Goal: Communication & Community: Answer question/provide support

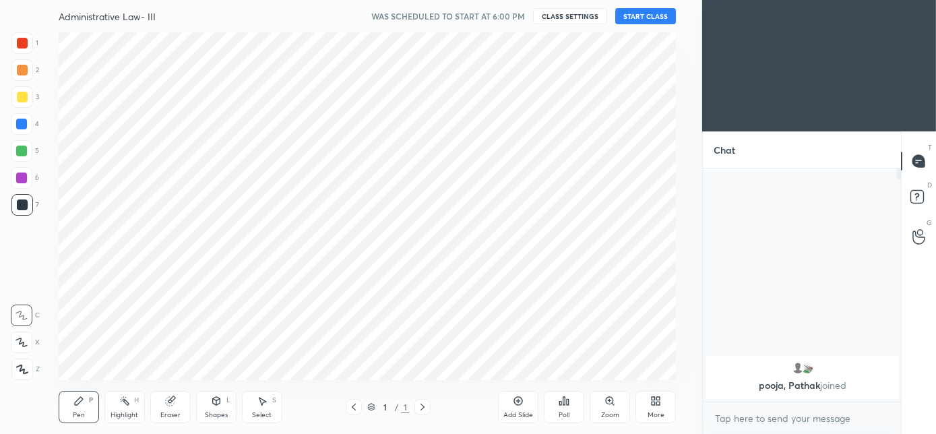
scroll to position [117, 194]
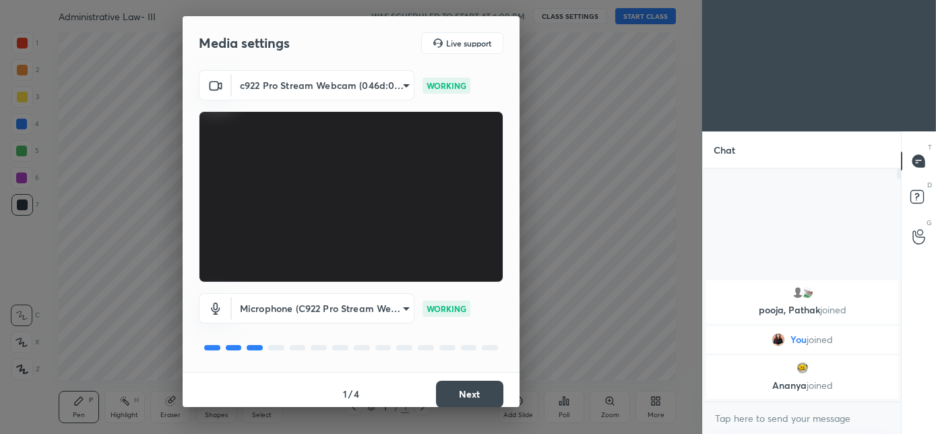
click at [467, 393] on button "Next" at bounding box center [469, 394] width 67 height 27
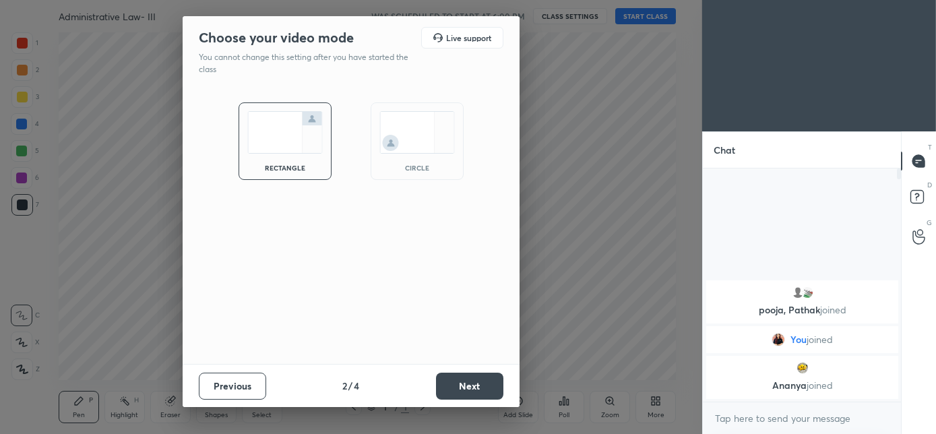
drag, startPoint x: 401, startPoint y: 156, endPoint x: 402, endPoint y: 165, distance: 8.9
click at [400, 157] on div "circle" at bounding box center [416, 140] width 93 height 77
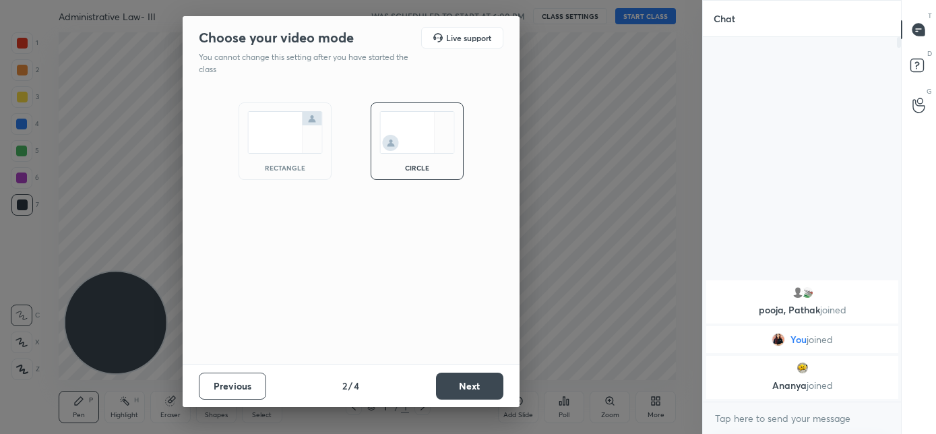
scroll to position [249, 194]
click at [475, 385] on button "Next" at bounding box center [469, 385] width 67 height 27
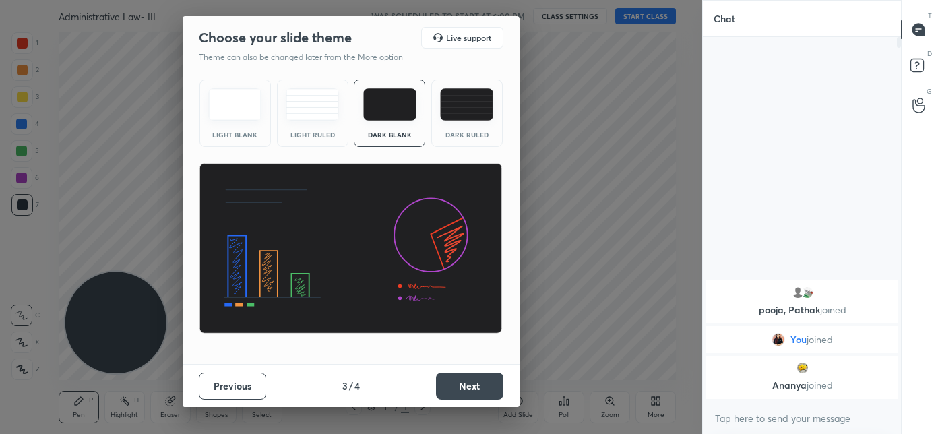
click at [477, 384] on button "Next" at bounding box center [469, 385] width 67 height 27
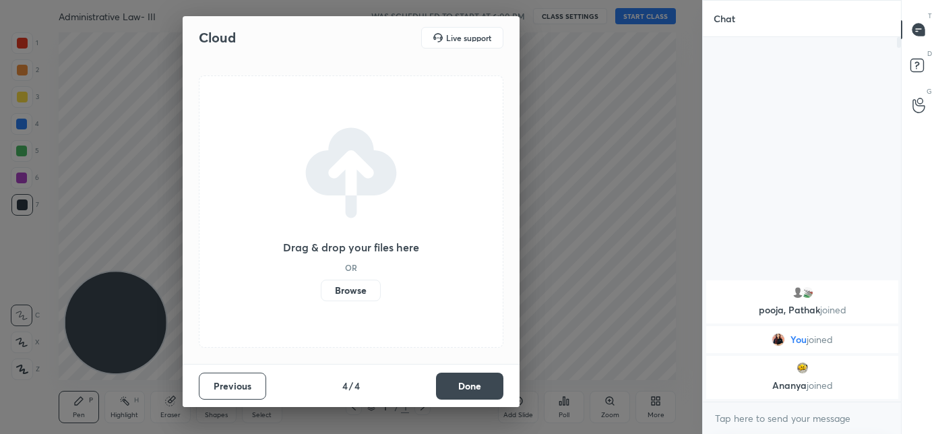
click at [475, 387] on button "Done" at bounding box center [469, 385] width 67 height 27
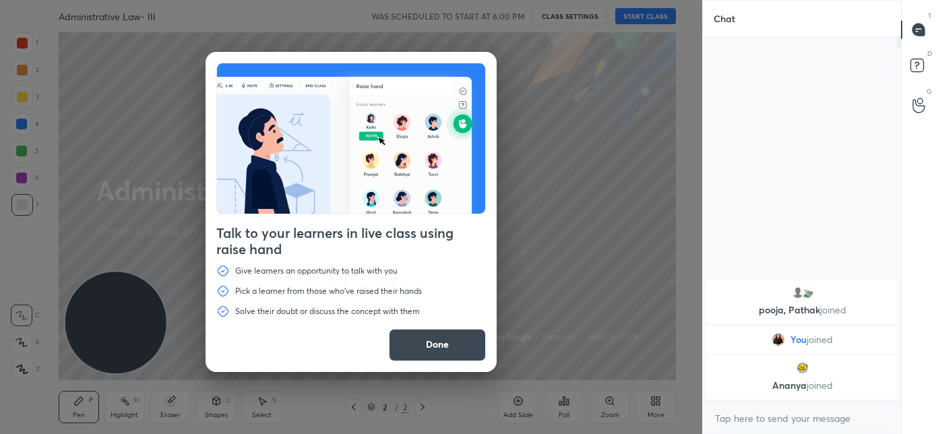
click at [422, 356] on button "Done" at bounding box center [437, 345] width 97 height 32
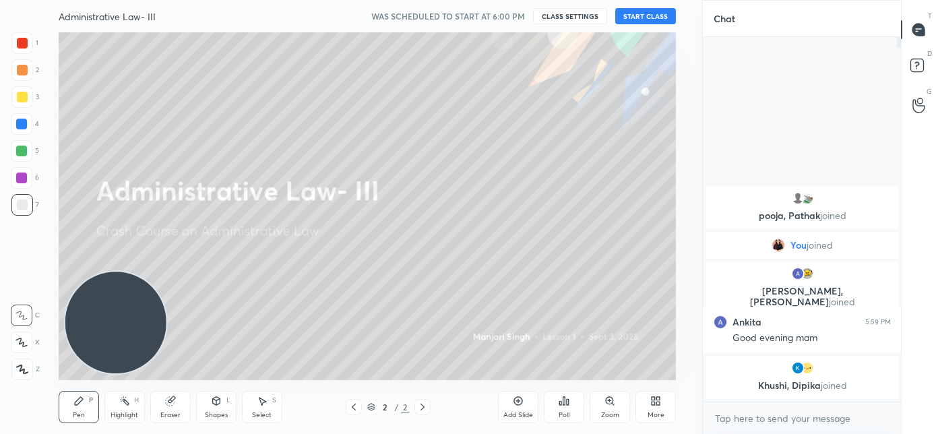
click at [645, 412] on div "More" at bounding box center [655, 407] width 40 height 32
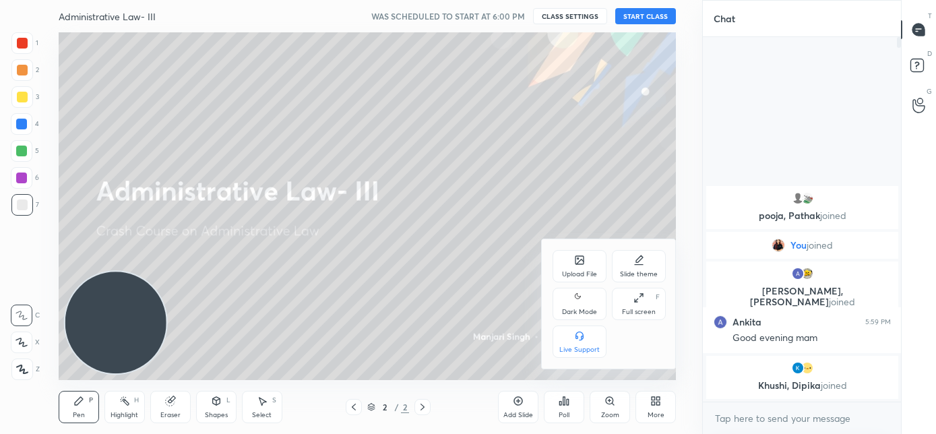
click at [578, 312] on div "Dark Mode" at bounding box center [579, 312] width 35 height 7
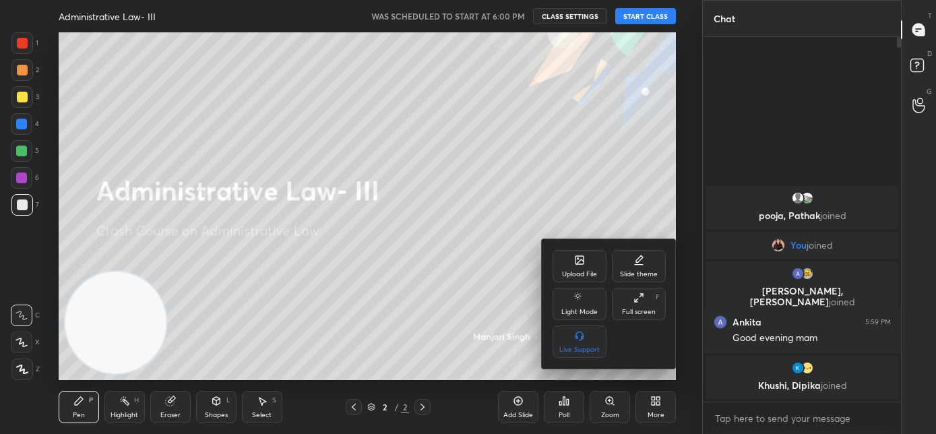
click at [465, 403] on div at bounding box center [468, 217] width 936 height 434
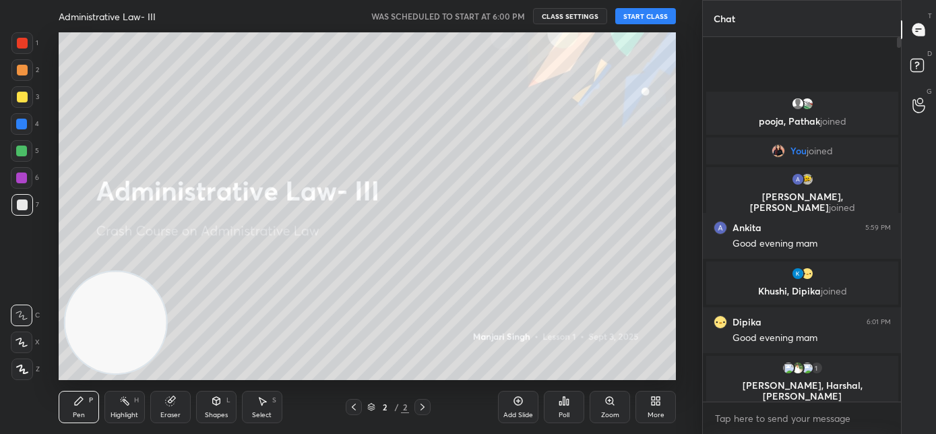
click at [647, 17] on button "START CLASS" at bounding box center [645, 16] width 61 height 16
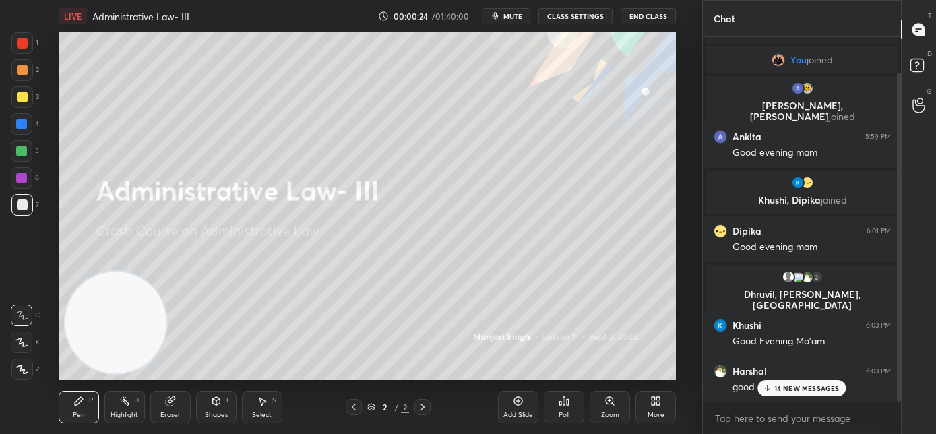
scroll to position [86, 0]
click at [799, 387] on div "pooja, [PERSON_NAME] joined You joined [PERSON_NAME], [PERSON_NAME] joined [PER…" at bounding box center [802, 219] width 199 height 364
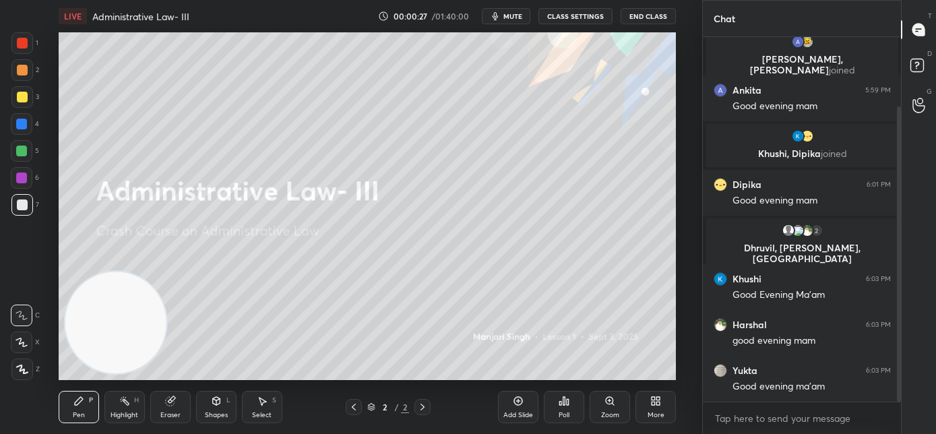
click at [655, 406] on div "More" at bounding box center [655, 407] width 40 height 32
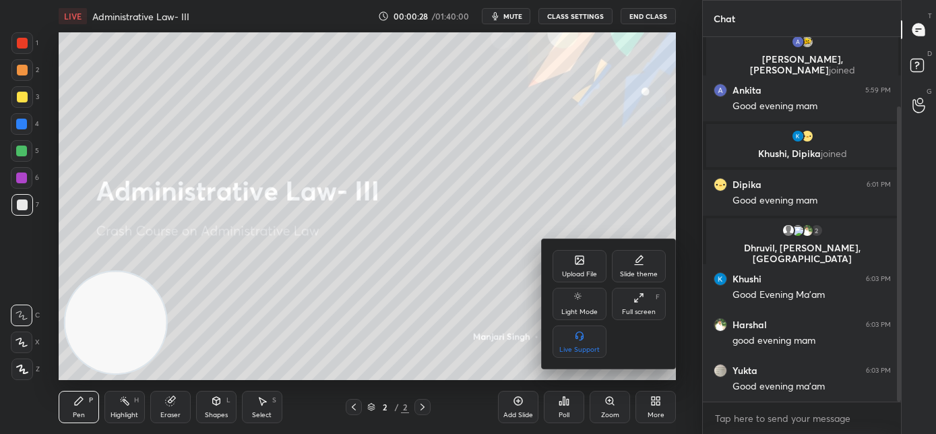
click at [575, 267] on div "Upload File" at bounding box center [579, 266] width 54 height 32
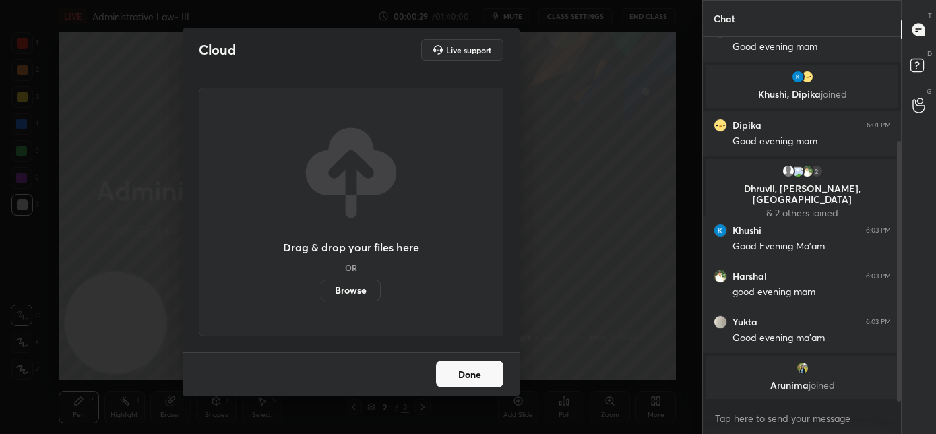
click at [370, 287] on label "Browse" at bounding box center [351, 291] width 60 height 22
click at [321, 287] on input "Browse" at bounding box center [321, 291] width 0 height 22
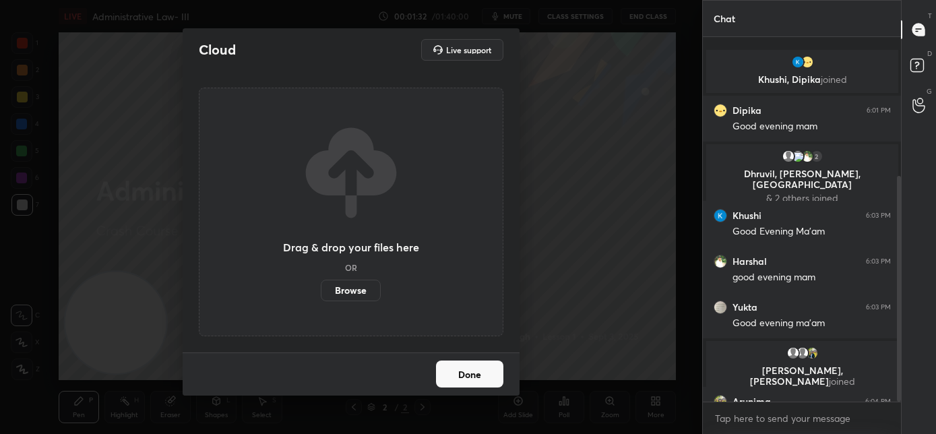
scroll to position [224, 0]
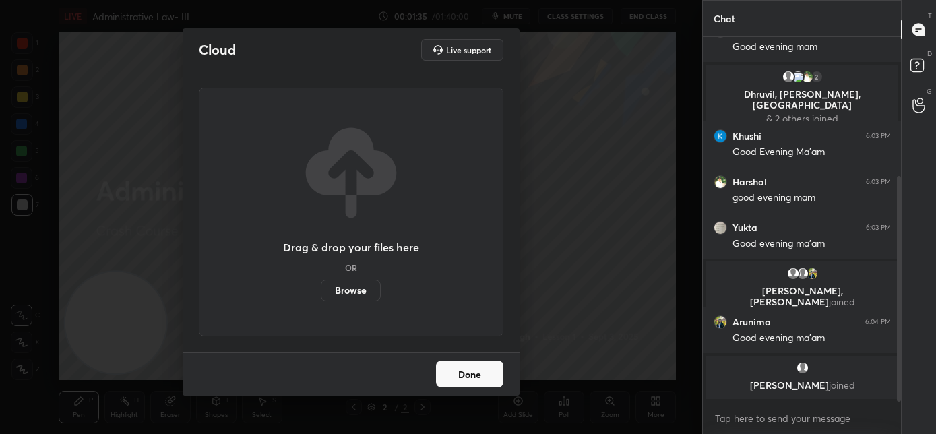
click at [362, 292] on label "Browse" at bounding box center [351, 291] width 60 height 22
click at [321, 292] on input "Browse" at bounding box center [321, 291] width 0 height 22
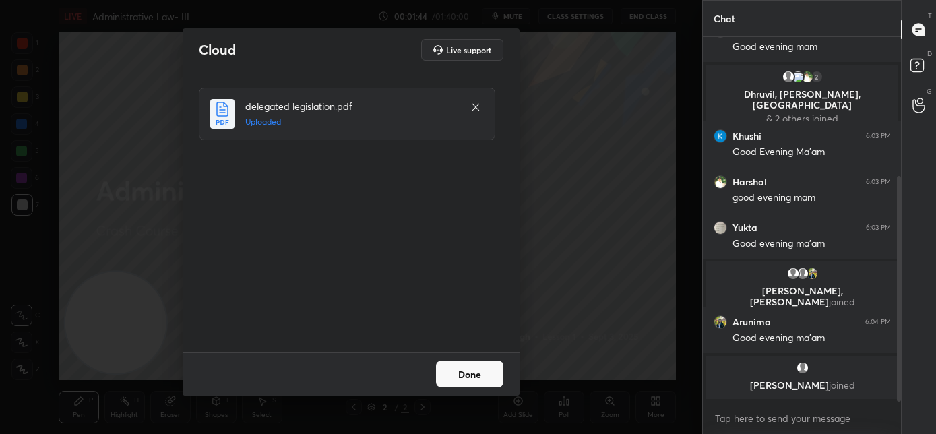
click at [478, 384] on button "Done" at bounding box center [469, 373] width 67 height 27
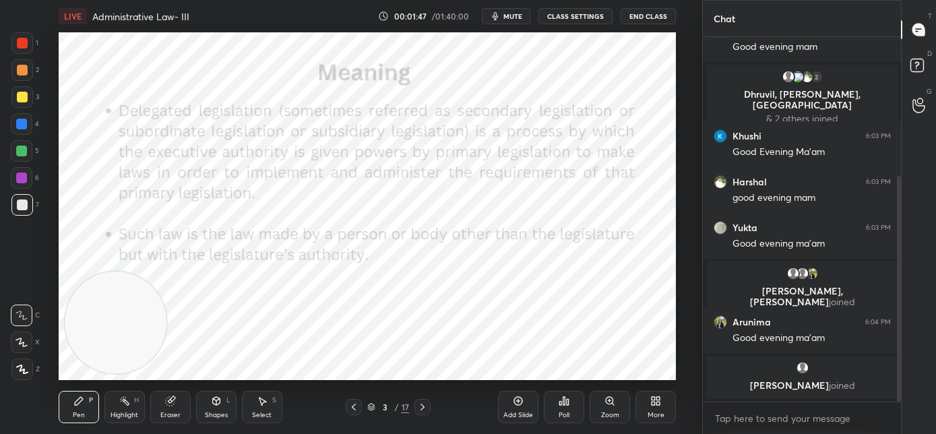
click at [354, 406] on icon at bounding box center [353, 406] width 11 height 11
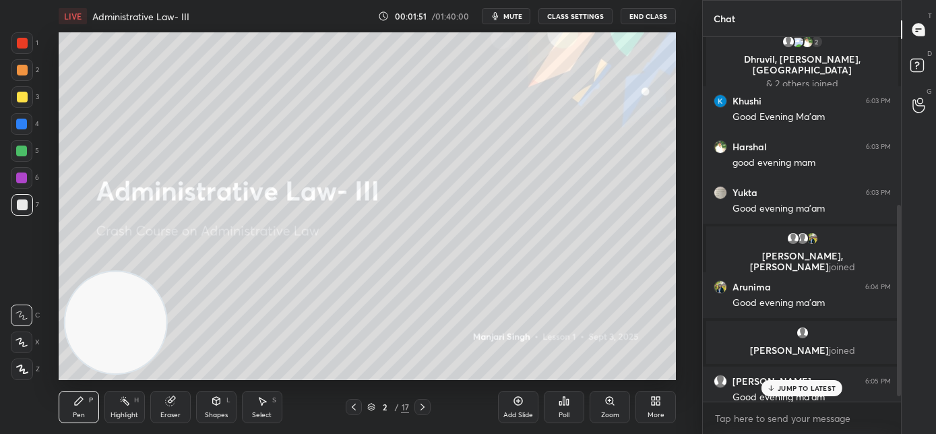
scroll to position [319, 0]
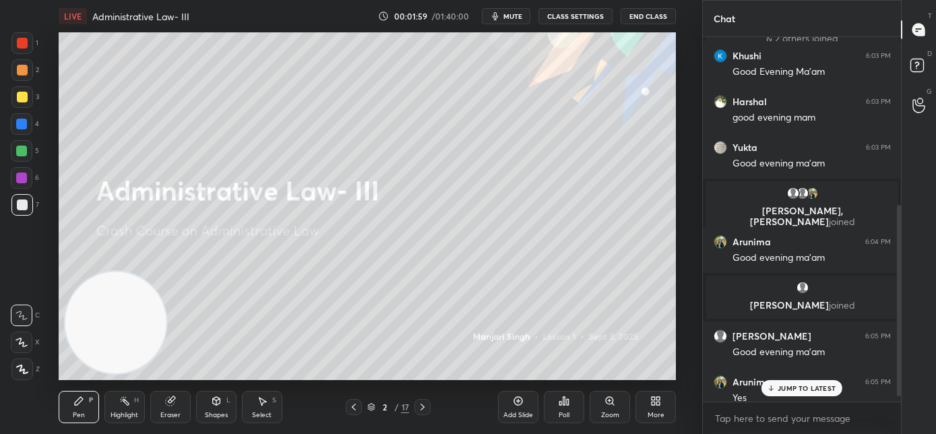
click at [769, 388] on icon at bounding box center [771, 388] width 9 height 8
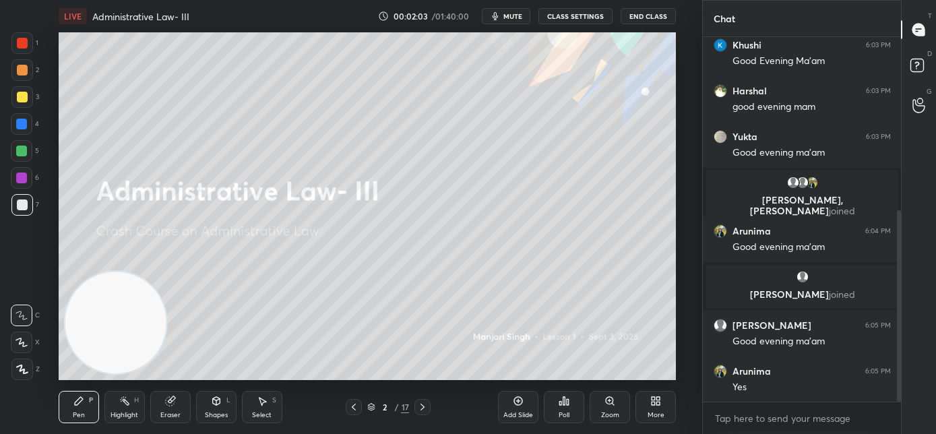
drag, startPoint x: 23, startPoint y: 369, endPoint x: 43, endPoint y: 359, distance: 22.6
click at [24, 369] on icon at bounding box center [22, 369] width 11 height 8
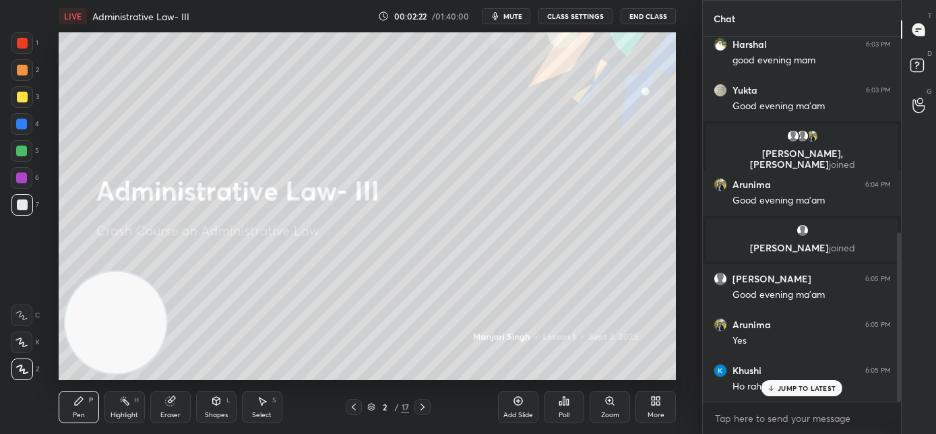
scroll to position [422, 0]
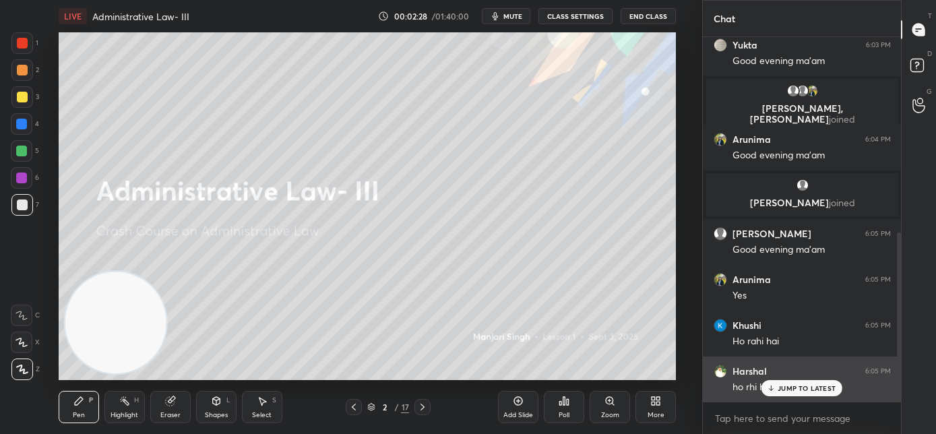
drag, startPoint x: 774, startPoint y: 389, endPoint x: 762, endPoint y: 390, distance: 12.1
click at [773, 389] on icon at bounding box center [771, 388] width 9 height 8
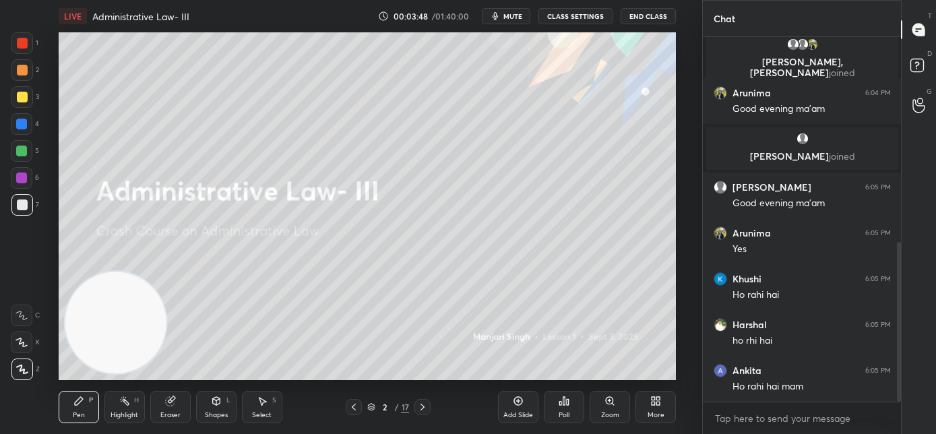
scroll to position [517, 0]
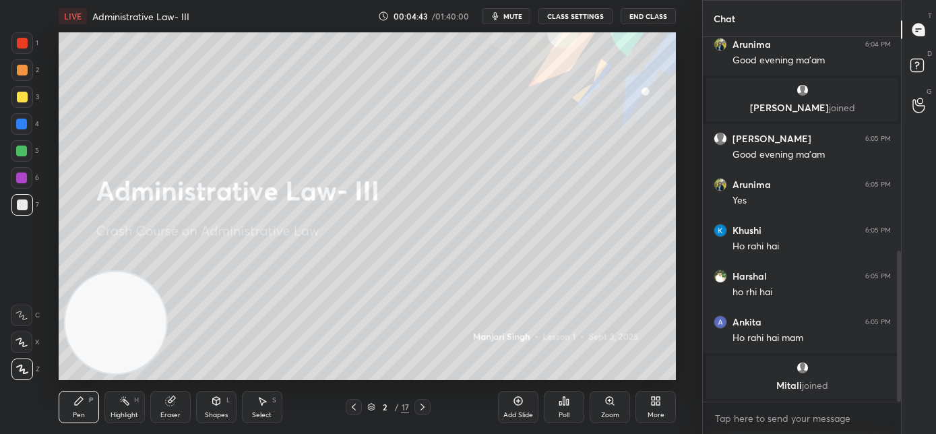
click at [420, 407] on icon at bounding box center [422, 406] width 11 height 11
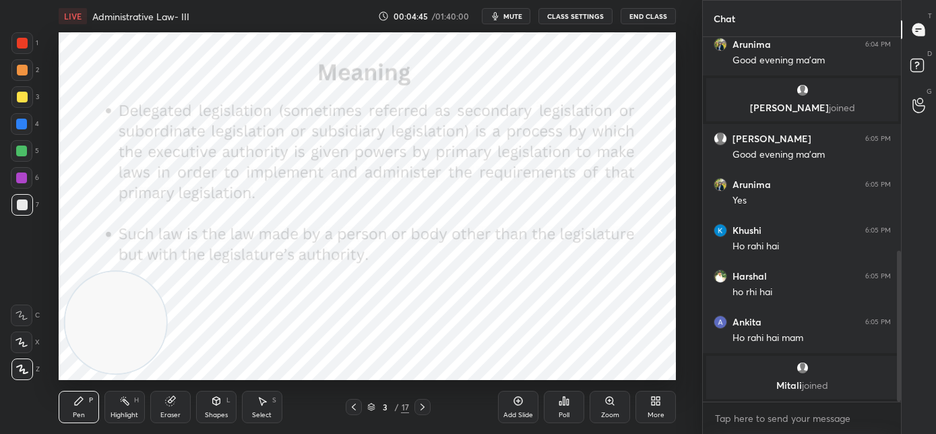
drag, startPoint x: 24, startPoint y: 40, endPoint x: 29, endPoint y: 57, distance: 17.5
click at [22, 41] on div at bounding box center [22, 43] width 11 height 11
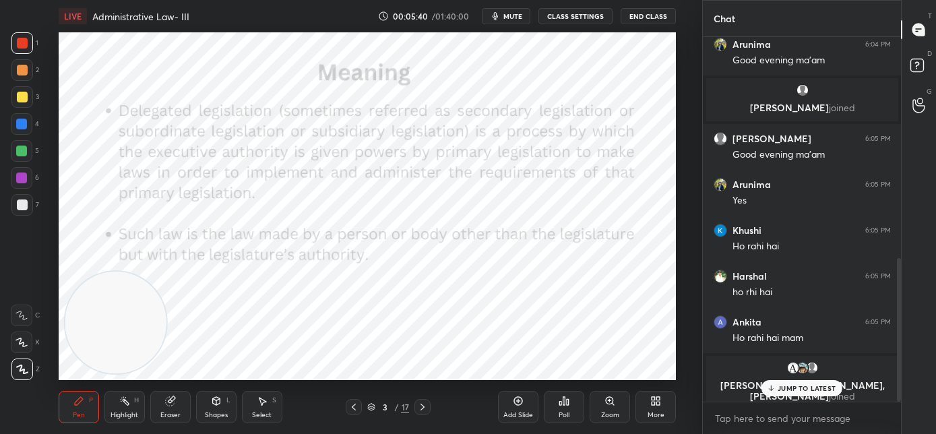
scroll to position [562, 0]
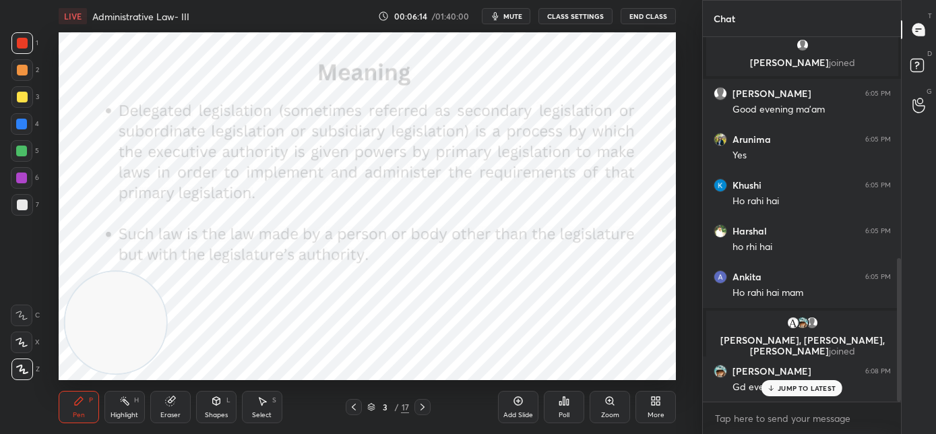
click at [781, 391] on p "JUMP TO LATEST" at bounding box center [806, 388] width 58 height 8
click at [424, 410] on icon at bounding box center [422, 406] width 11 height 11
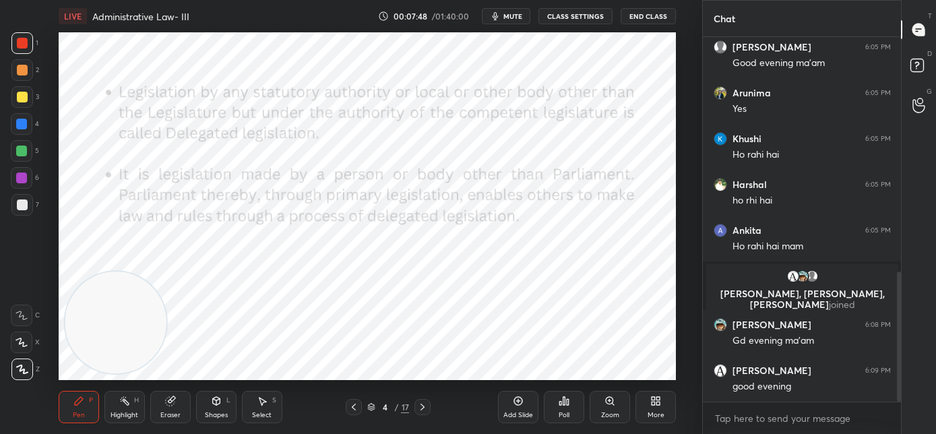
scroll to position [657, 0]
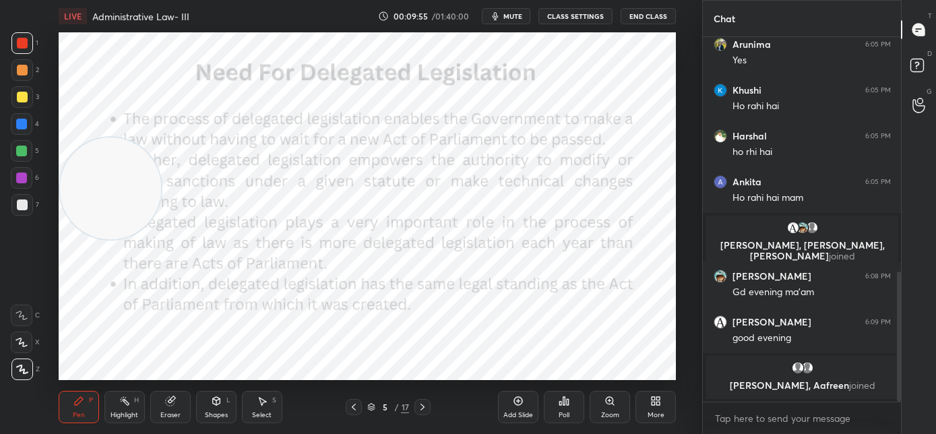
drag, startPoint x: 124, startPoint y: 183, endPoint x: 129, endPoint y: 230, distance: 47.4
click at [124, 185] on video at bounding box center [111, 188] width 102 height 102
drag, startPoint x: 423, startPoint y: 408, endPoint x: 433, endPoint y: 399, distance: 12.9
click at [423, 407] on icon at bounding box center [422, 406] width 4 height 7
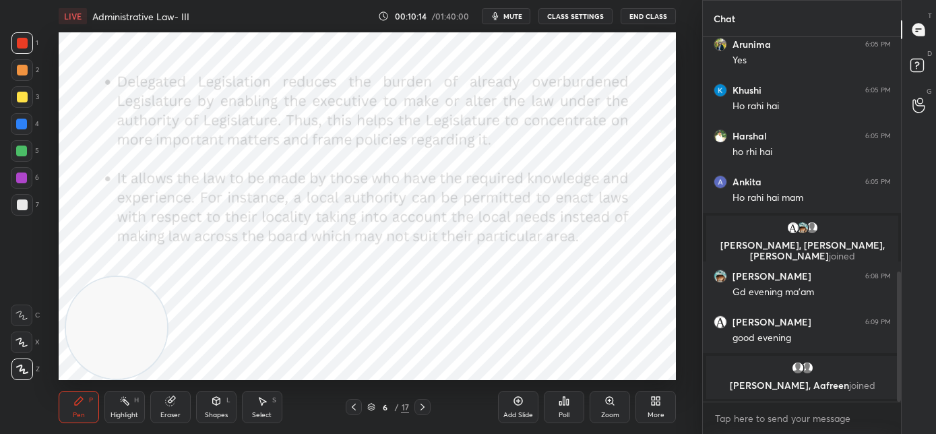
drag, startPoint x: 133, startPoint y: 302, endPoint x: 139, endPoint y: 364, distance: 62.9
click at [139, 367] on video at bounding box center [117, 328] width 102 height 102
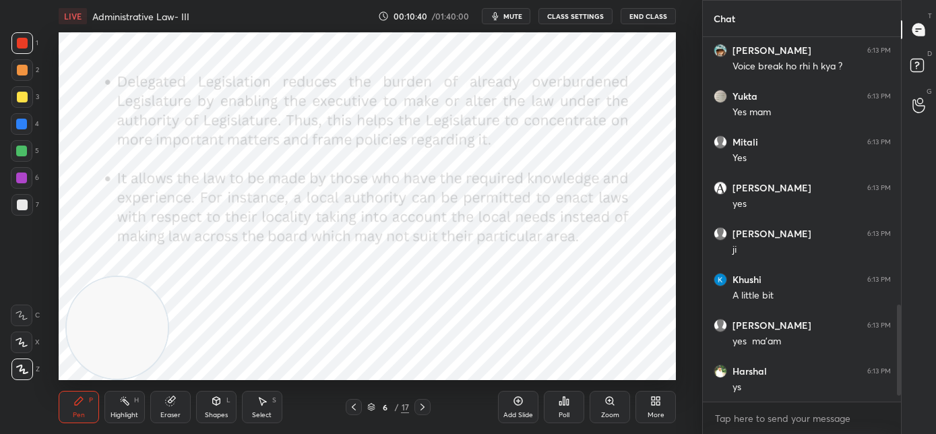
scroll to position [1099, 0]
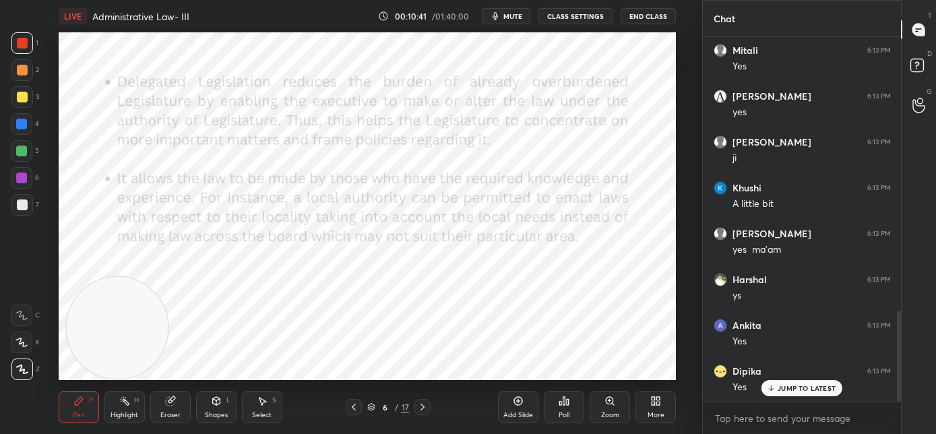
click at [793, 391] on p "JUMP TO LATEST" at bounding box center [806, 388] width 58 height 8
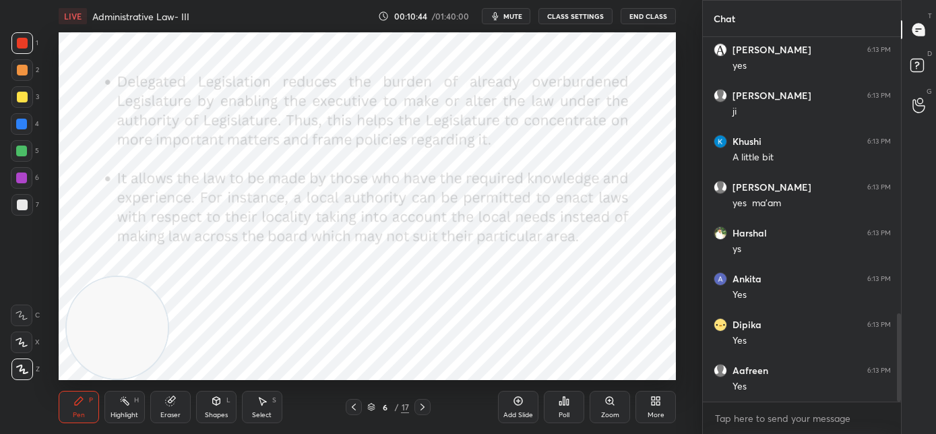
scroll to position [1191, 0]
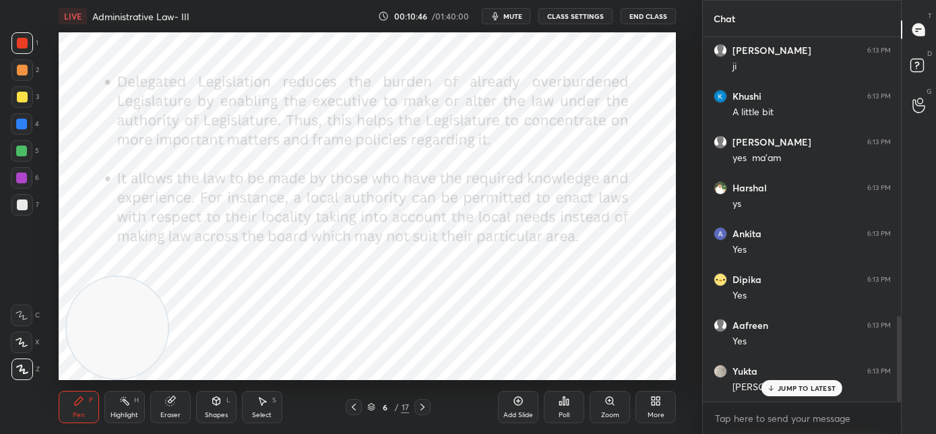
click at [772, 389] on icon at bounding box center [771, 388] width 9 height 8
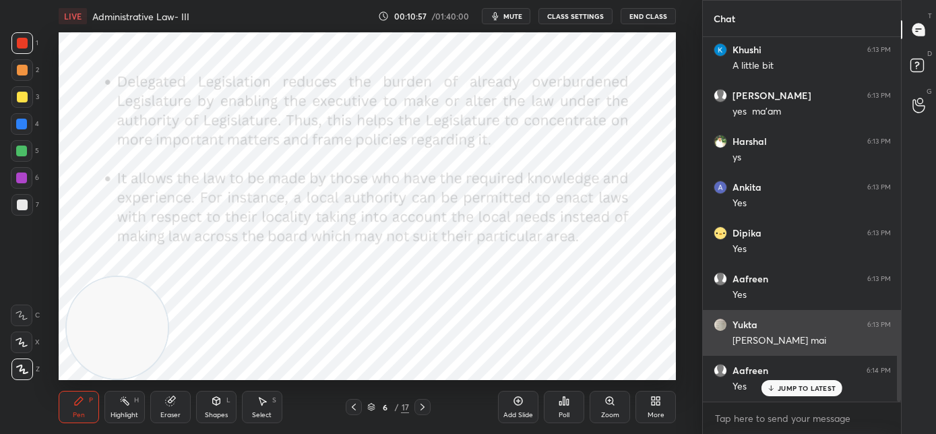
scroll to position [1283, 0]
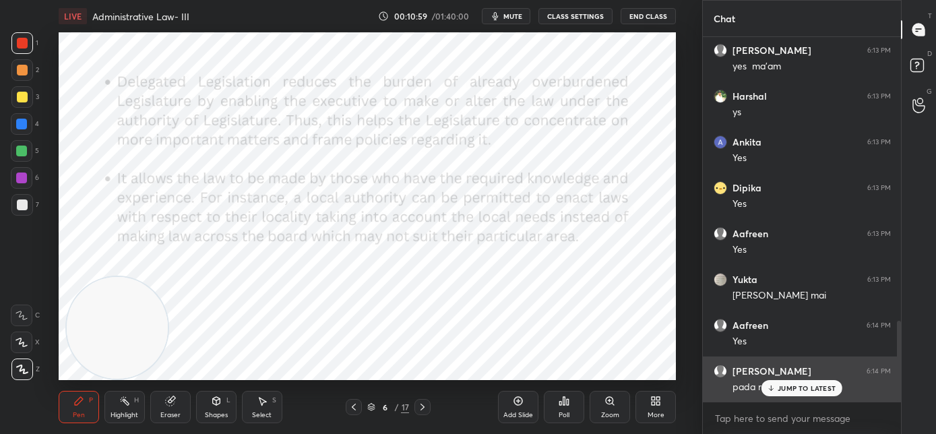
drag, startPoint x: 779, startPoint y: 388, endPoint x: 707, endPoint y: 369, distance: 74.5
click at [779, 388] on p "JUMP TO LATEST" at bounding box center [806, 388] width 58 height 8
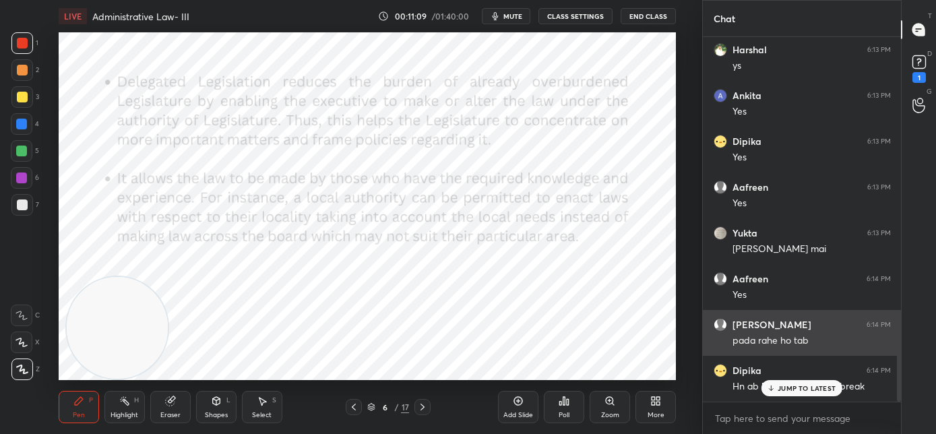
scroll to position [1386, 0]
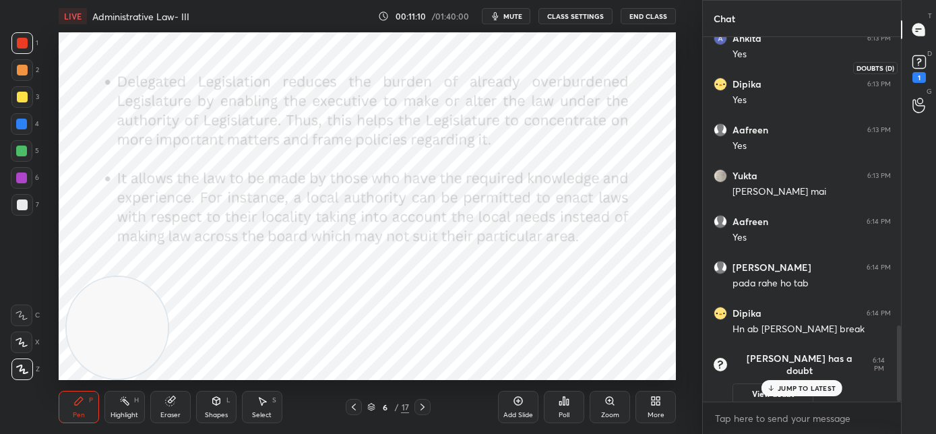
click at [917, 66] on rect at bounding box center [918, 62] width 13 height 13
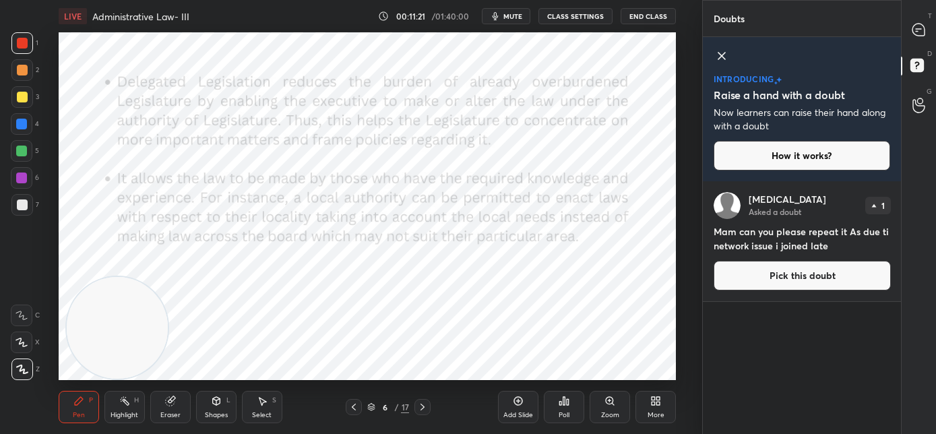
click at [837, 280] on button "Pick this doubt" at bounding box center [801, 276] width 177 height 30
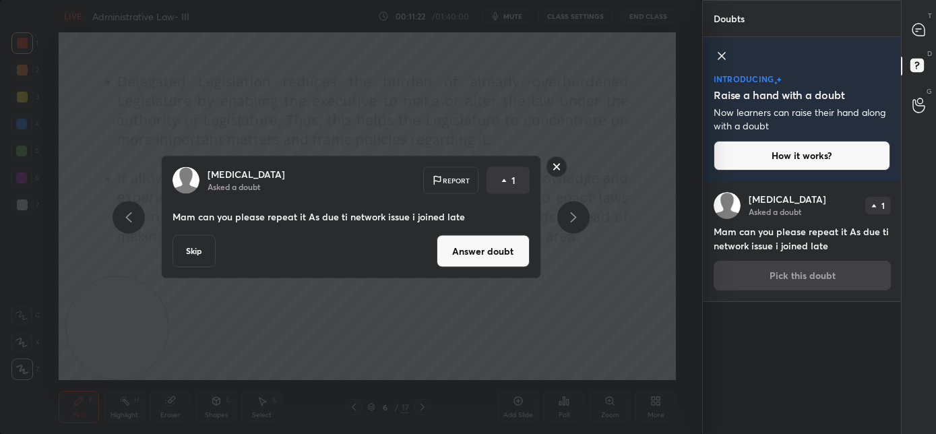
click at [209, 250] on button "Skip" at bounding box center [193, 251] width 43 height 32
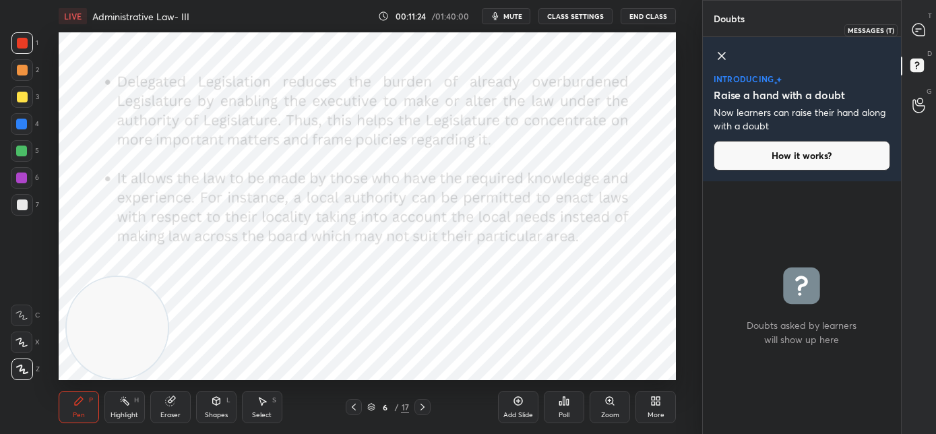
click at [921, 30] on icon at bounding box center [918, 30] width 12 height 12
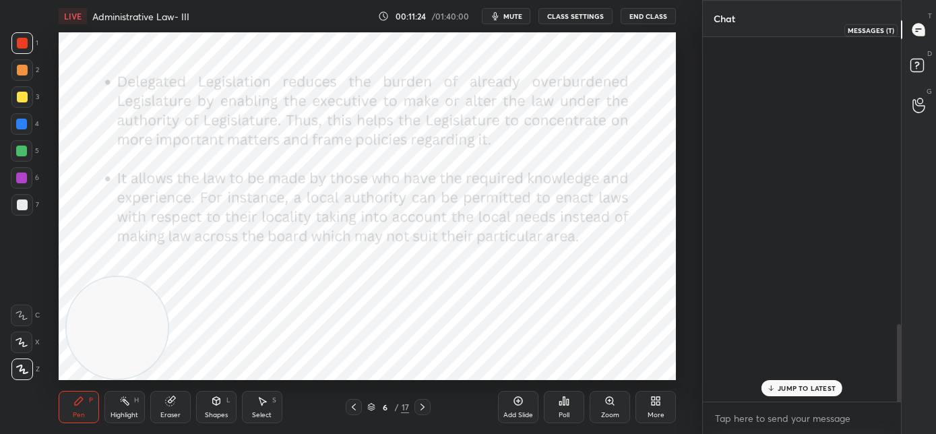
scroll to position [360, 194]
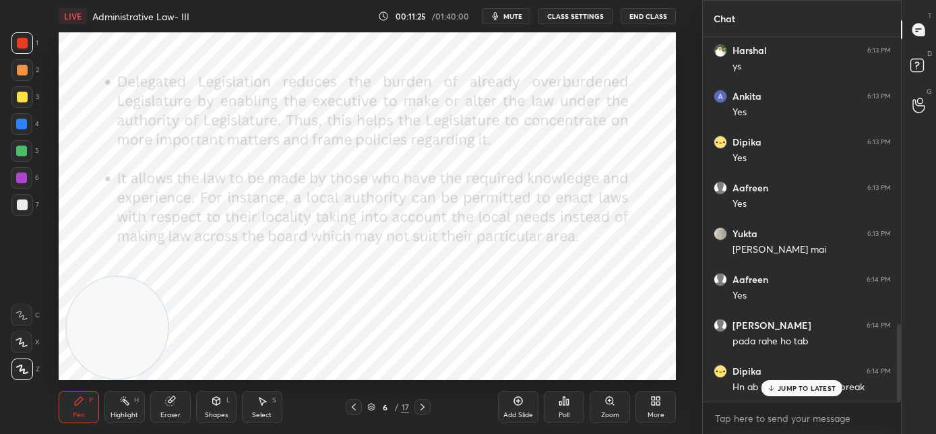
click at [787, 385] on p "JUMP TO LATEST" at bounding box center [806, 388] width 58 height 8
click at [354, 408] on icon at bounding box center [353, 406] width 11 height 11
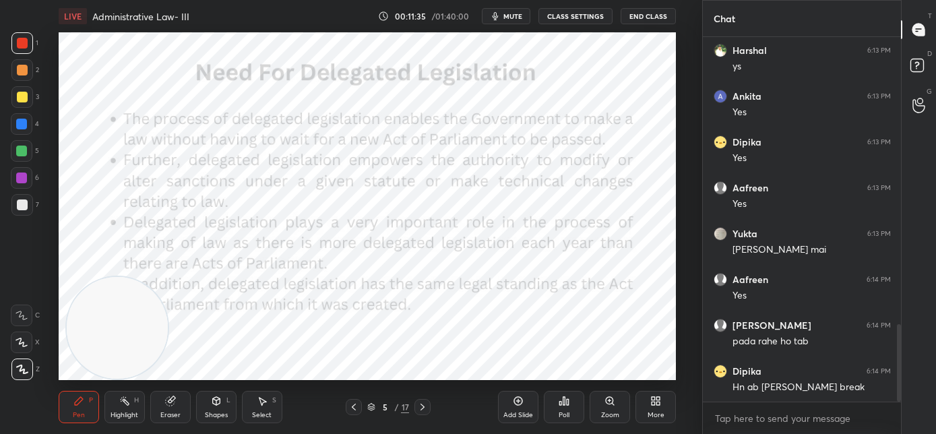
click at [422, 409] on icon at bounding box center [422, 406] width 4 height 7
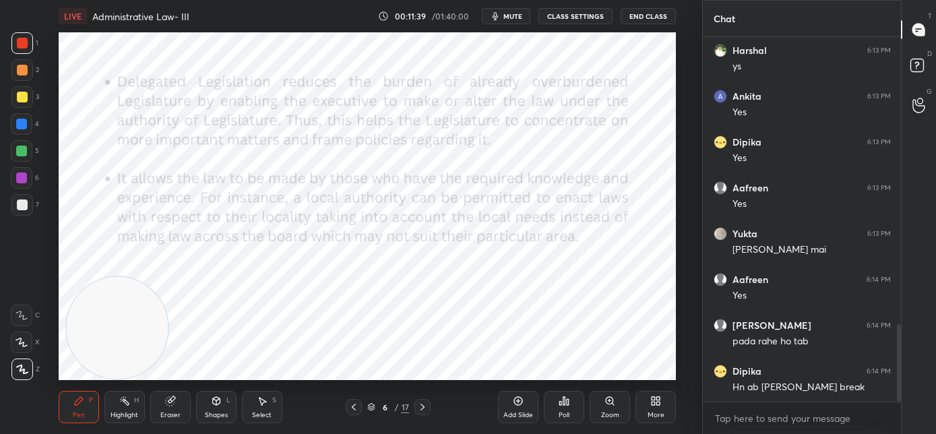
scroll to position [1392, 0]
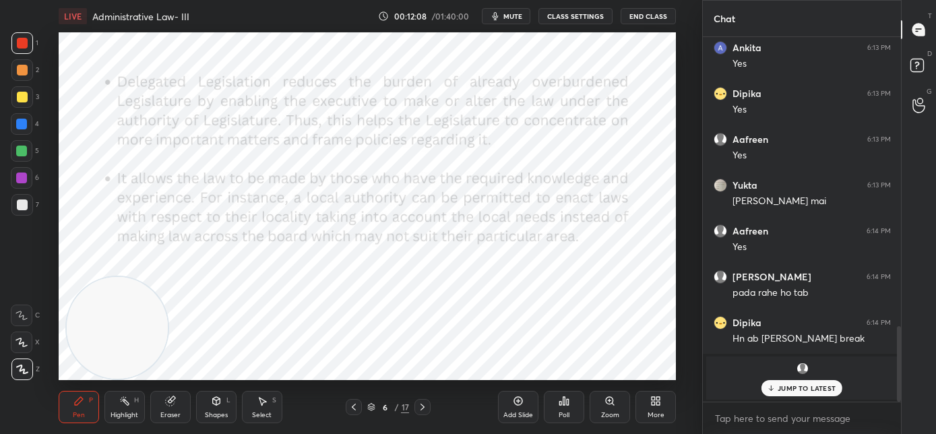
click at [781, 389] on p "JUMP TO LATEST" at bounding box center [806, 388] width 58 height 8
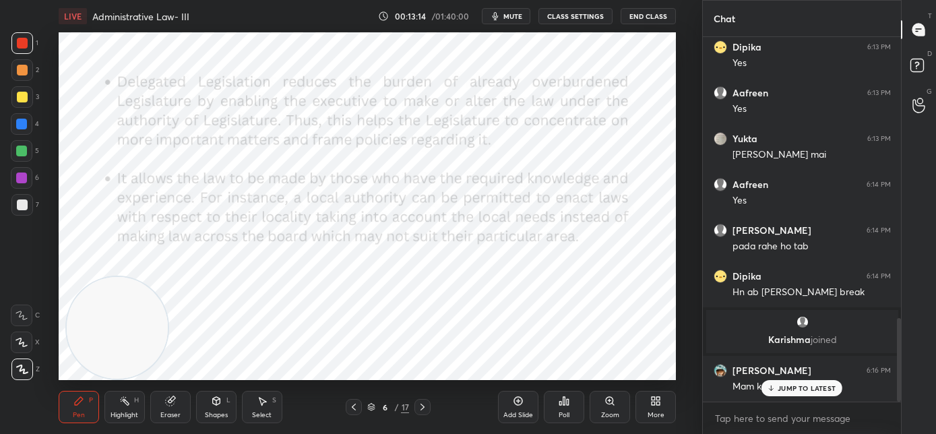
scroll to position [1230, 0]
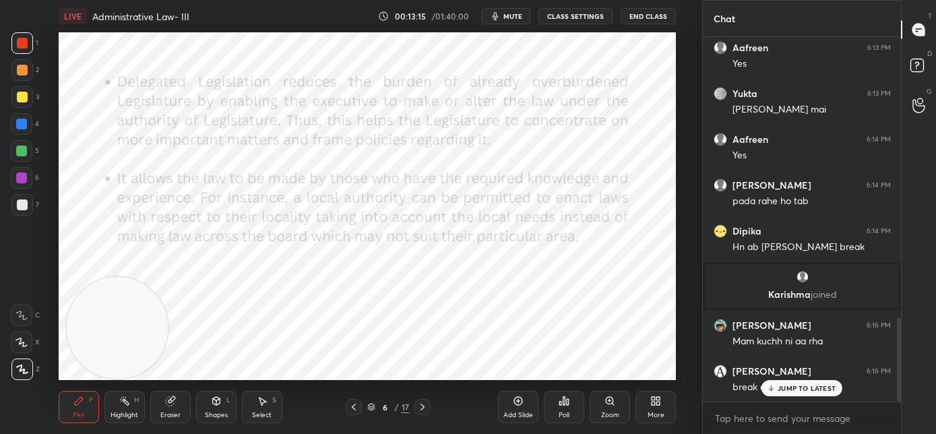
click at [771, 391] on div "JUMP TO LATEST" at bounding box center [801, 388] width 81 height 16
click at [511, 20] on span "mute" at bounding box center [512, 15] width 19 height 9
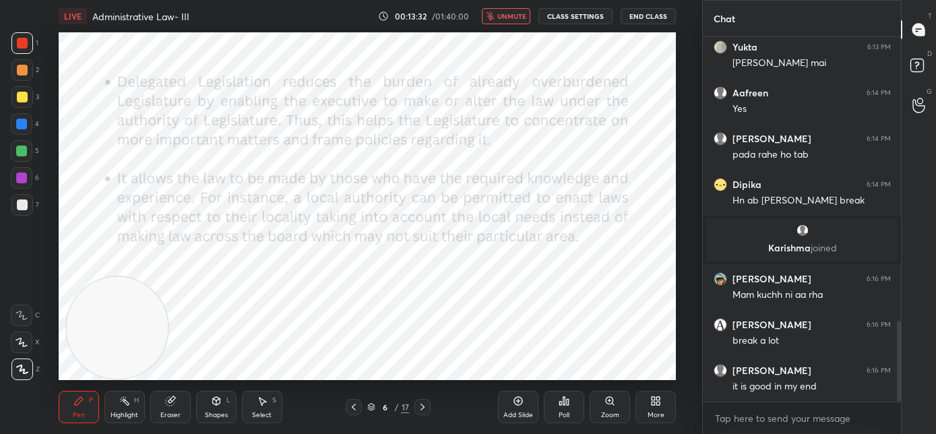
click at [506, 14] on span "unmute" at bounding box center [511, 15] width 29 height 9
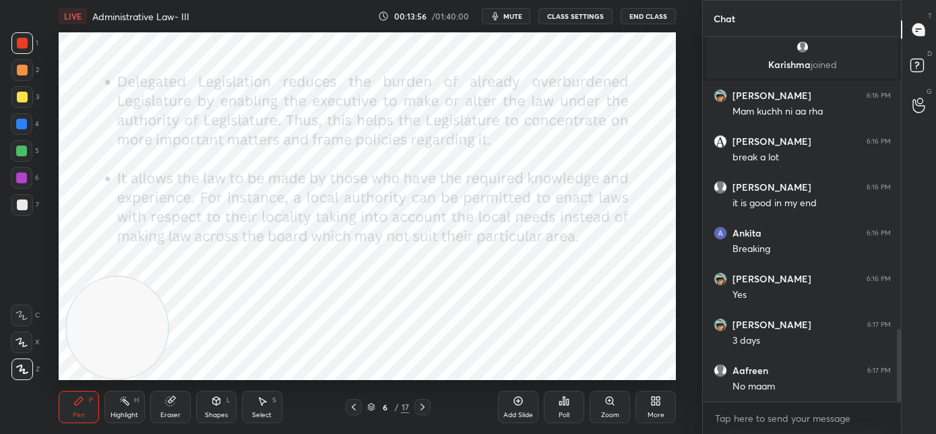
scroll to position [1505, 0]
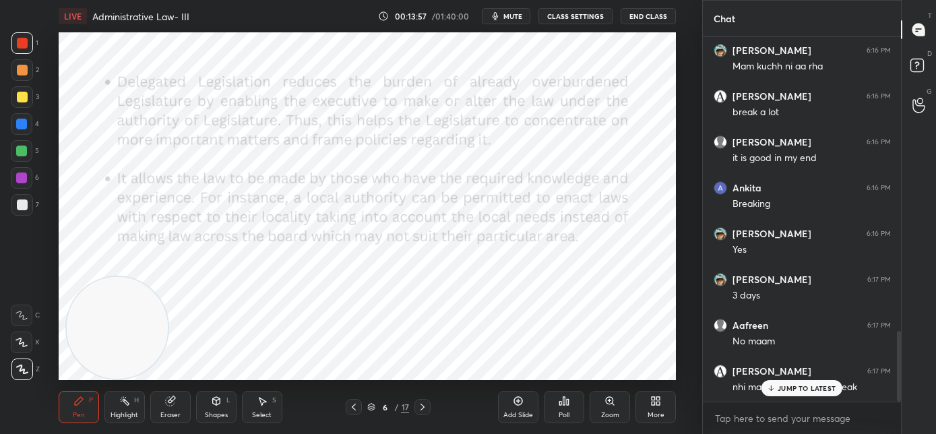
click at [498, 17] on icon "button" at bounding box center [495, 16] width 6 height 8
click at [771, 393] on div "JUMP TO LATEST" at bounding box center [801, 388] width 81 height 16
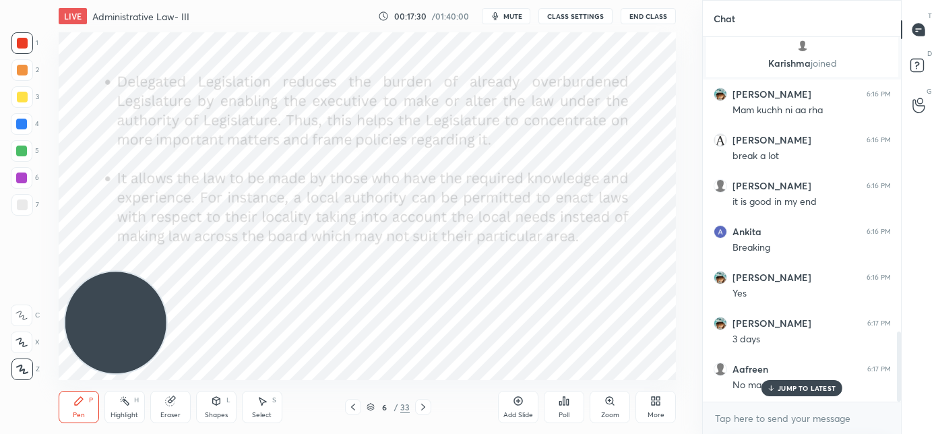
scroll to position [1537, 0]
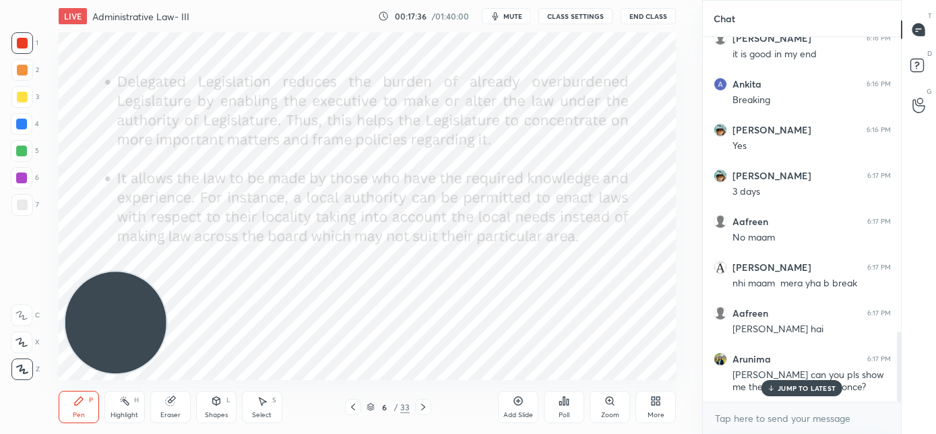
click at [646, 408] on div "More" at bounding box center [655, 407] width 40 height 32
click at [585, 309] on div "Dark Mode" at bounding box center [579, 312] width 35 height 7
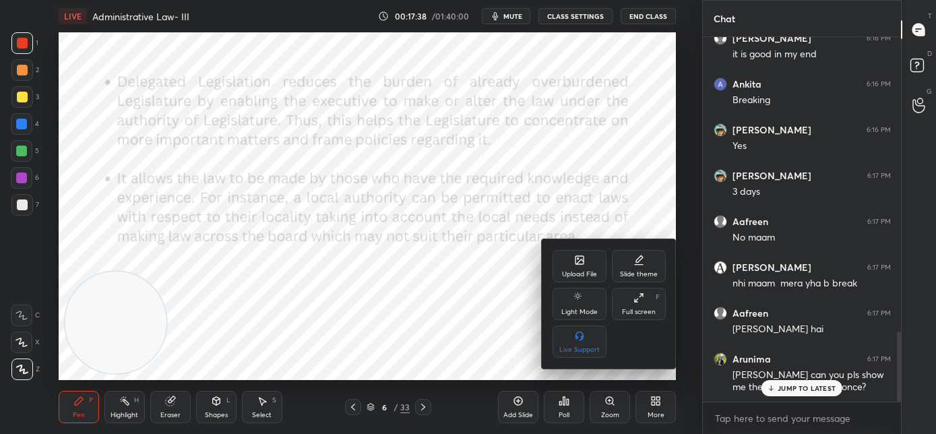
click at [476, 412] on div at bounding box center [468, 217] width 936 height 434
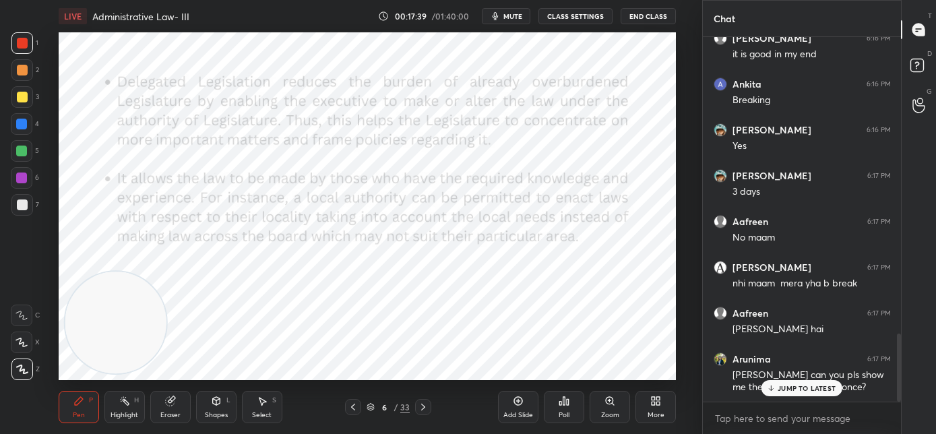
scroll to position [1586, 0]
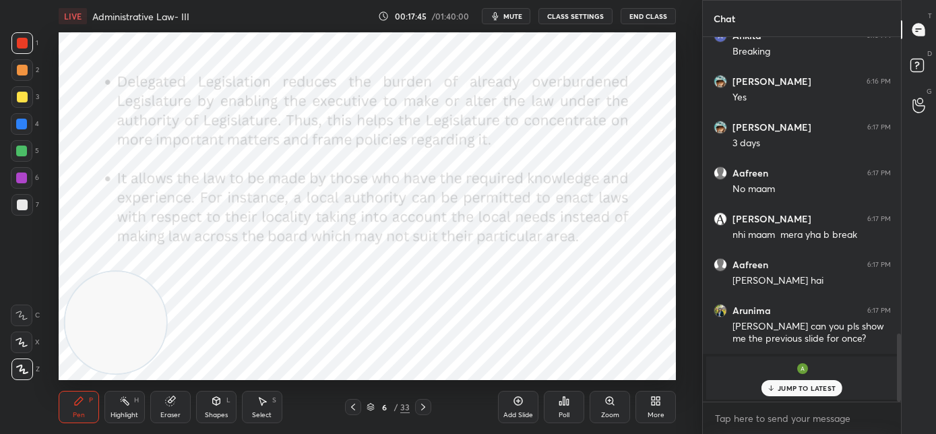
click at [781, 388] on p "JUMP TO LATEST" at bounding box center [806, 388] width 58 height 8
click at [355, 407] on icon at bounding box center [353, 406] width 11 height 11
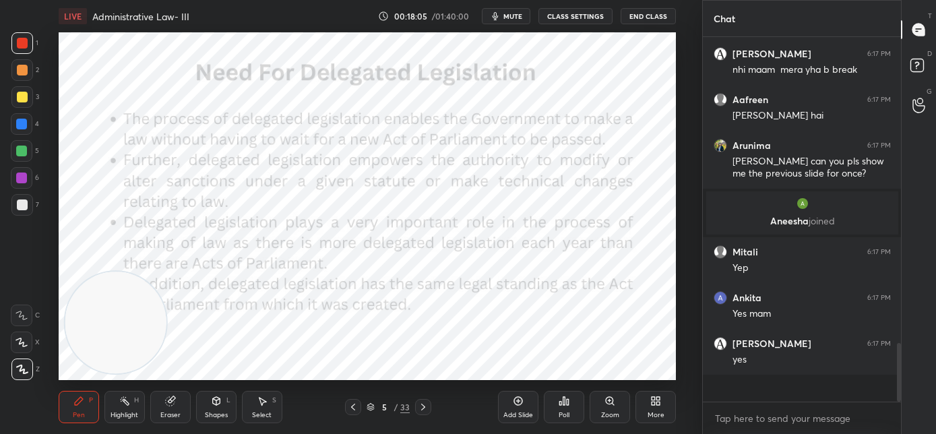
scroll to position [1724, 0]
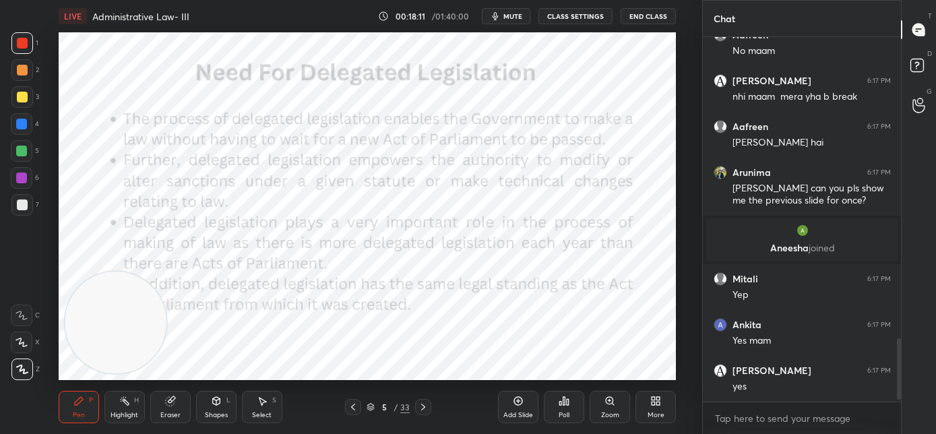
click at [425, 410] on icon at bounding box center [423, 406] width 11 height 11
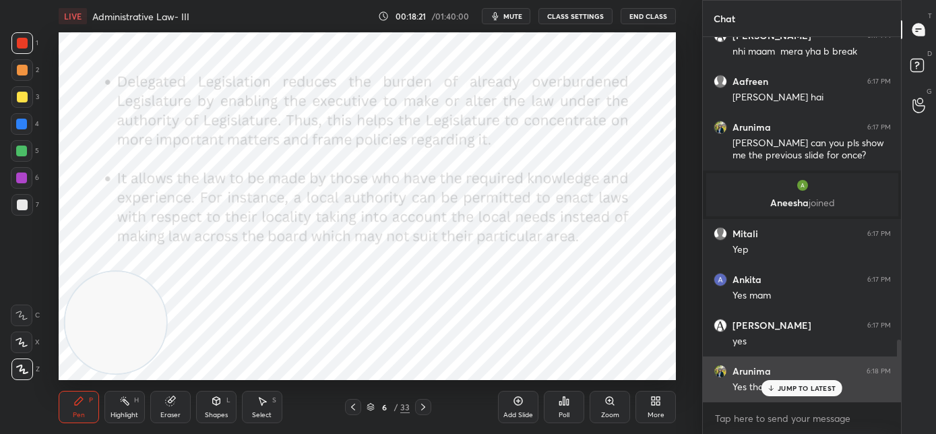
drag, startPoint x: 783, startPoint y: 389, endPoint x: 758, endPoint y: 383, distance: 25.6
click at [782, 389] on p "JUMP TO LATEST" at bounding box center [806, 388] width 58 height 8
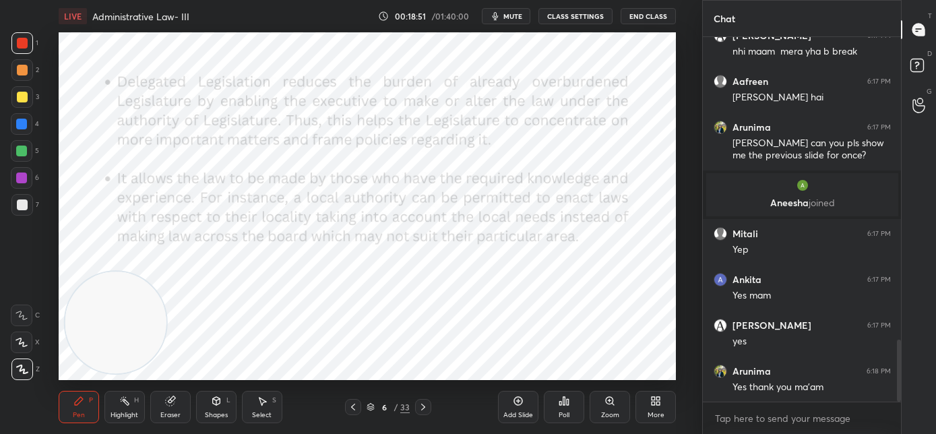
click at [426, 410] on icon at bounding box center [423, 406] width 11 height 11
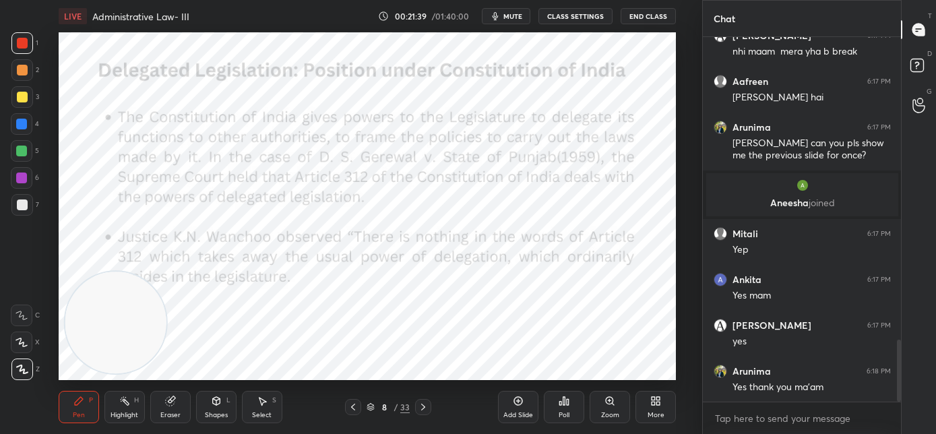
click at [502, 18] on button "mute" at bounding box center [506, 16] width 48 height 16
drag, startPoint x: 513, startPoint y: 16, endPoint x: 510, endPoint y: 27, distance: 11.1
click at [510, 19] on span "unmute" at bounding box center [511, 15] width 29 height 9
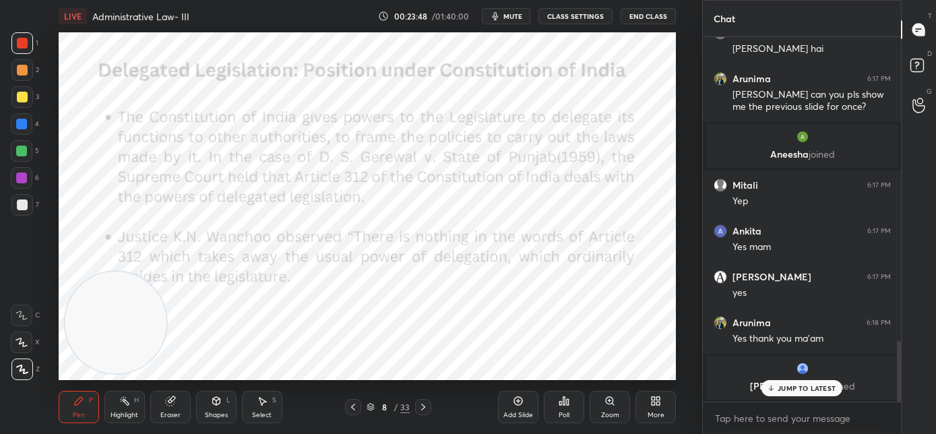
click at [773, 387] on icon at bounding box center [771, 388] width 9 height 8
click at [133, 271] on video at bounding box center [116, 322] width 102 height 102
click at [422, 410] on icon at bounding box center [423, 406] width 11 height 11
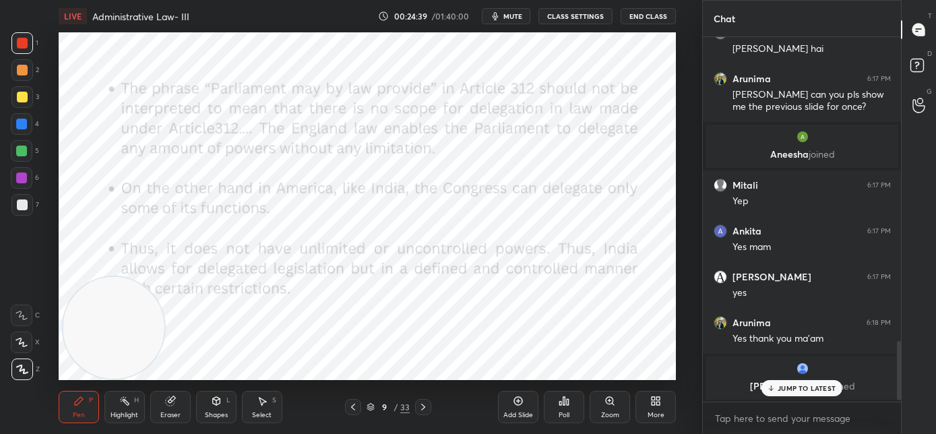
drag, startPoint x: 151, startPoint y: 217, endPoint x: 136, endPoint y: 372, distance: 155.6
click at [140, 378] on video at bounding box center [114, 328] width 102 height 102
click at [778, 390] on p "JUMP TO LATEST" at bounding box center [806, 388] width 58 height 8
drag, startPoint x: 160, startPoint y: 134, endPoint x: 166, endPoint y: 148, distance: 14.8
click at [160, 129] on video at bounding box center [119, 142] width 102 height 102
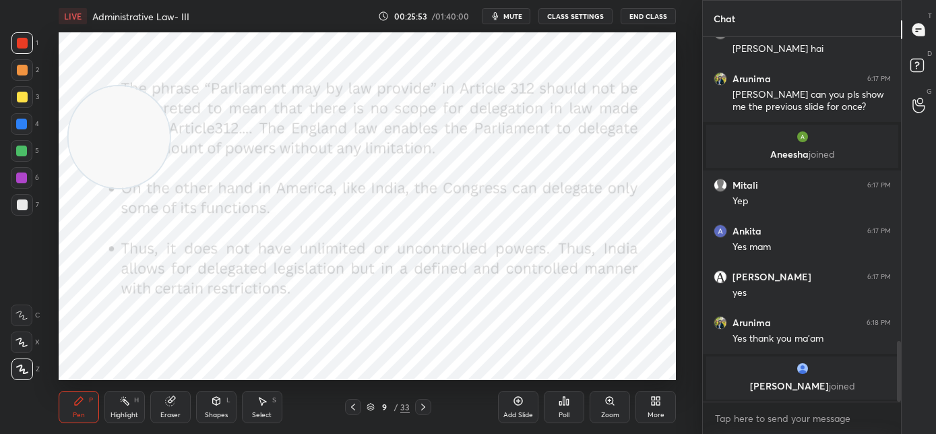
scroll to position [1524, 0]
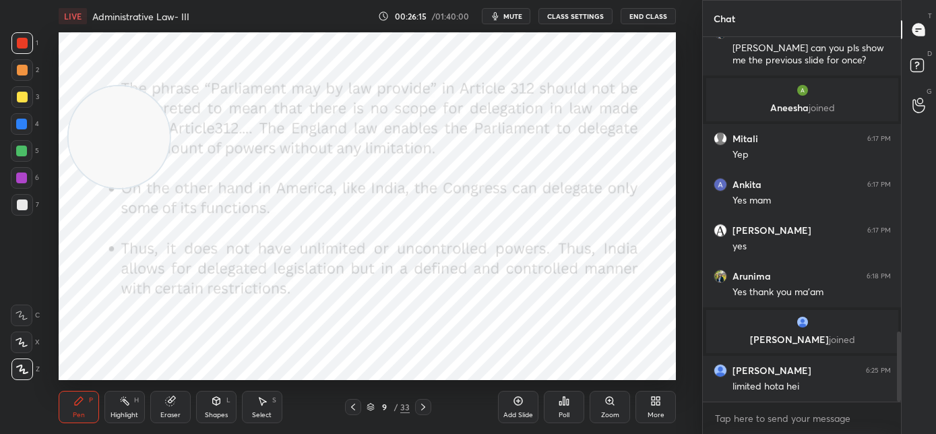
click at [424, 408] on icon at bounding box center [423, 406] width 11 height 11
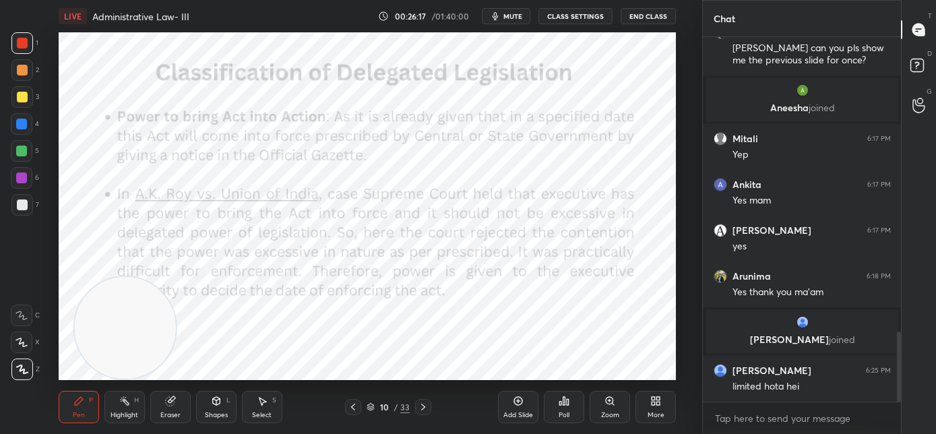
drag, startPoint x: 115, startPoint y: 149, endPoint x: 118, endPoint y: 385, distance: 236.4
click at [119, 385] on div "LIVE Administrative Law- III 00:26:17 / 01:40:00 mute CLASS SETTINGS End Class …" at bounding box center [367, 217] width 648 height 434
click at [102, 346] on video at bounding box center [122, 328] width 102 height 102
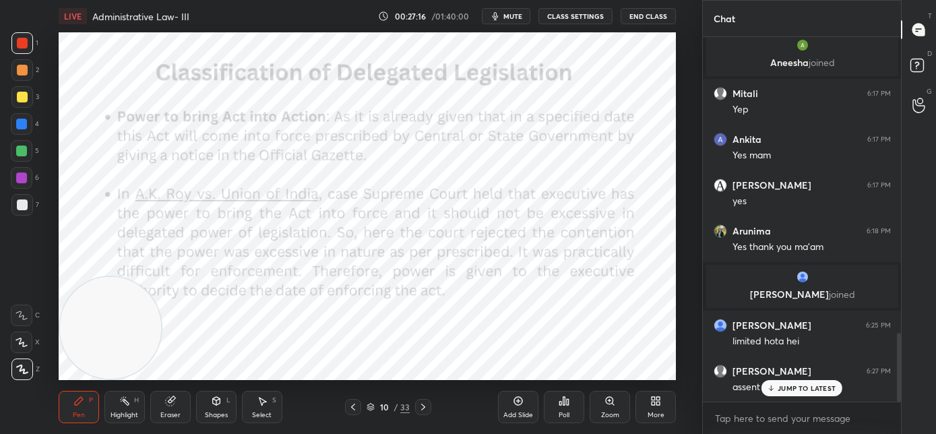
click at [777, 391] on div "JUMP TO LATEST" at bounding box center [801, 388] width 81 height 16
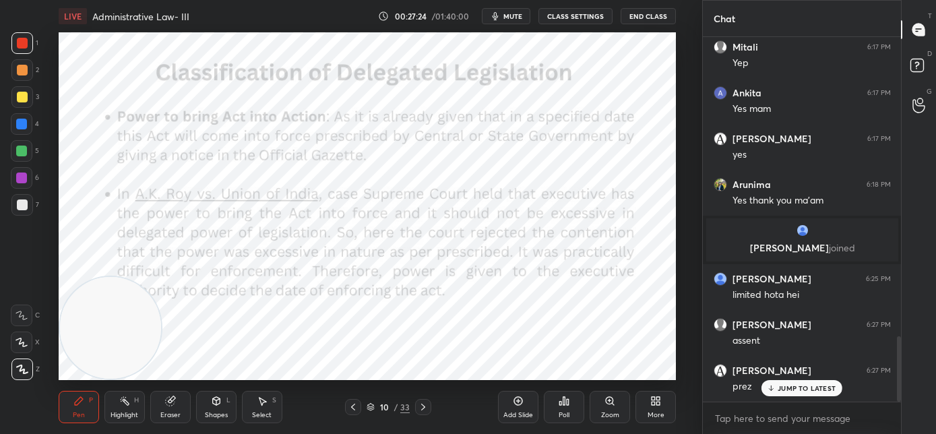
scroll to position [1661, 0]
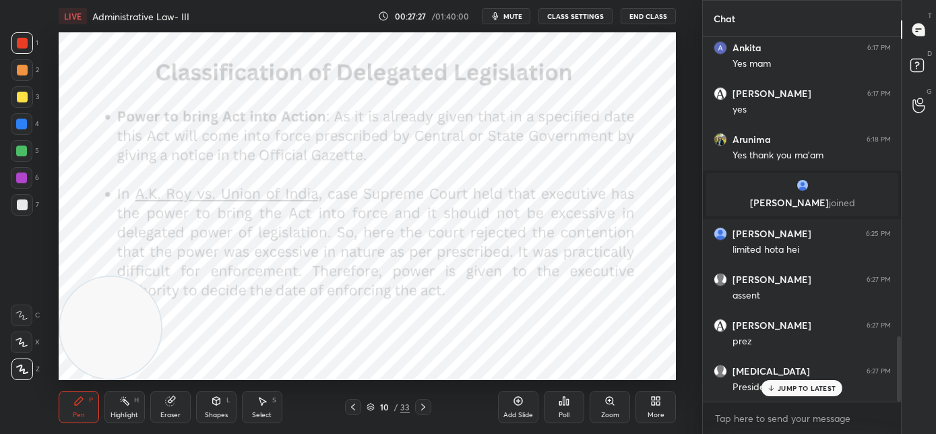
click at [777, 391] on p "JUMP TO LATEST" at bounding box center [806, 388] width 58 height 8
drag, startPoint x: 108, startPoint y: 190, endPoint x: 110, endPoint y: 214, distance: 23.7
click at [106, 193] on video at bounding box center [111, 184] width 102 height 102
click at [422, 406] on icon at bounding box center [423, 406] width 11 height 11
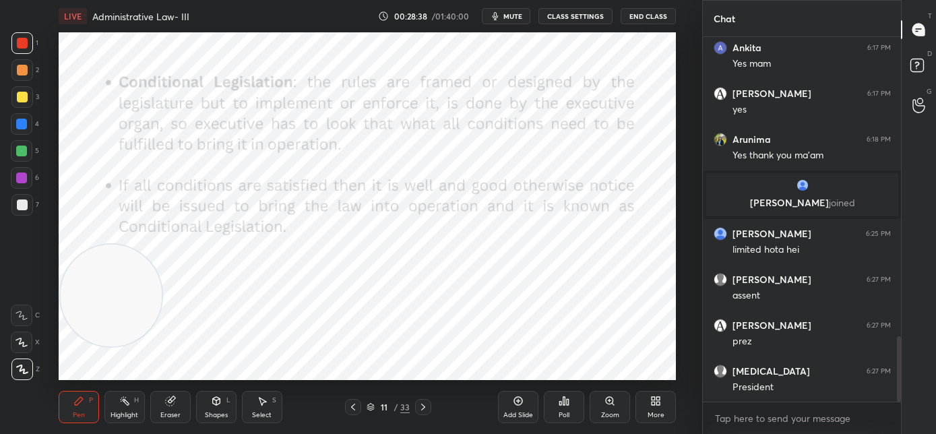
drag, startPoint x: 135, startPoint y: 269, endPoint x: 152, endPoint y: 408, distance: 139.9
click at [152, 415] on div "LIVE Administrative Law- III 00:28:38 / 01:40:00 mute CLASS SETTINGS End Class …" at bounding box center [367, 217] width 648 height 434
drag, startPoint x: 25, startPoint y: 126, endPoint x: 46, endPoint y: 121, distance: 21.4
click at [30, 127] on div at bounding box center [22, 124] width 22 height 22
click at [422, 411] on icon at bounding box center [423, 406] width 11 height 11
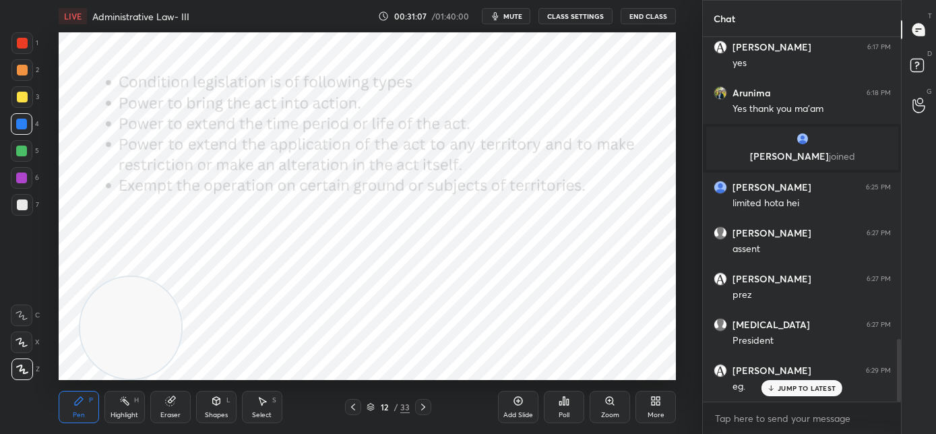
scroll to position [1753, 0]
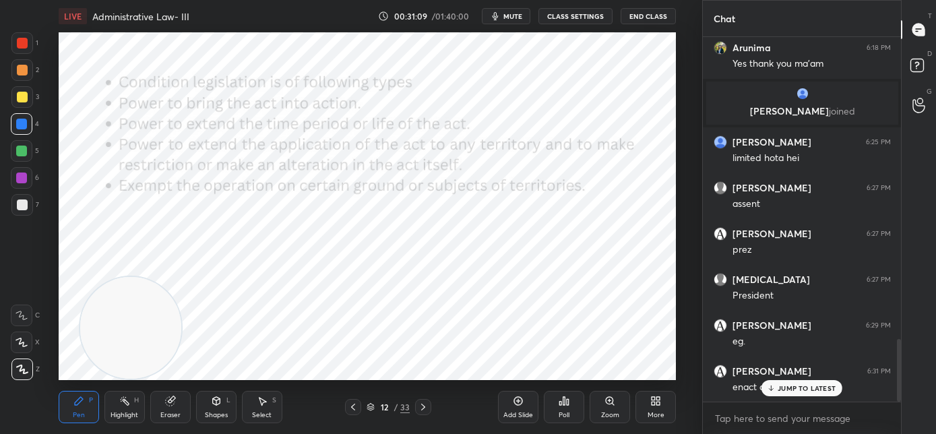
click at [775, 386] on icon at bounding box center [771, 388] width 9 height 8
click at [426, 406] on icon at bounding box center [423, 406] width 11 height 11
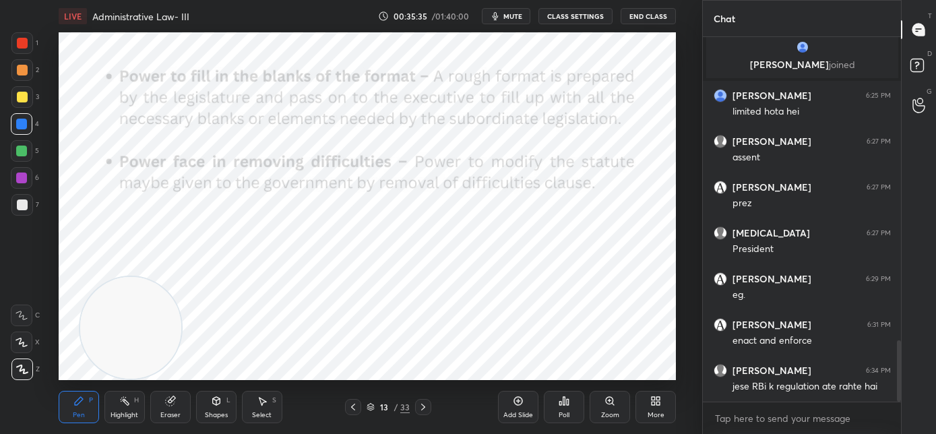
scroll to position [1844, 0]
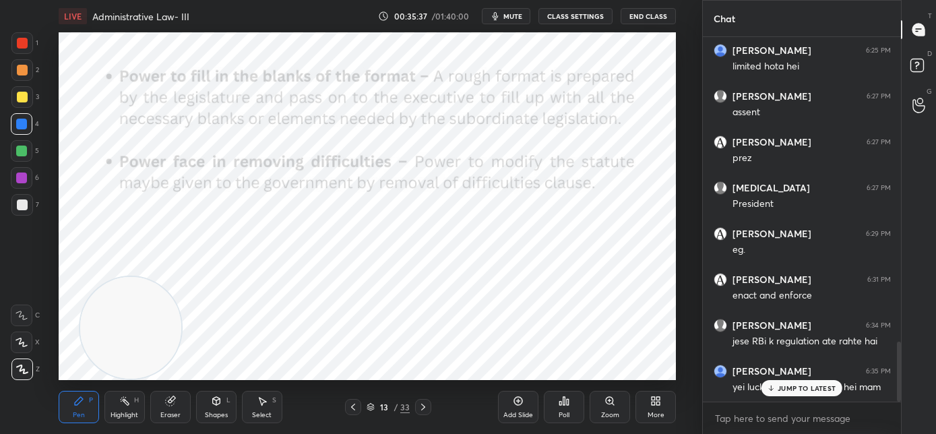
drag, startPoint x: 782, startPoint y: 386, endPoint x: 677, endPoint y: 377, distance: 105.4
click at [779, 386] on p "JUMP TO LATEST" at bounding box center [806, 388] width 58 height 8
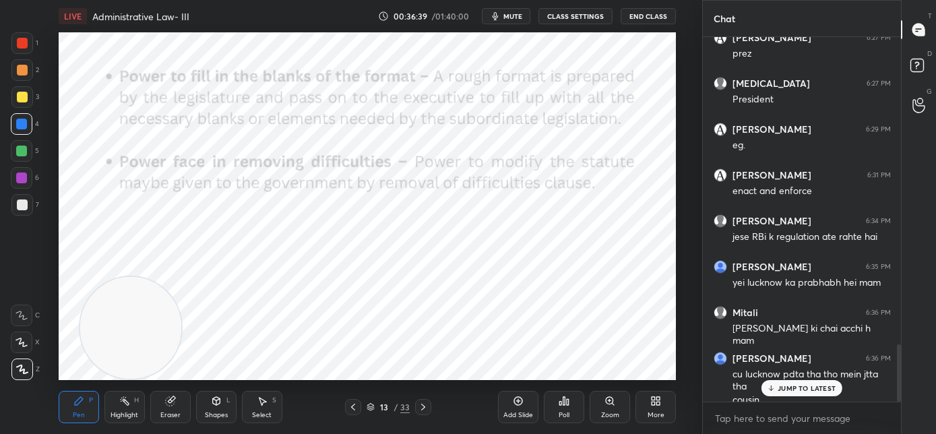
scroll to position [1961, 0]
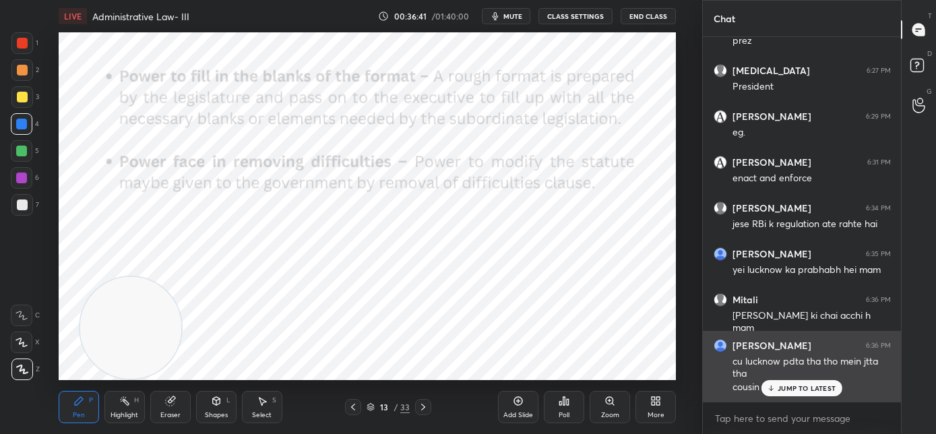
click at [801, 386] on p "JUMP TO LATEST" at bounding box center [806, 388] width 58 height 8
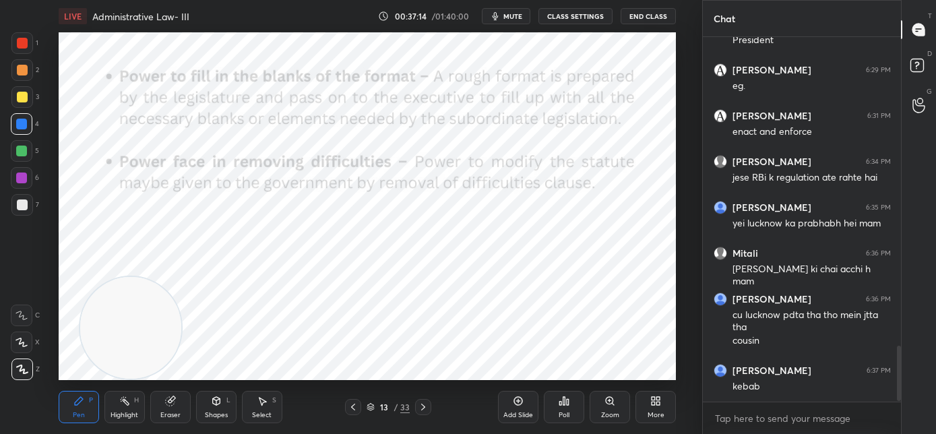
scroll to position [2053, 0]
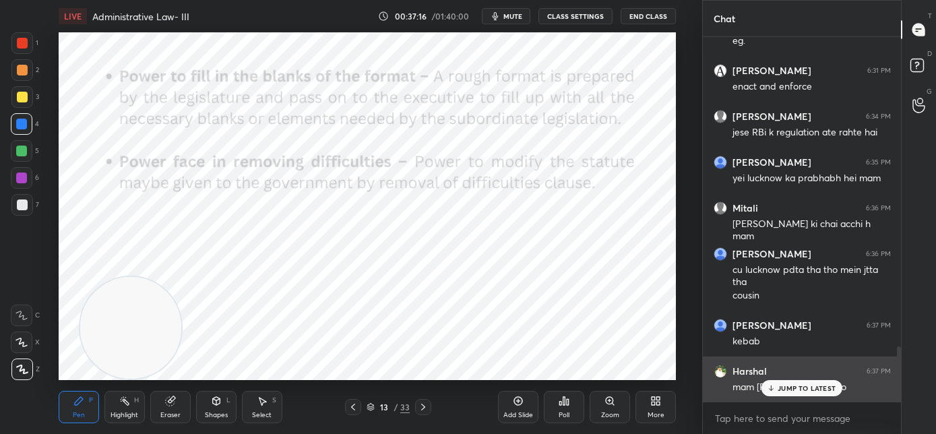
click at [777, 387] on div "JUMP TO LATEST" at bounding box center [801, 388] width 81 height 16
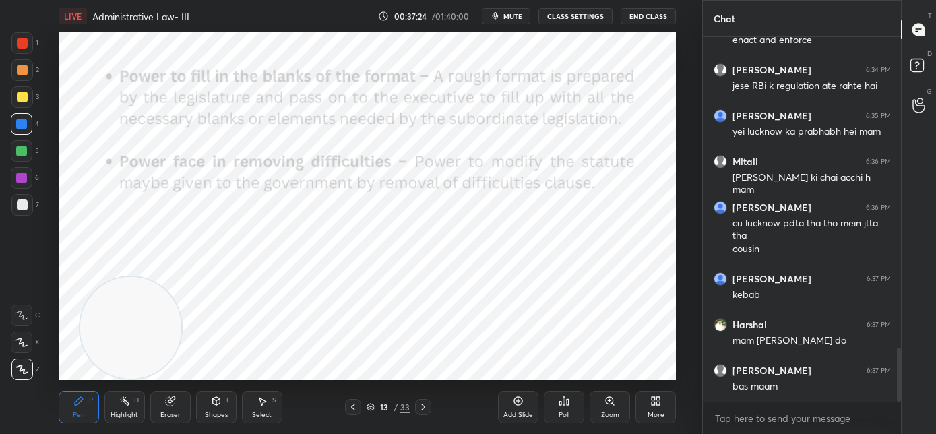
scroll to position [2145, 0]
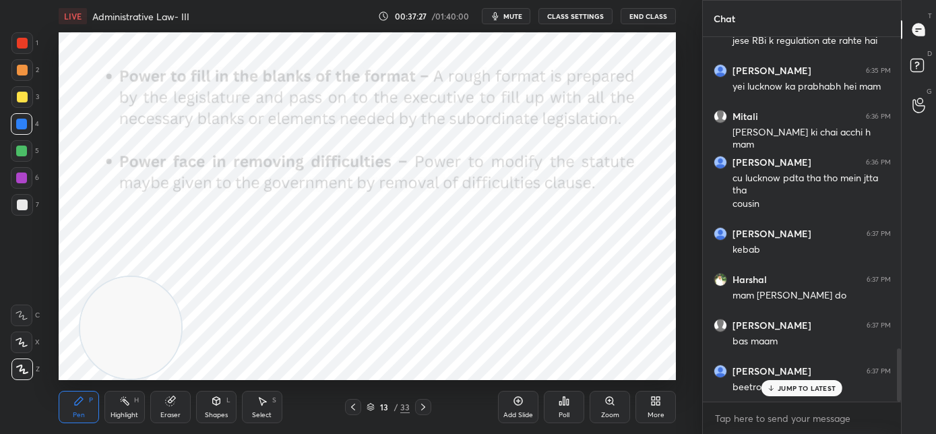
click at [774, 389] on icon at bounding box center [771, 388] width 9 height 8
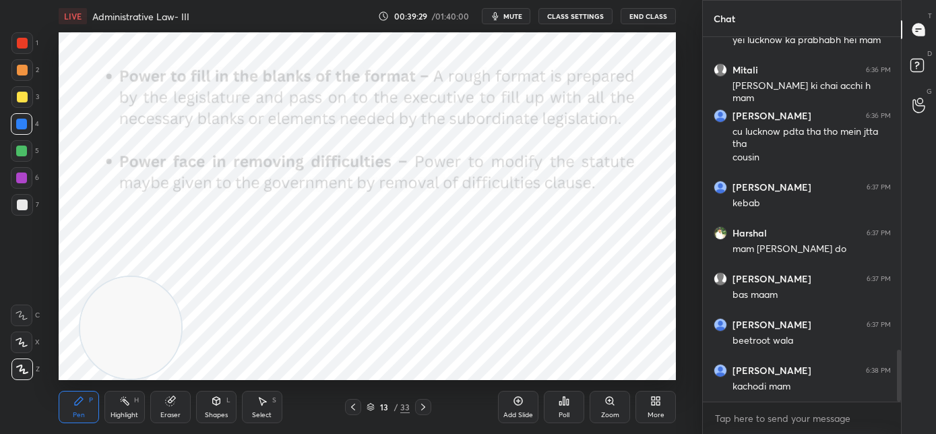
click at [426, 409] on icon at bounding box center [423, 406] width 11 height 11
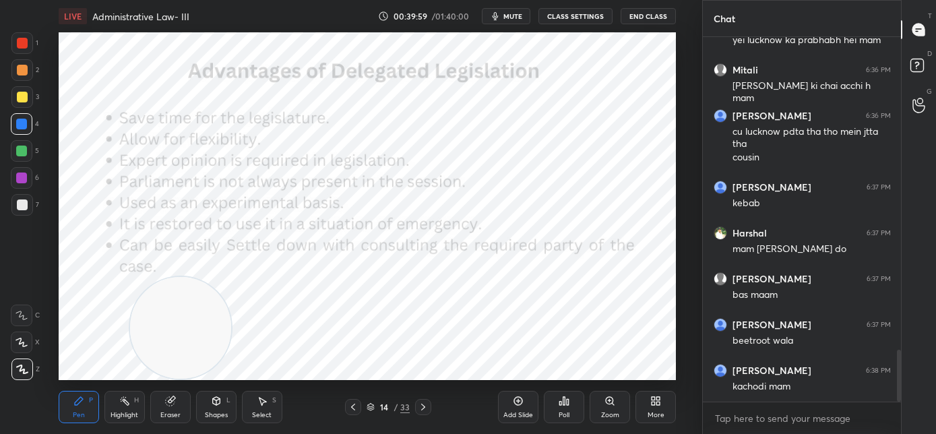
click at [195, 326] on video at bounding box center [181, 328] width 102 height 102
click at [79, 345] on video at bounding box center [111, 328] width 102 height 102
click at [426, 406] on icon at bounding box center [423, 406] width 11 height 11
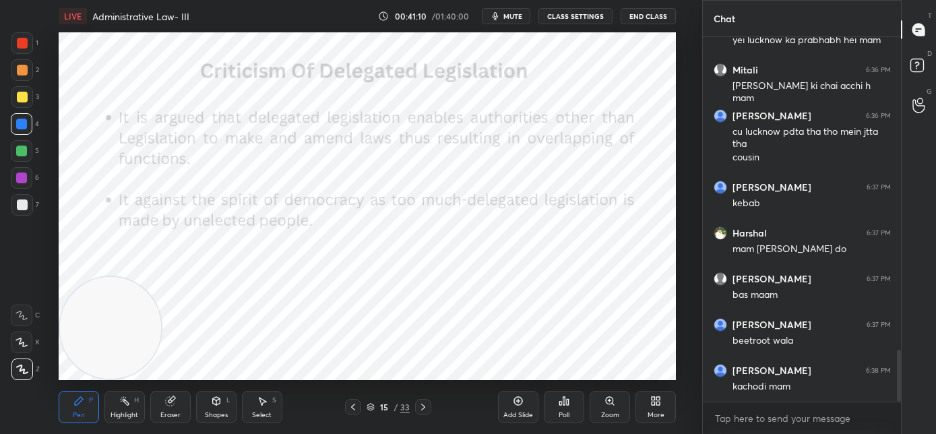
click at [429, 404] on div at bounding box center [423, 407] width 16 height 16
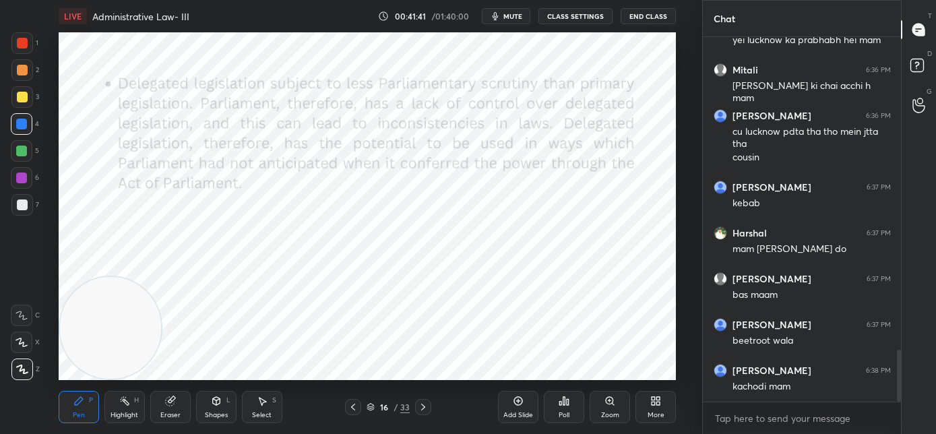
click at [424, 408] on icon at bounding box center [423, 406] width 11 height 11
click at [425, 408] on icon at bounding box center [423, 406] width 11 height 11
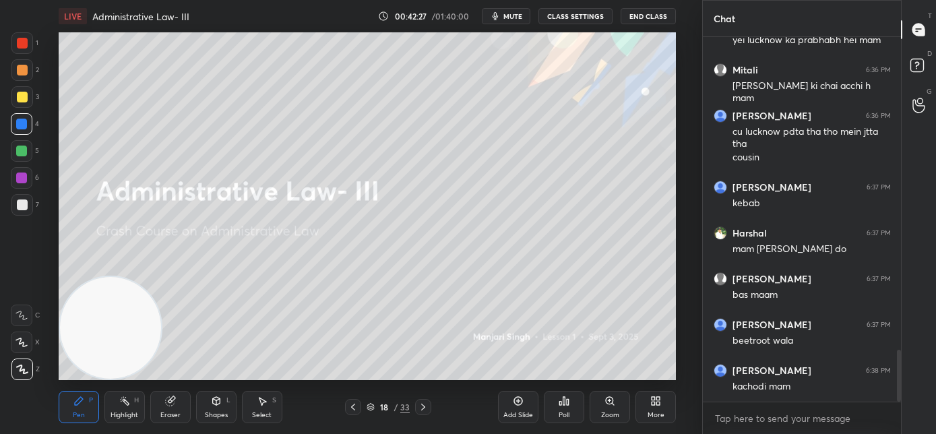
click at [356, 408] on icon at bounding box center [353, 406] width 11 height 11
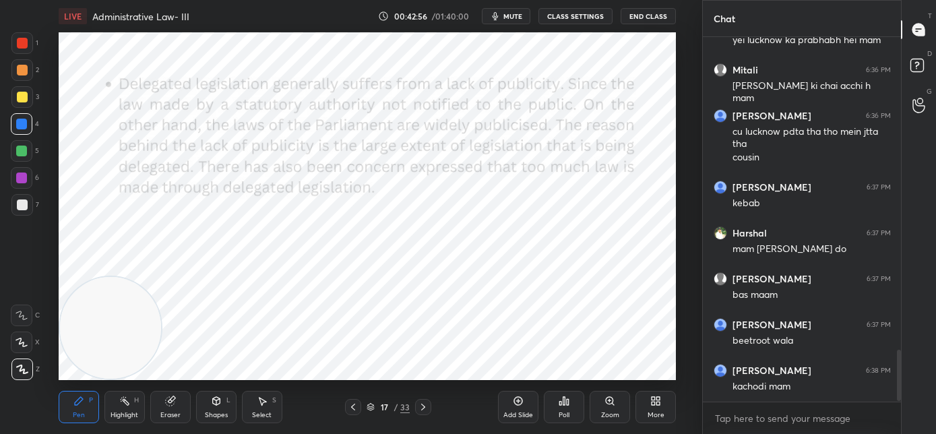
scroll to position [2248, 0]
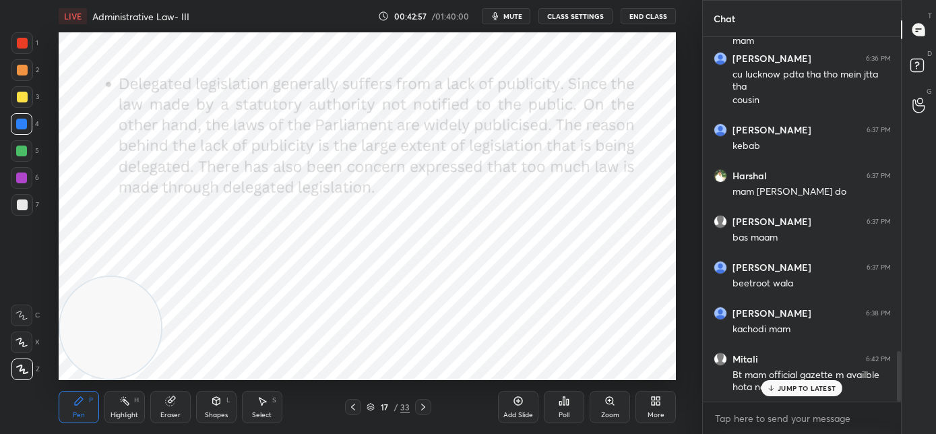
click at [792, 388] on p "JUMP TO LATEST" at bounding box center [806, 388] width 58 height 8
click at [647, 412] on div "More" at bounding box center [655, 407] width 40 height 32
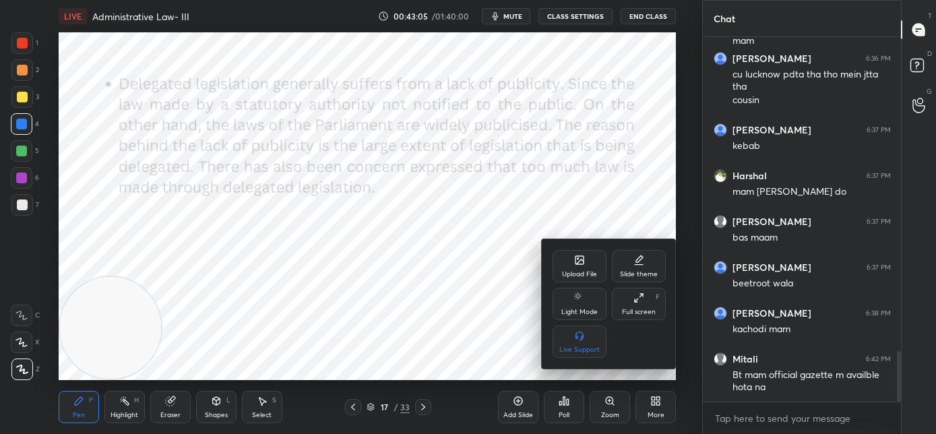
click at [567, 263] on div "Upload File" at bounding box center [579, 266] width 54 height 32
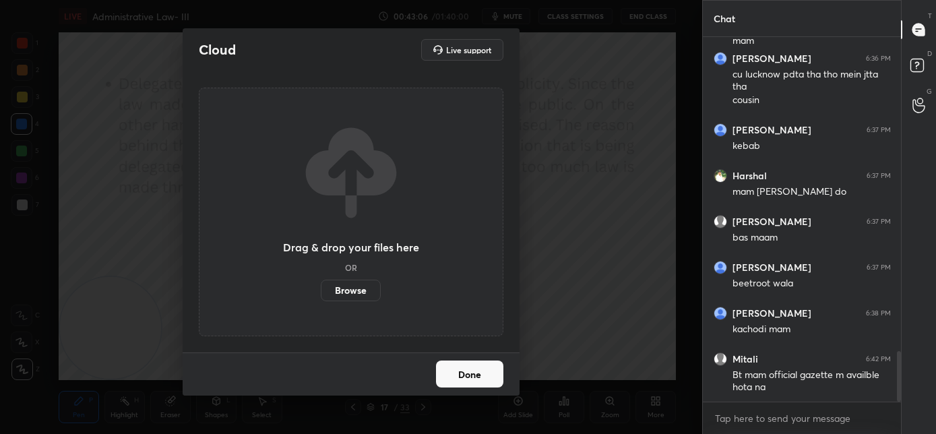
click at [365, 294] on label "Browse" at bounding box center [351, 291] width 60 height 22
click at [321, 294] on input "Browse" at bounding box center [321, 291] width 0 height 22
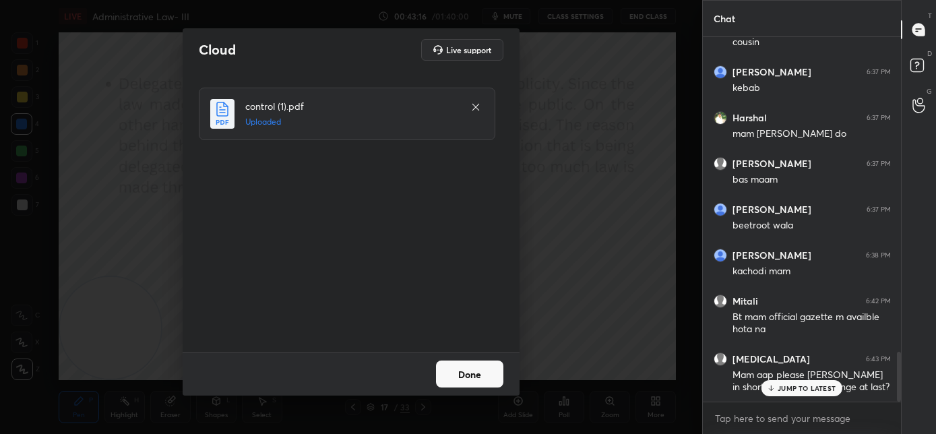
click at [486, 377] on button "Done" at bounding box center [469, 373] width 67 height 27
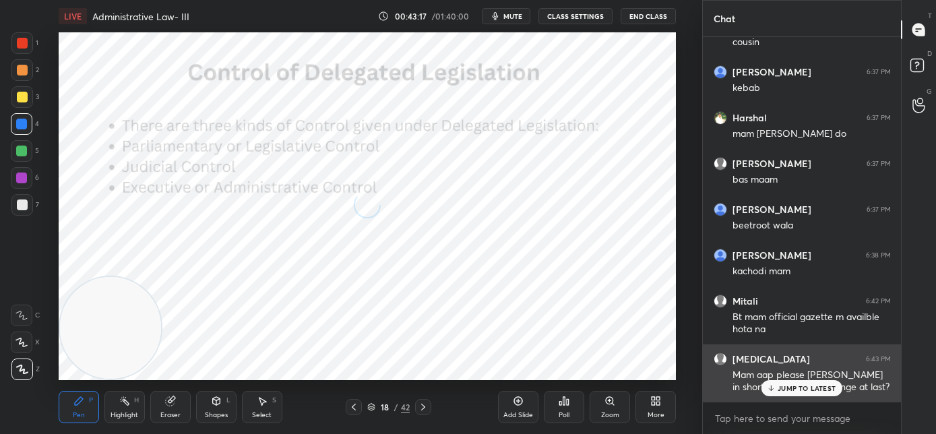
click at [779, 388] on p "JUMP TO LATEST" at bounding box center [806, 388] width 58 height 8
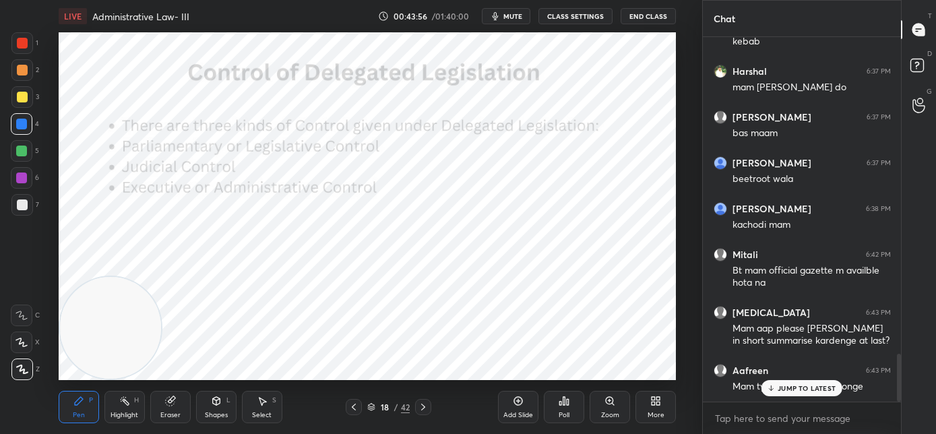
scroll to position [2398, 0]
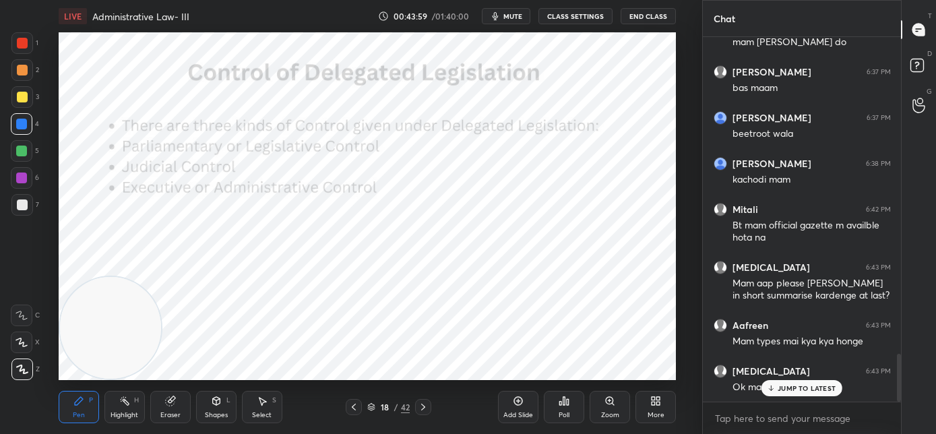
click at [775, 388] on icon at bounding box center [771, 388] width 9 height 8
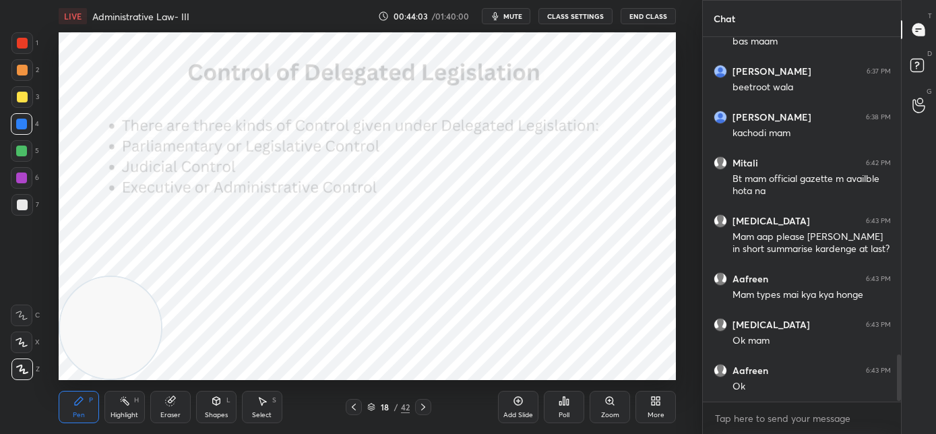
scroll to position [2502, 0]
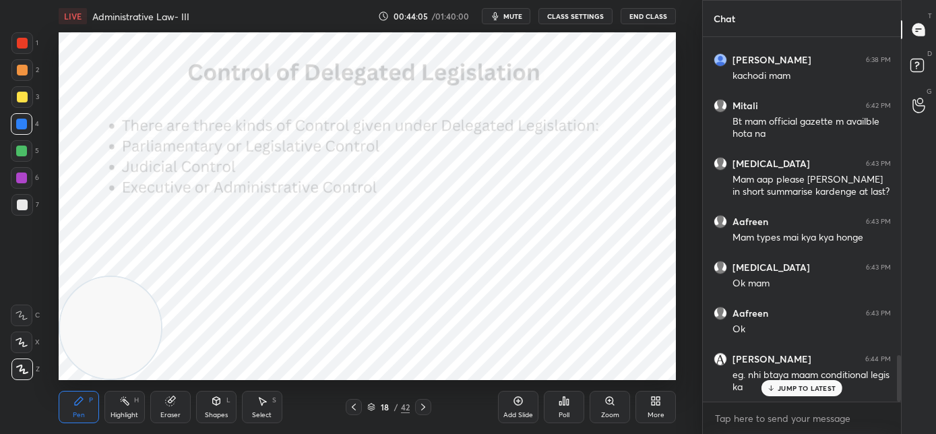
click at [796, 385] on p "JUMP TO LATEST" at bounding box center [806, 388] width 58 height 8
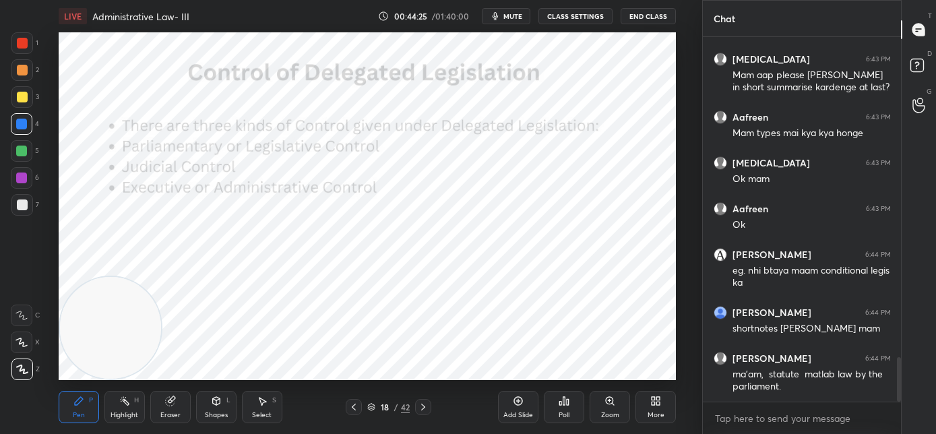
scroll to position [2619, 0]
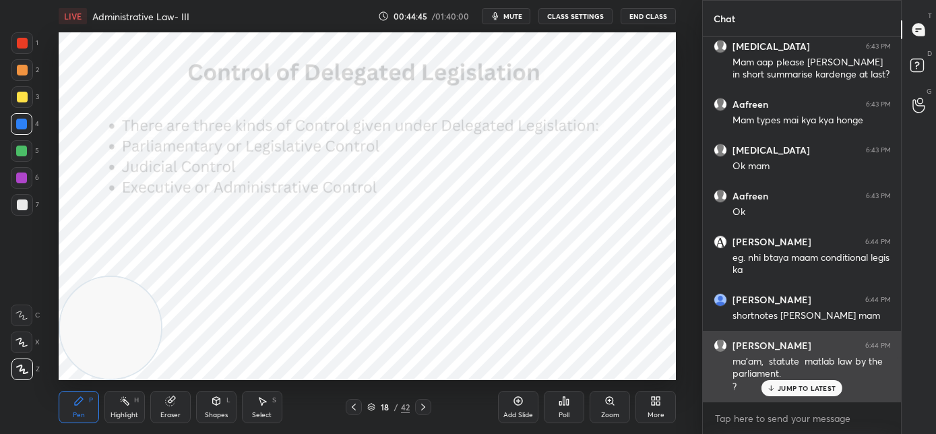
click at [785, 391] on div "JUMP TO LATEST" at bounding box center [801, 388] width 81 height 16
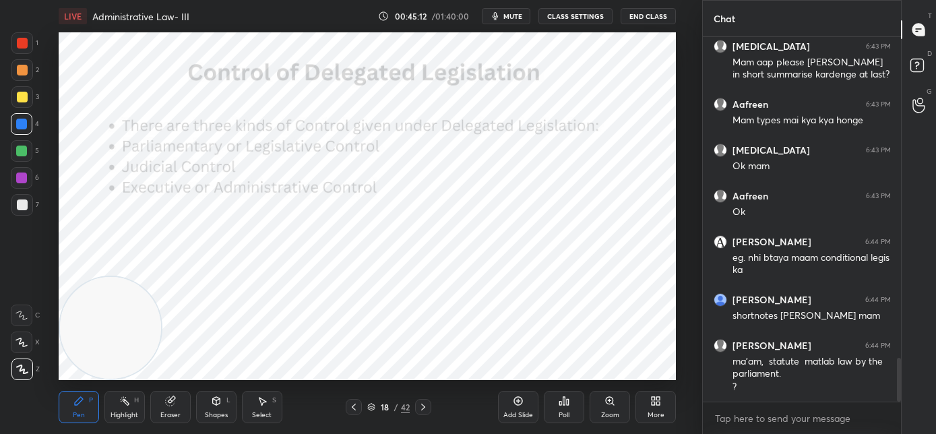
scroll to position [2665, 0]
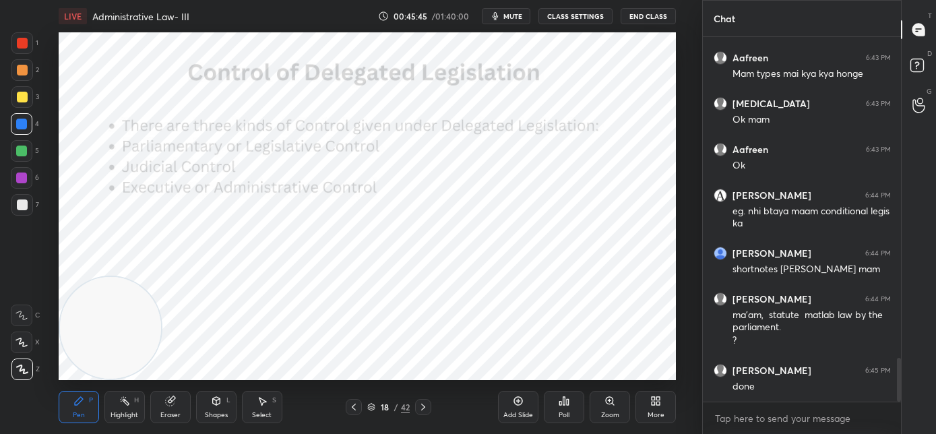
click at [429, 409] on div at bounding box center [423, 407] width 16 height 16
click at [428, 412] on div at bounding box center [423, 407] width 16 height 16
click at [423, 408] on icon at bounding box center [423, 406] width 4 height 7
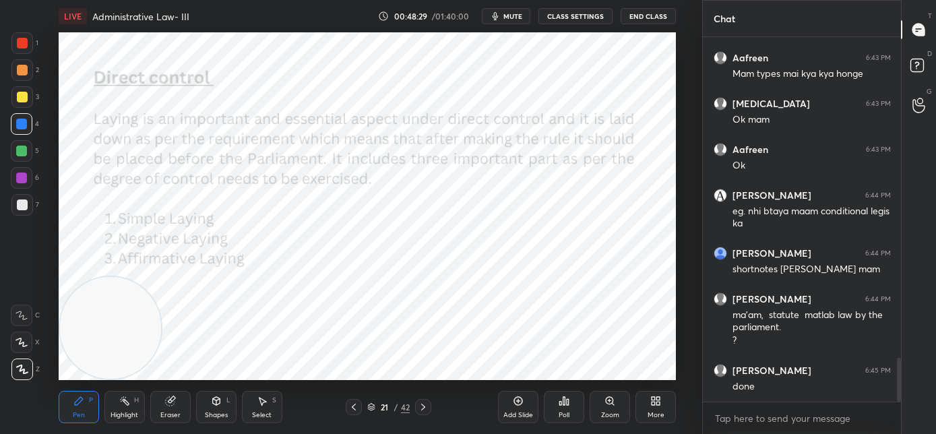
click at [428, 408] on div at bounding box center [423, 407] width 16 height 16
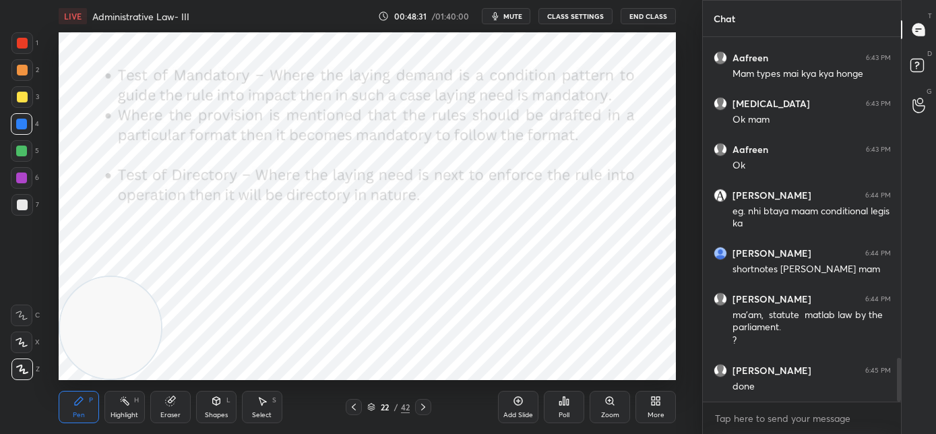
click at [426, 408] on icon at bounding box center [423, 406] width 11 height 11
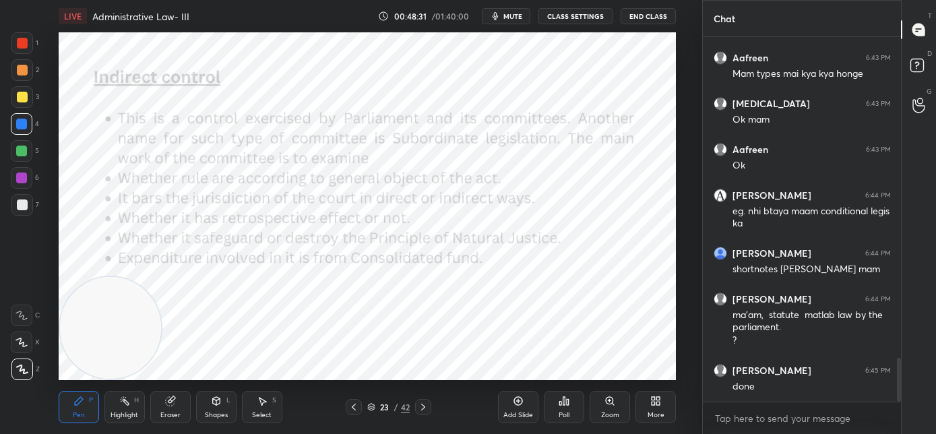
click at [355, 405] on icon at bounding box center [353, 406] width 11 height 11
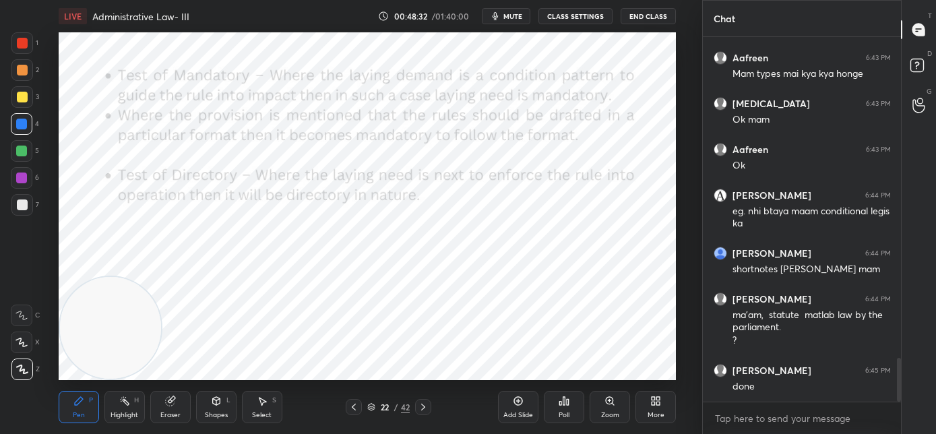
click at [355, 407] on icon at bounding box center [353, 406] width 11 height 11
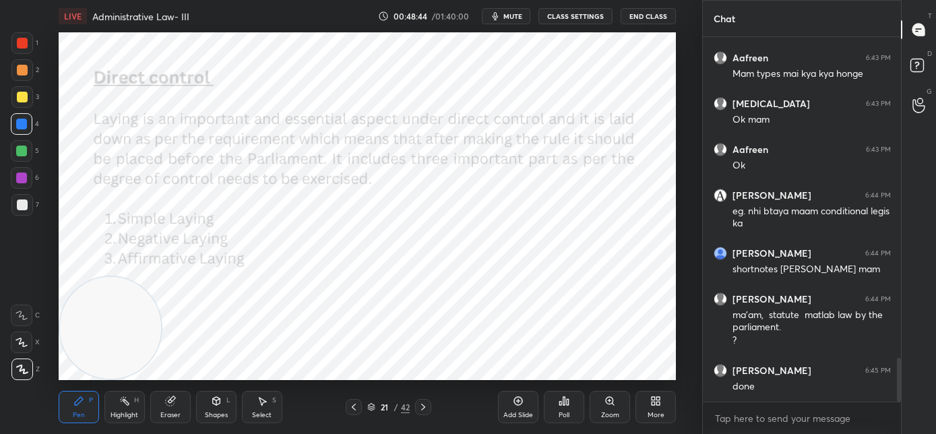
click at [422, 410] on icon at bounding box center [423, 406] width 11 height 11
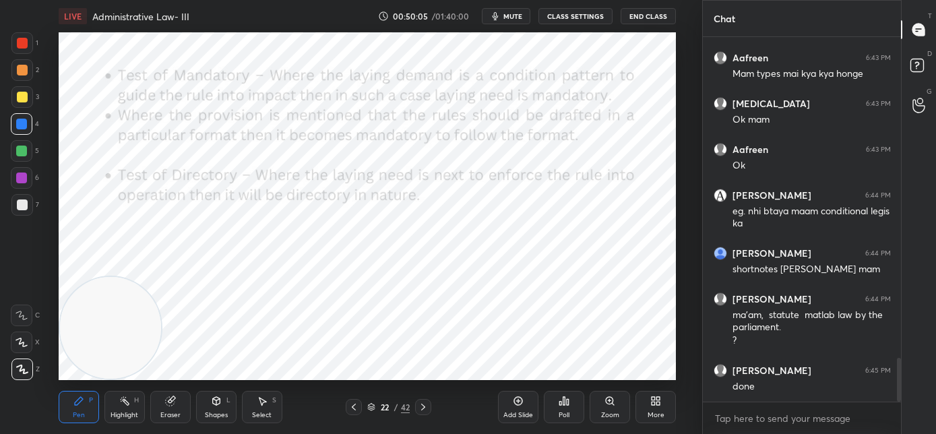
click at [422, 410] on icon at bounding box center [423, 406] width 11 height 11
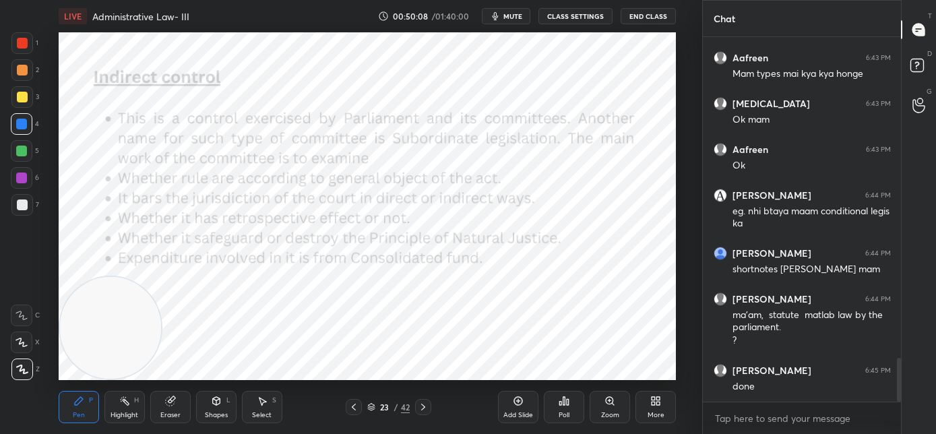
click at [354, 410] on icon at bounding box center [353, 406] width 11 height 11
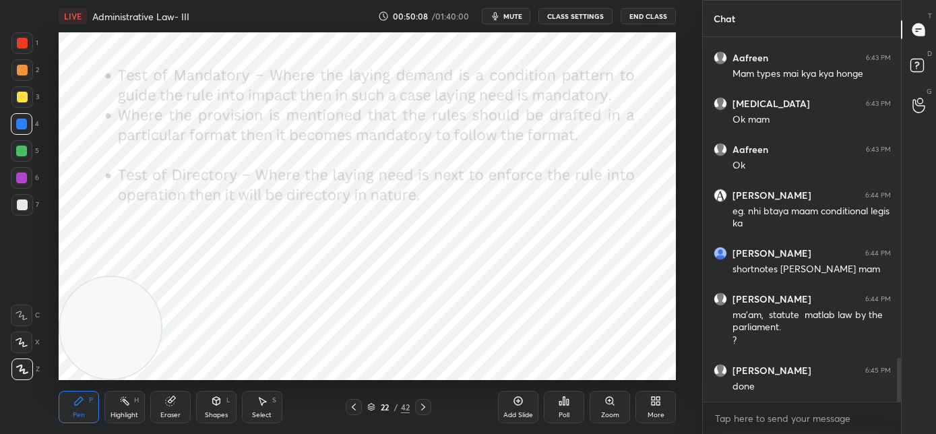
click at [354, 409] on icon at bounding box center [354, 406] width 4 height 7
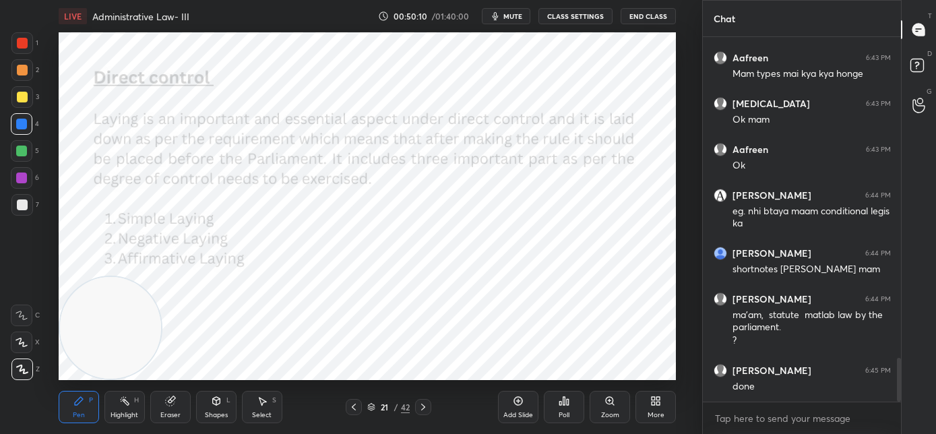
click at [427, 406] on icon at bounding box center [423, 406] width 11 height 11
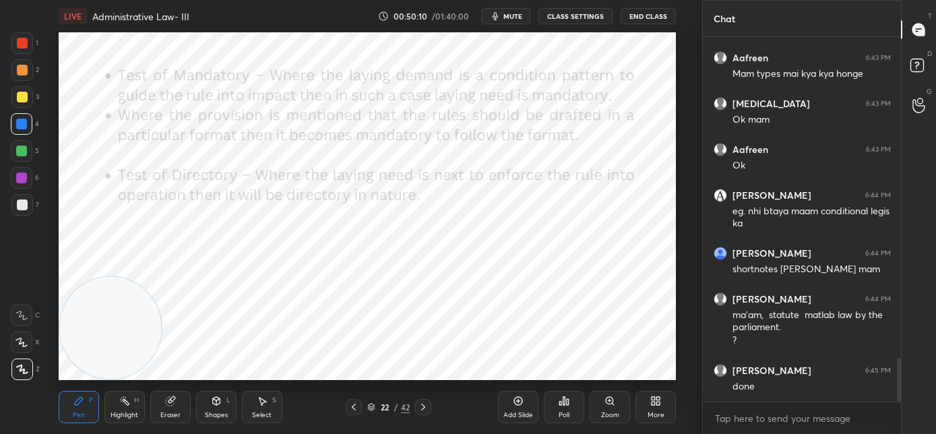
click at [425, 408] on icon at bounding box center [423, 406] width 11 height 11
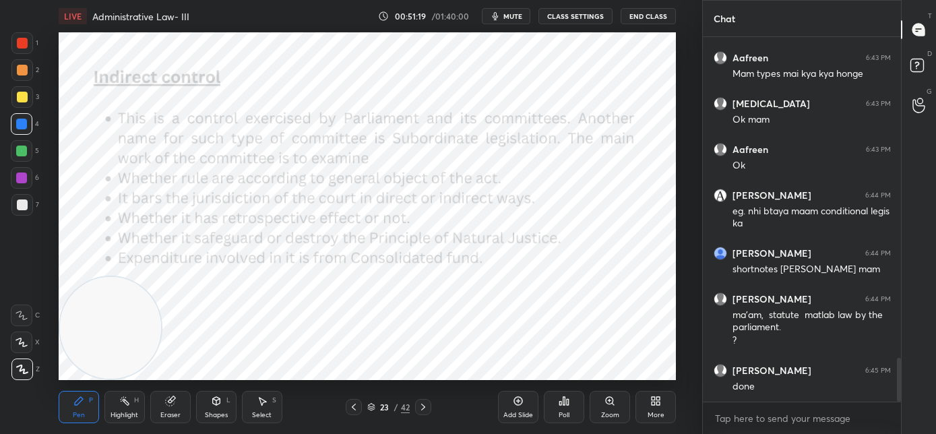
click at [426, 409] on icon at bounding box center [423, 406] width 11 height 11
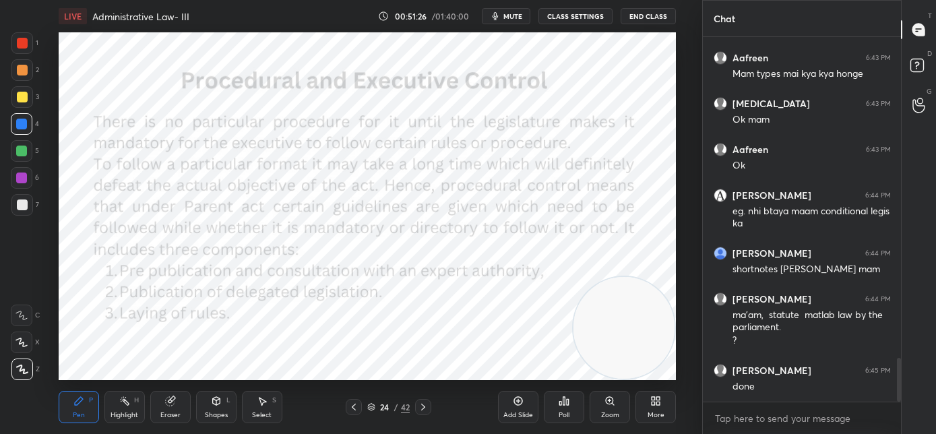
drag, startPoint x: 119, startPoint y: 331, endPoint x: 659, endPoint y: 381, distance: 542.5
click at [676, 386] on div "LIVE Administrative Law- III 00:51:26 / 01:40:00 mute CLASS SETTINGS End Class …" at bounding box center [367, 217] width 648 height 434
click at [422, 410] on icon at bounding box center [423, 406] width 11 height 11
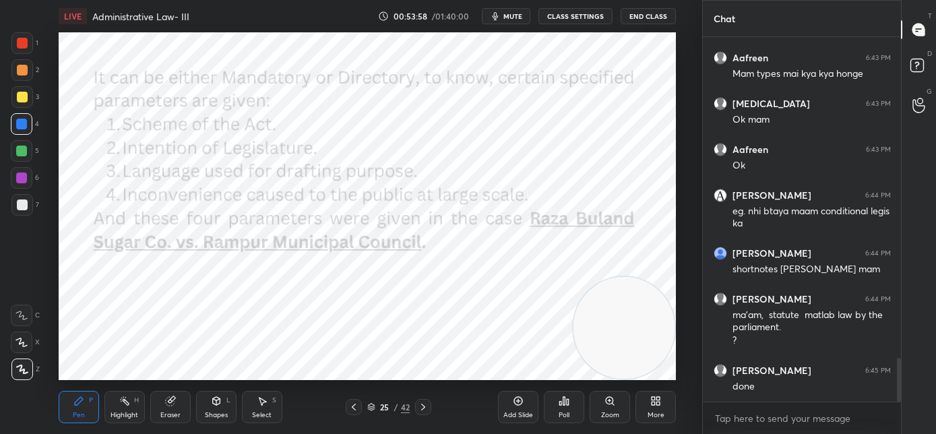
click at [427, 410] on div at bounding box center [423, 407] width 16 height 16
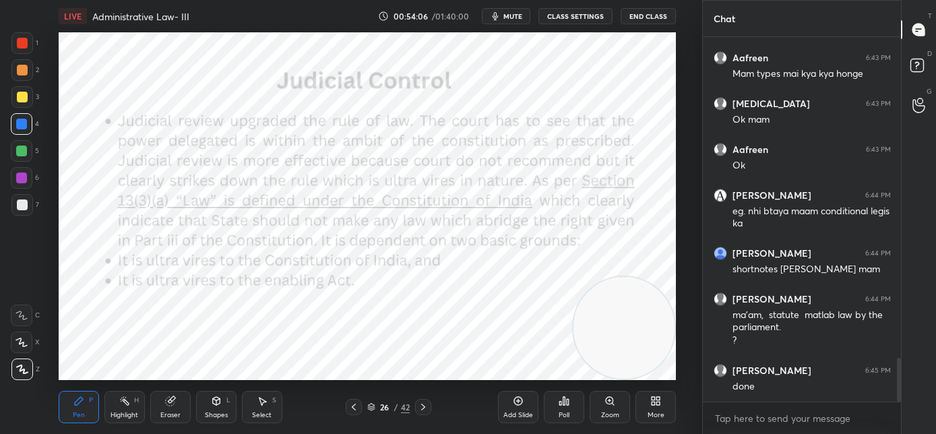
click at [356, 401] on icon at bounding box center [353, 406] width 11 height 11
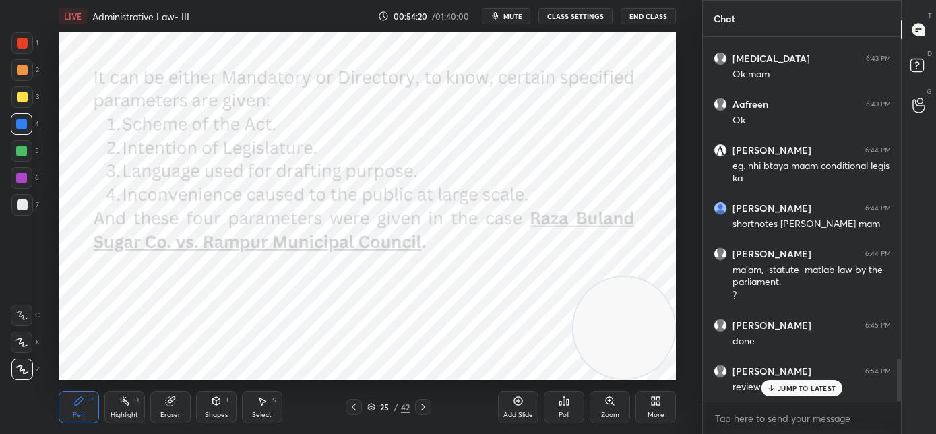
scroll to position [2757, 0]
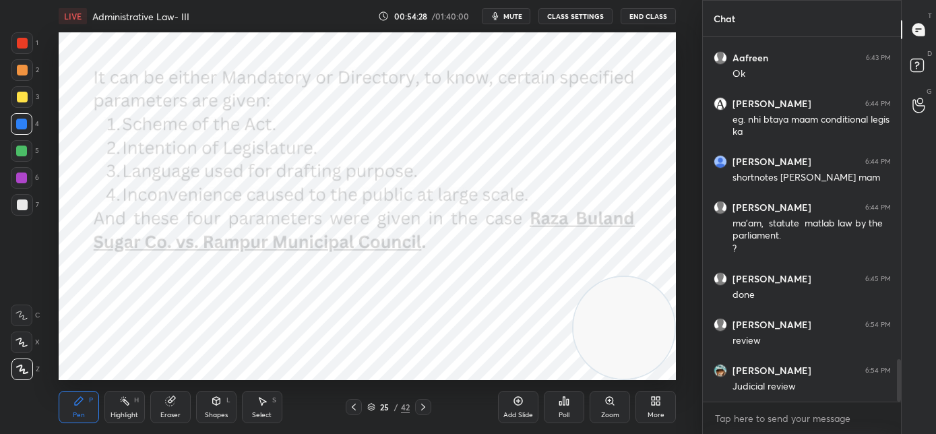
click at [425, 410] on icon at bounding box center [423, 406] width 11 height 11
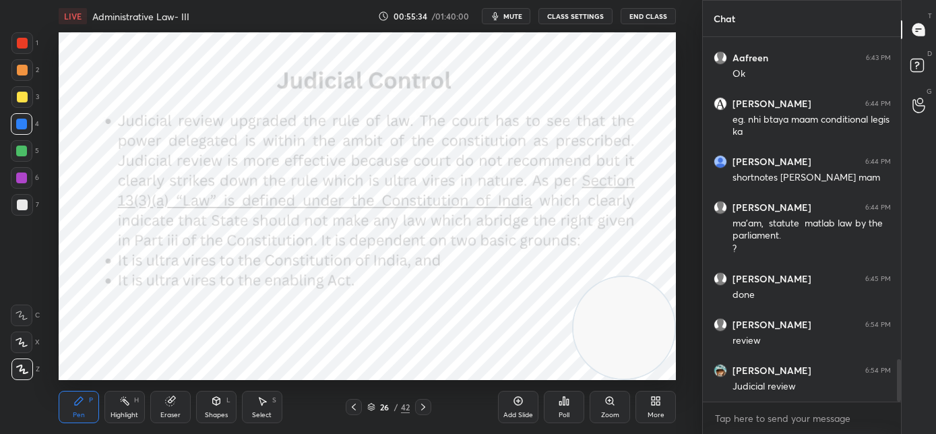
click at [423, 411] on icon at bounding box center [423, 406] width 11 height 11
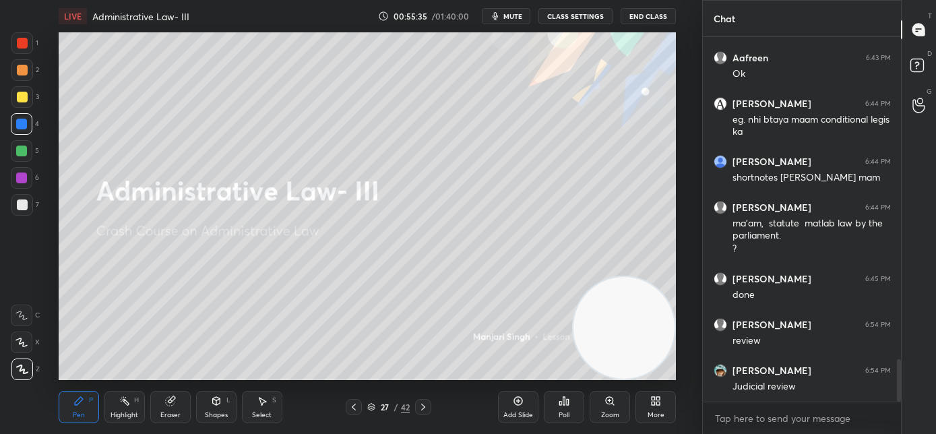
click at [350, 413] on div at bounding box center [354, 407] width 16 height 16
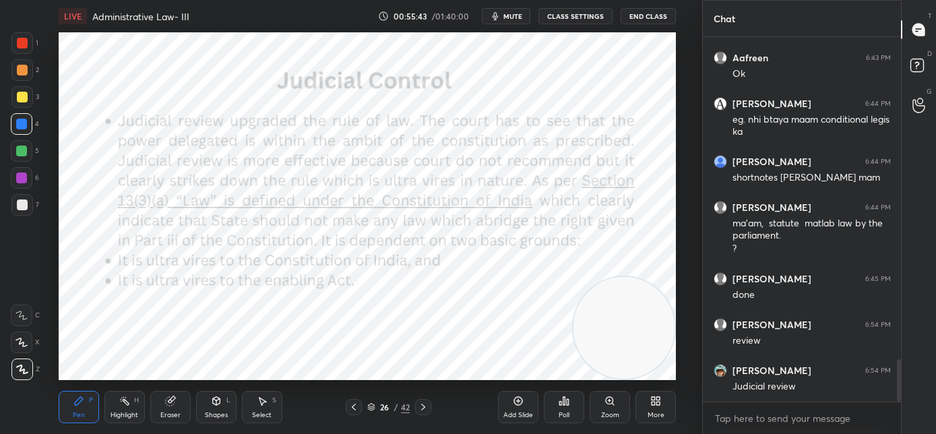
click at [503, 25] on div "LIVE Administrative Law- III 00:55:43 / 01:40:00 mute CLASS SETTINGS End Class" at bounding box center [368, 16] width 618 height 32
click at [517, 24] on div "LIVE Administrative Law- III 00:55:44 / 01:40:00 mute CLASS SETTINGS End Class" at bounding box center [368, 16] width 618 height 32
click at [520, 18] on span "mute" at bounding box center [512, 15] width 19 height 9
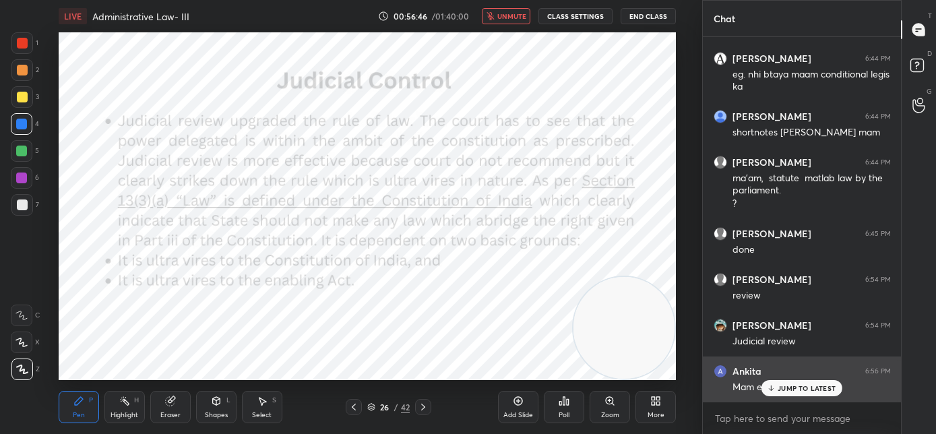
drag, startPoint x: 792, startPoint y: 391, endPoint x: 784, endPoint y: 391, distance: 8.1
click at [792, 391] on div "JUMP TO LATEST" at bounding box center [801, 388] width 81 height 16
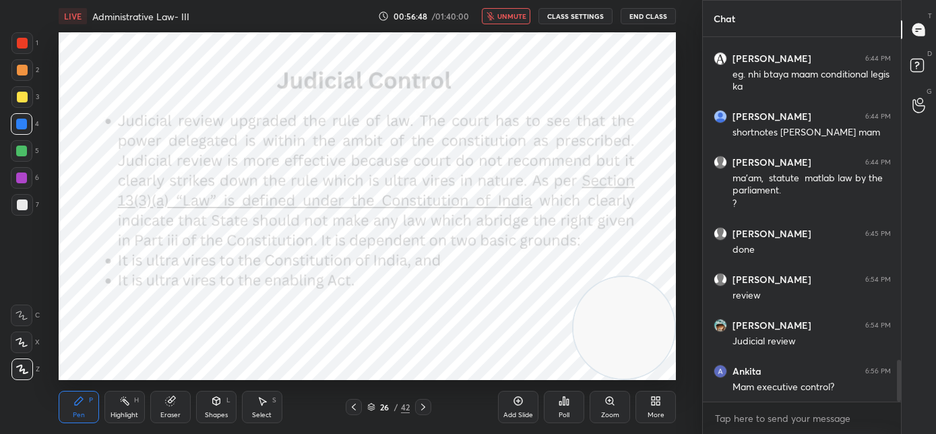
click at [355, 408] on icon at bounding box center [353, 406] width 11 height 11
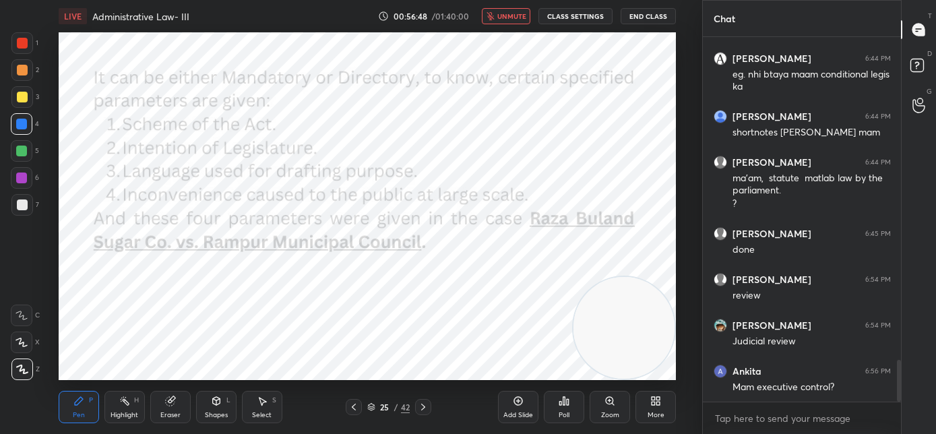
click at [356, 410] on icon at bounding box center [353, 406] width 11 height 11
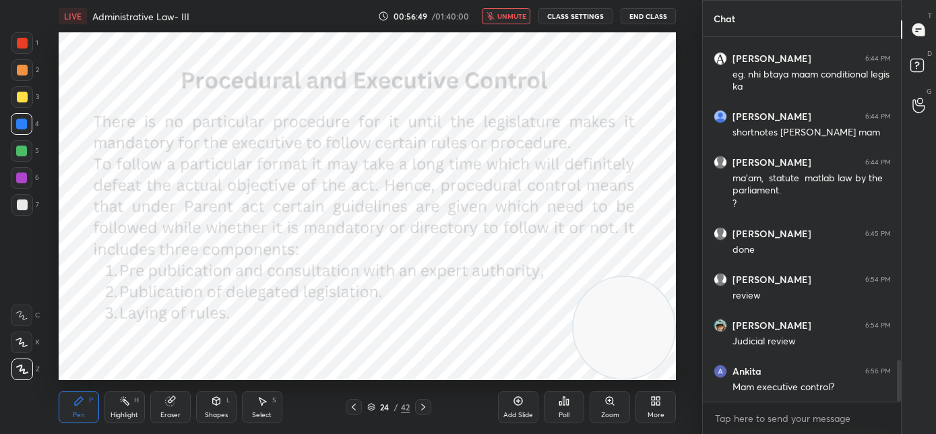
click at [354, 410] on icon at bounding box center [353, 406] width 11 height 11
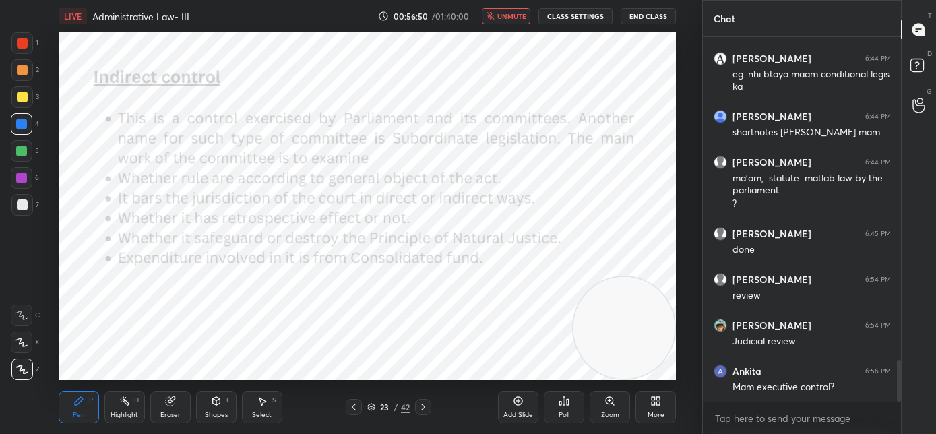
click at [421, 410] on icon at bounding box center [423, 406] width 11 height 11
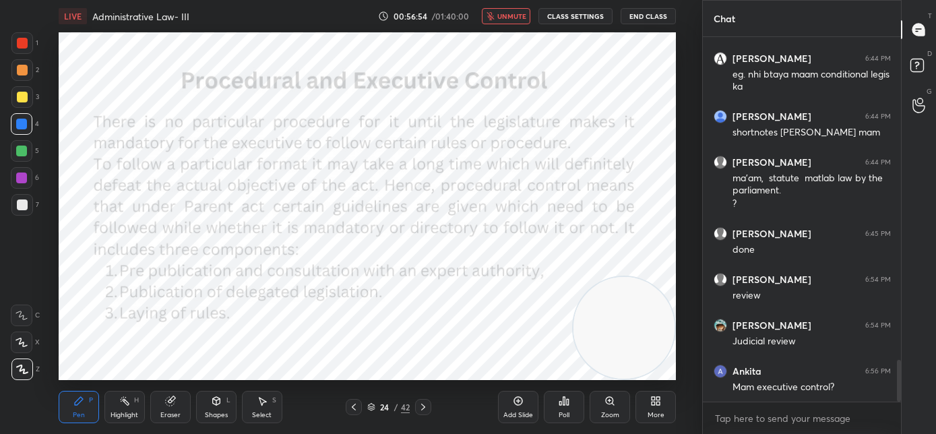
click at [426, 411] on icon at bounding box center [423, 406] width 11 height 11
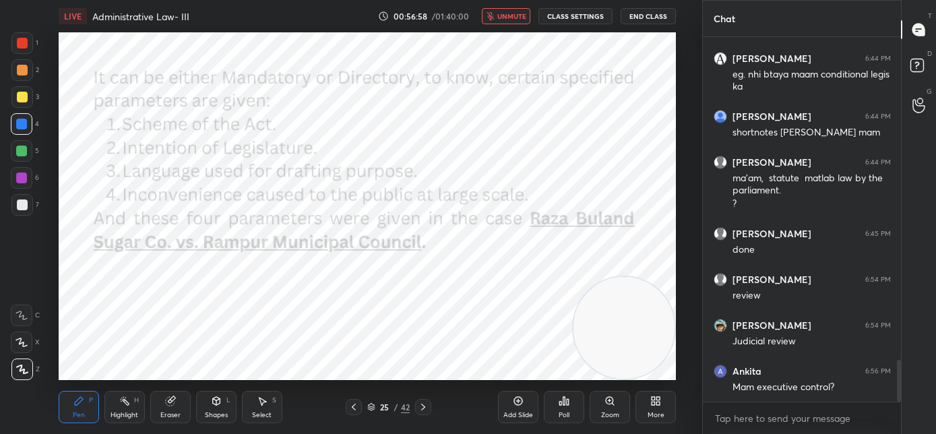
click at [514, 14] on span "unmute" at bounding box center [511, 15] width 29 height 9
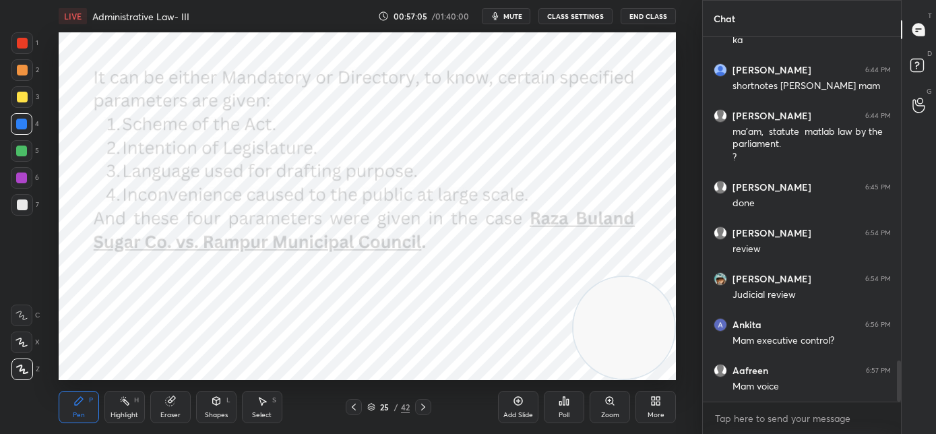
click at [354, 410] on icon at bounding box center [353, 406] width 11 height 11
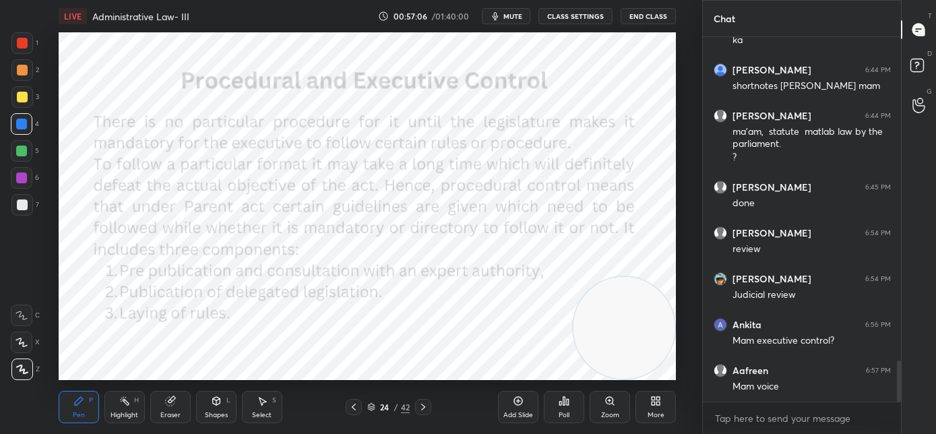
click at [424, 405] on icon at bounding box center [423, 406] width 11 height 11
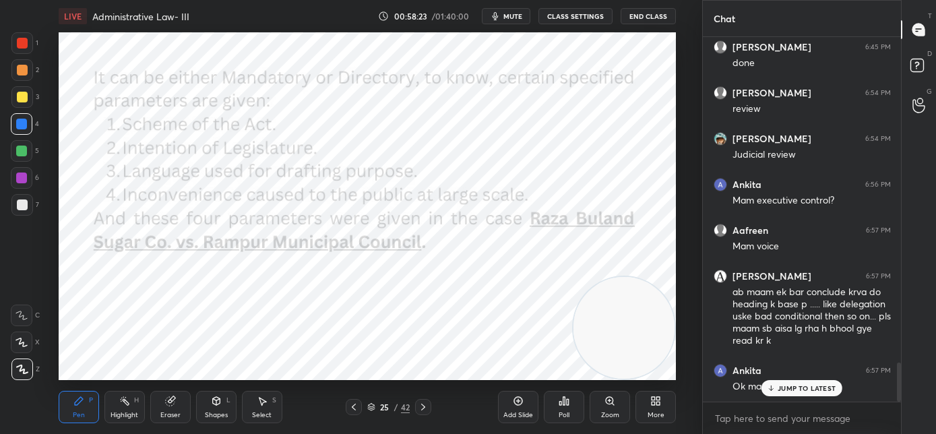
scroll to position [3034, 0]
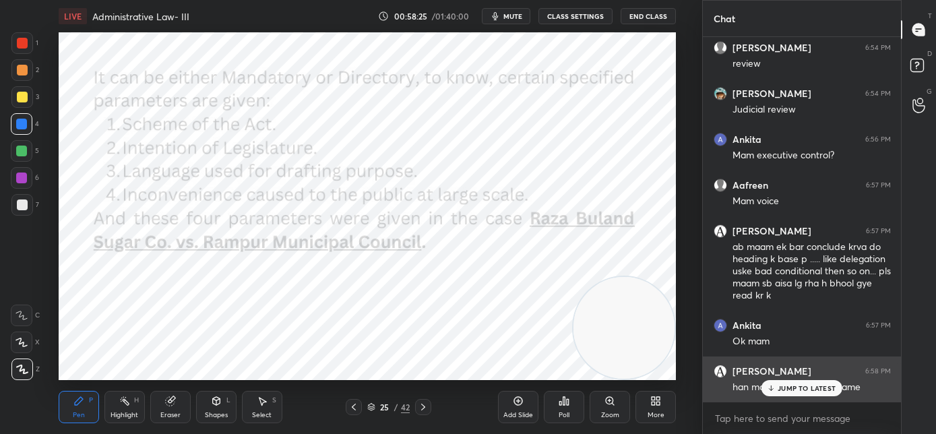
click at [789, 389] on p "JUMP TO LATEST" at bounding box center [806, 388] width 58 height 8
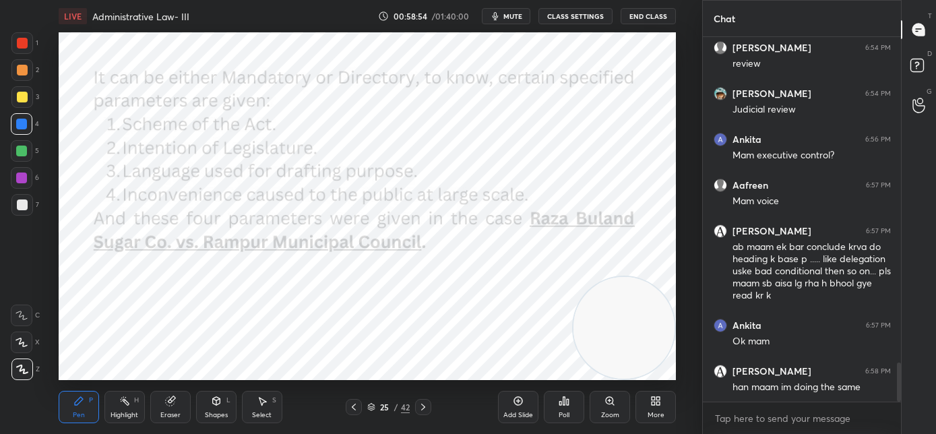
click at [427, 410] on icon at bounding box center [423, 406] width 11 height 11
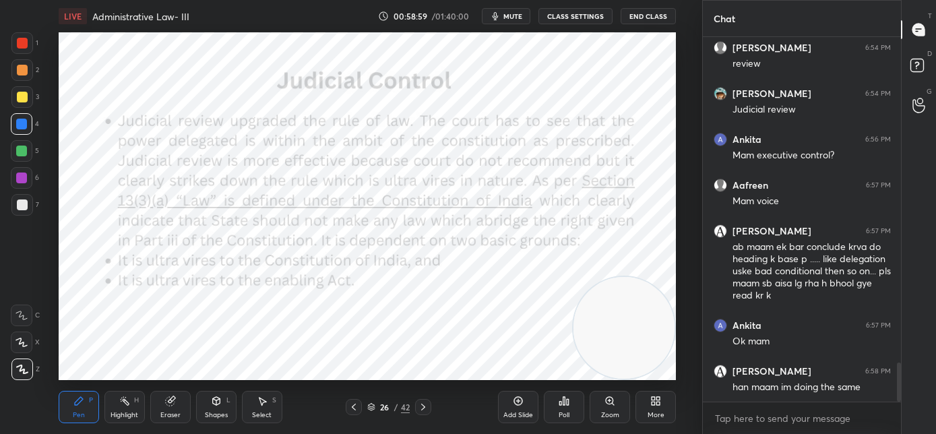
click at [656, 407] on div "More" at bounding box center [655, 407] width 40 height 32
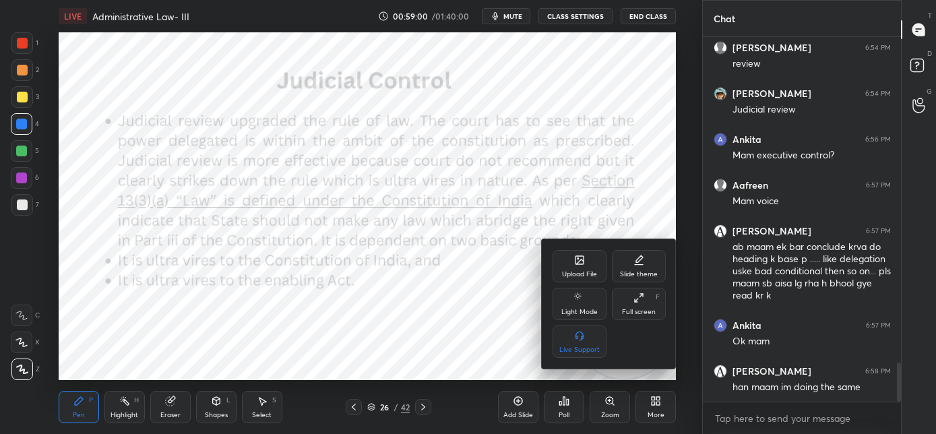
click at [577, 264] on icon at bounding box center [579, 260] width 11 height 11
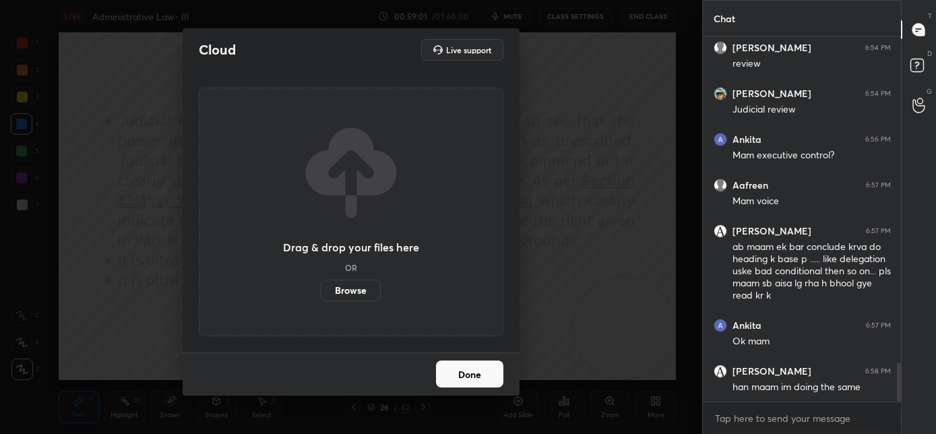
click at [354, 293] on label "Browse" at bounding box center [351, 291] width 60 height 22
click at [321, 293] on input "Browse" at bounding box center [321, 291] width 0 height 22
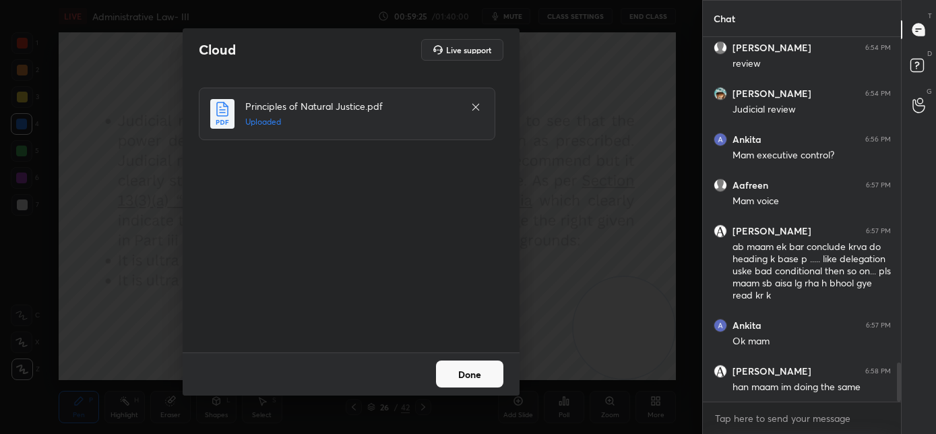
click at [453, 363] on button "Done" at bounding box center [469, 373] width 67 height 27
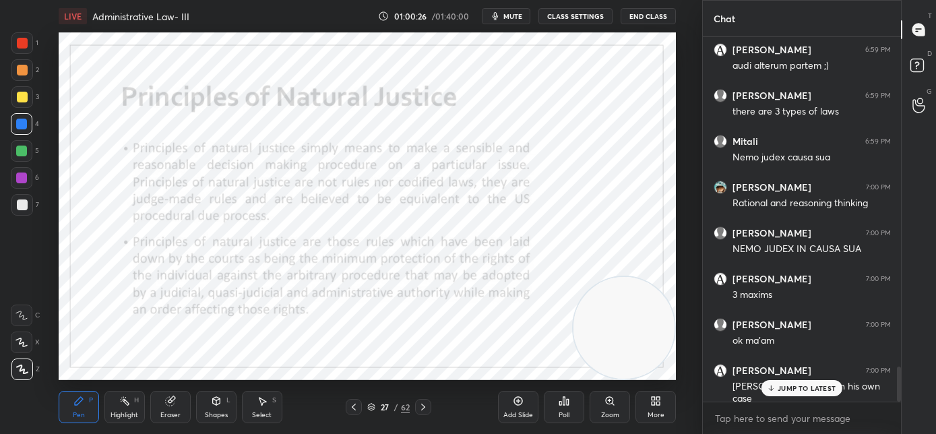
scroll to position [3460, 0]
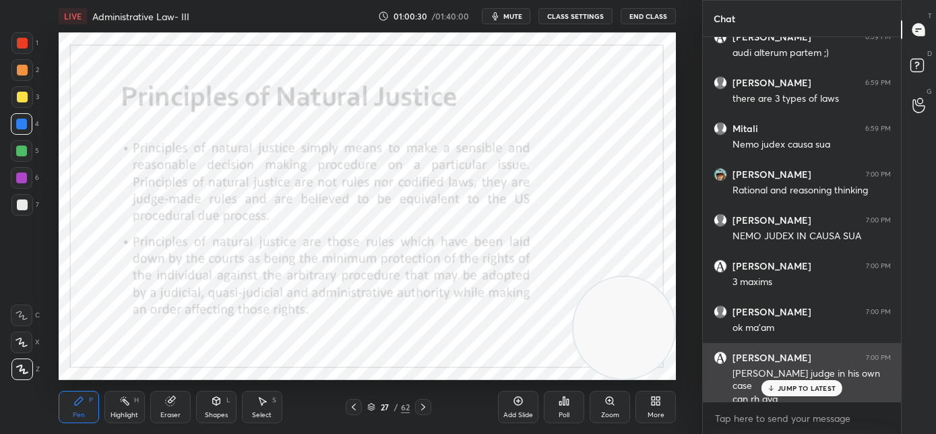
drag, startPoint x: 770, startPoint y: 388, endPoint x: 763, endPoint y: 383, distance: 9.2
click at [769, 388] on icon at bounding box center [771, 388] width 9 height 8
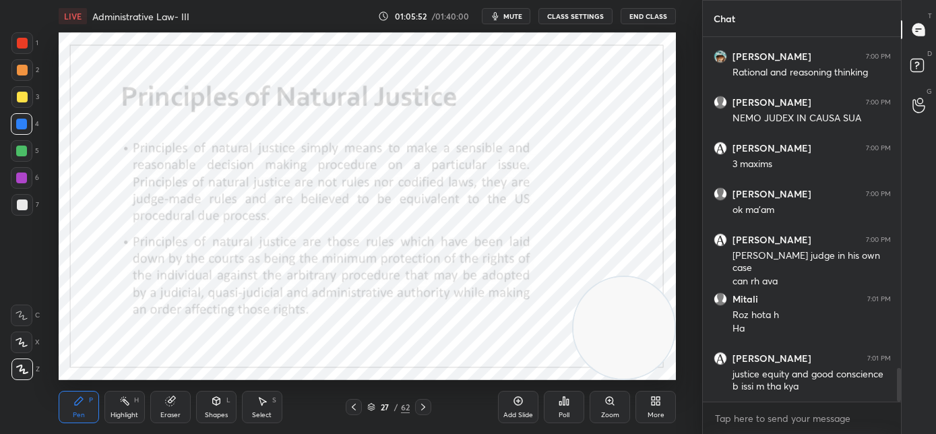
scroll to position [3623, 0]
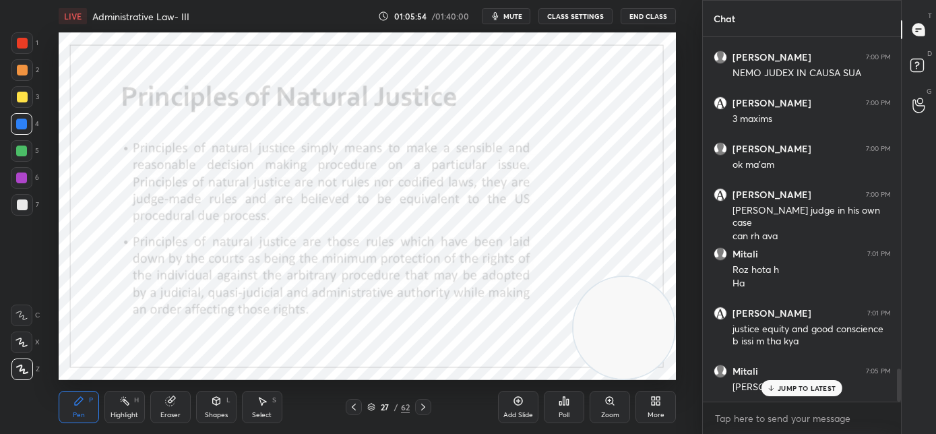
click at [774, 389] on icon at bounding box center [771, 388] width 9 height 8
click at [506, 20] on button "mute" at bounding box center [506, 16] width 48 height 16
click at [507, 18] on span "unmute" at bounding box center [511, 15] width 29 height 9
drag, startPoint x: 623, startPoint y: 337, endPoint x: 614, endPoint y: 100, distance: 236.6
click at [614, 100] on video at bounding box center [615, 91] width 102 height 102
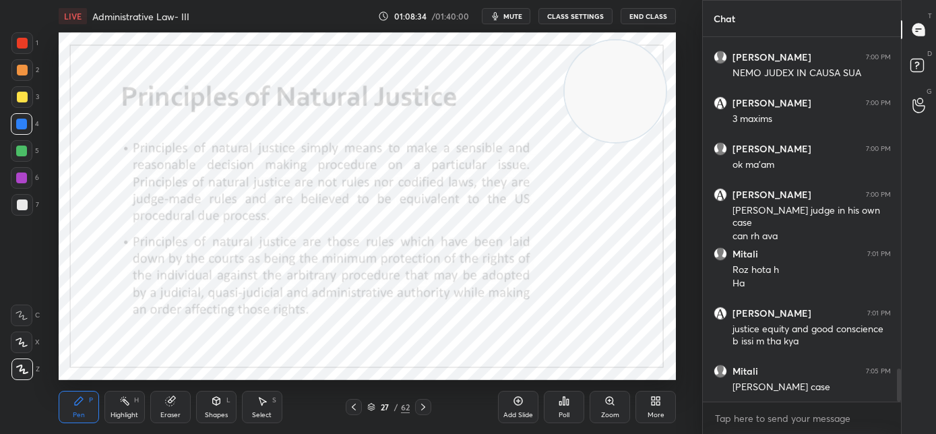
click at [426, 407] on icon at bounding box center [423, 406] width 11 height 11
click at [424, 406] on icon at bounding box center [423, 406] width 11 height 11
click at [424, 408] on icon at bounding box center [423, 406] width 4 height 7
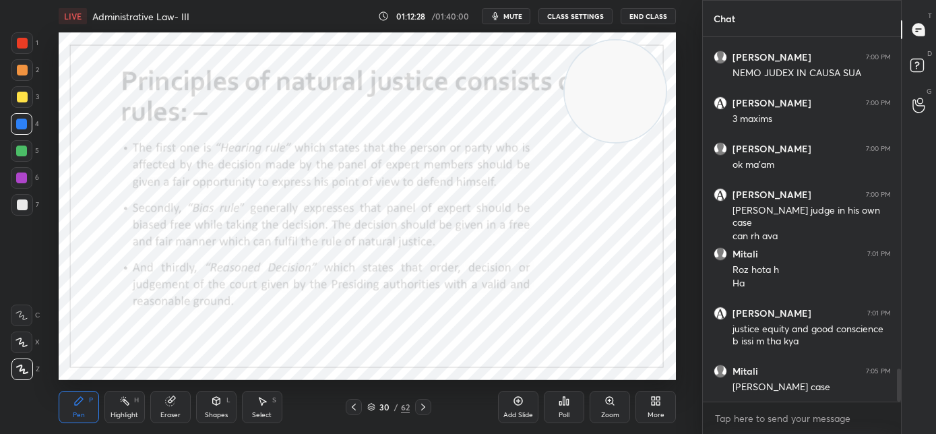
click at [428, 404] on div at bounding box center [423, 407] width 16 height 16
click at [422, 410] on icon at bounding box center [423, 406] width 11 height 11
click at [426, 406] on icon at bounding box center [423, 406] width 11 height 11
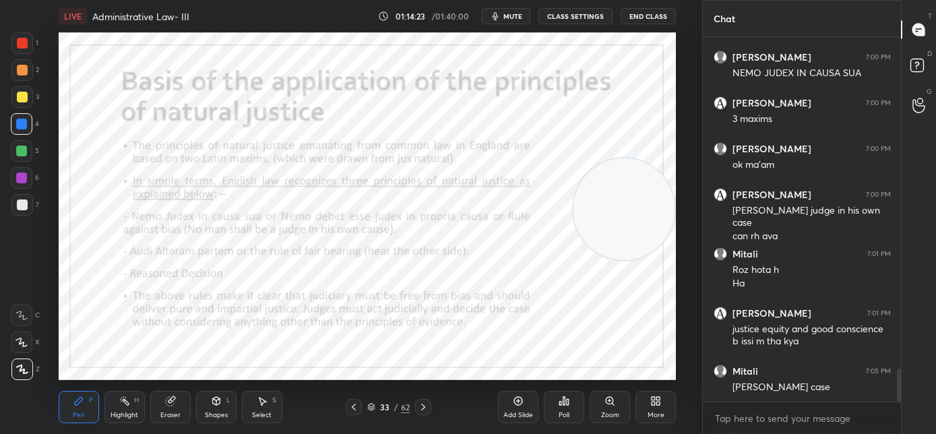
drag, startPoint x: 606, startPoint y: 98, endPoint x: 623, endPoint y: 232, distance: 135.2
click at [622, 232] on video at bounding box center [624, 209] width 102 height 102
click at [424, 406] on icon at bounding box center [423, 406] width 11 height 11
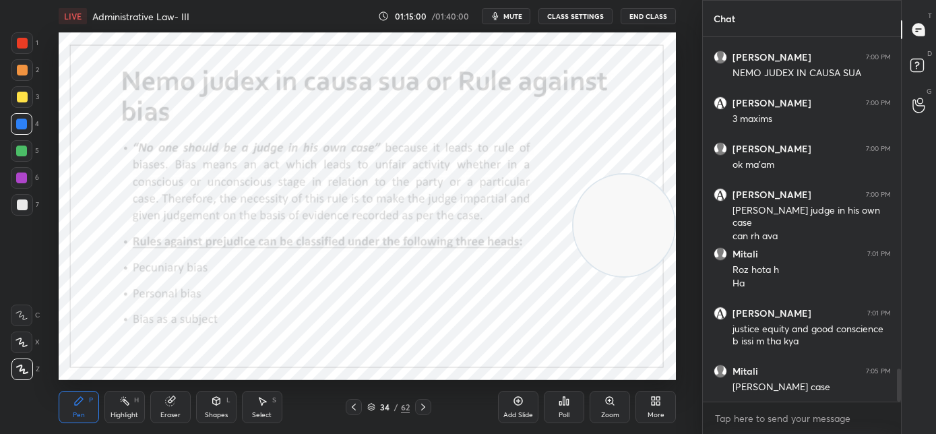
click at [420, 407] on icon at bounding box center [423, 406] width 11 height 11
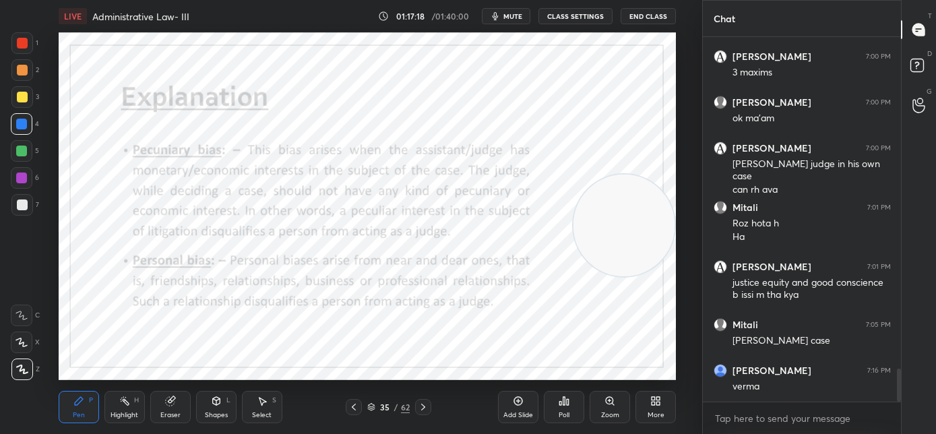
scroll to position [3714, 0]
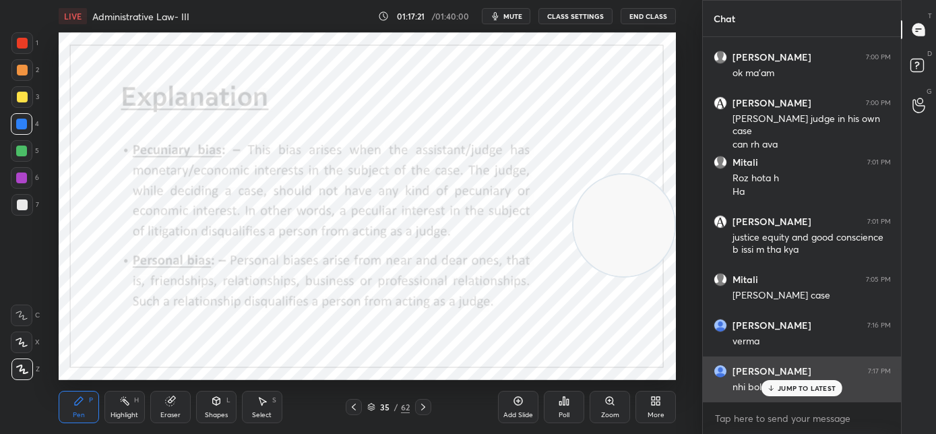
click at [775, 387] on div "JUMP TO LATEST" at bounding box center [801, 388] width 81 height 16
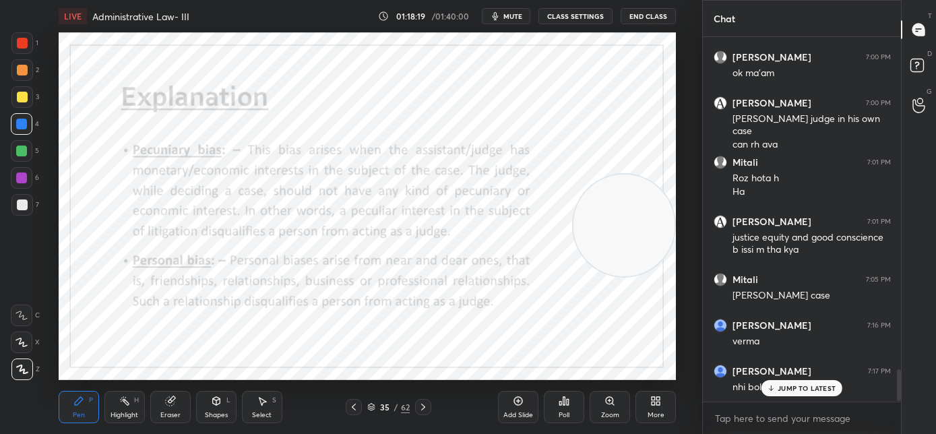
click at [429, 410] on div at bounding box center [423, 407] width 16 height 16
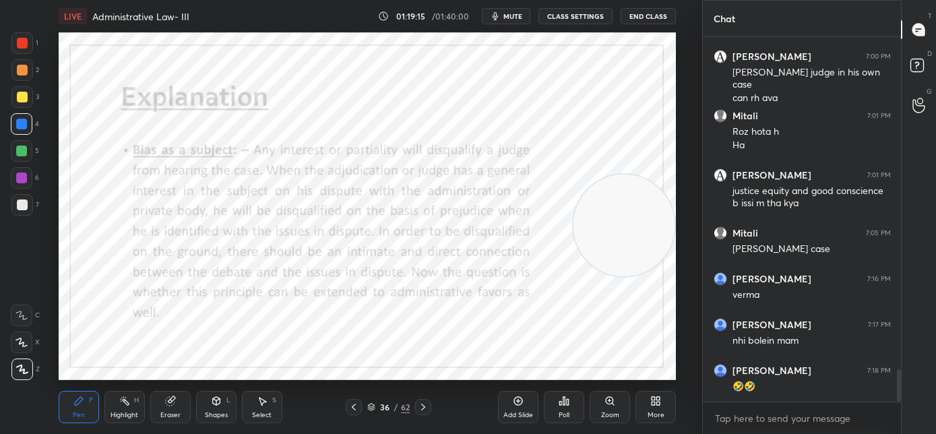
scroll to position [3806, 0]
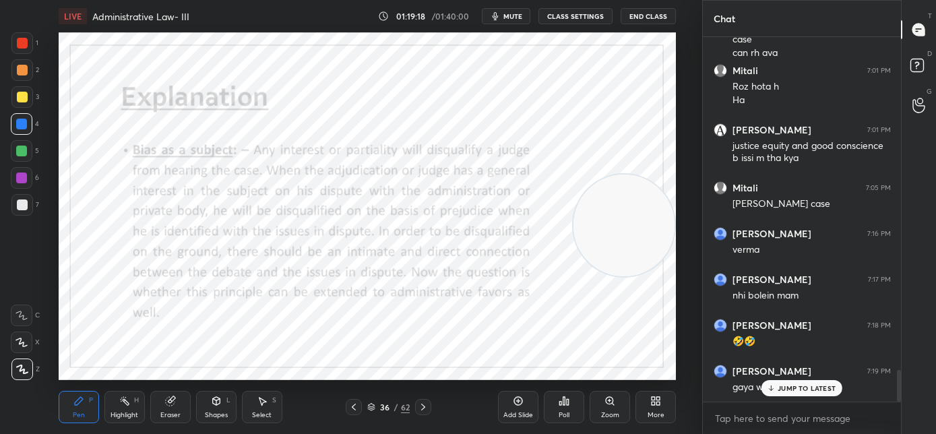
drag, startPoint x: 776, startPoint y: 391, endPoint x: 693, endPoint y: 384, distance: 83.2
click at [775, 392] on div "JUMP TO LATEST" at bounding box center [801, 388] width 81 height 16
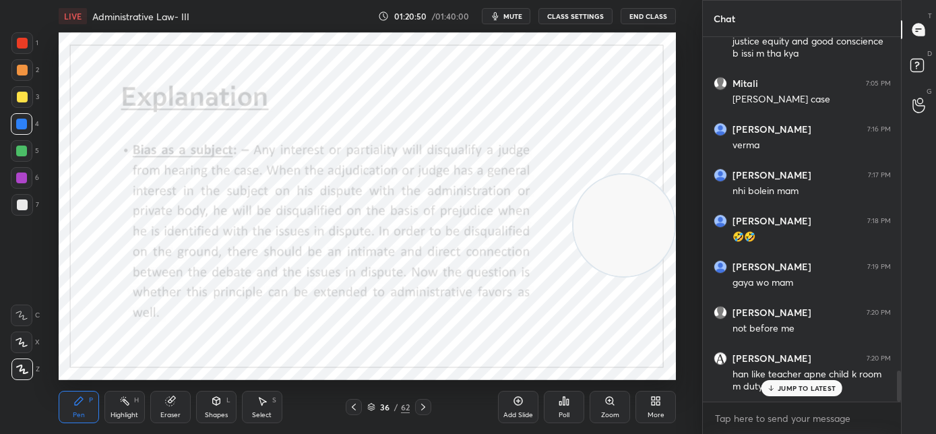
scroll to position [3955, 0]
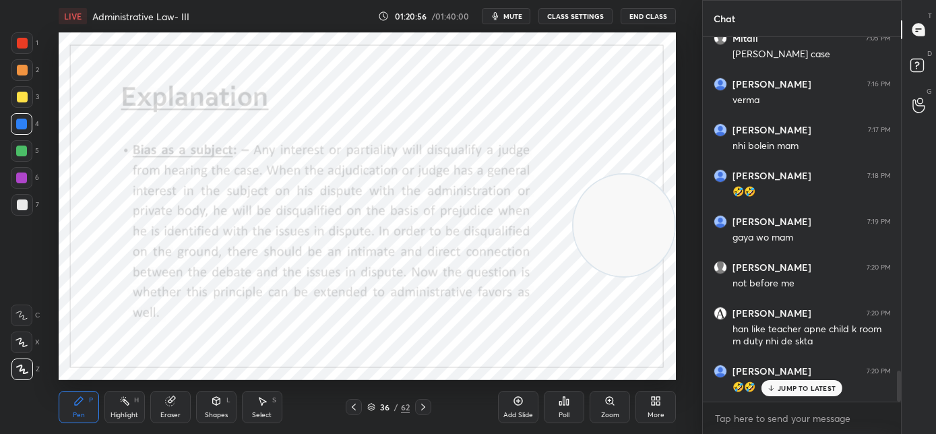
click at [783, 389] on p "JUMP TO LATEST" at bounding box center [806, 388] width 58 height 8
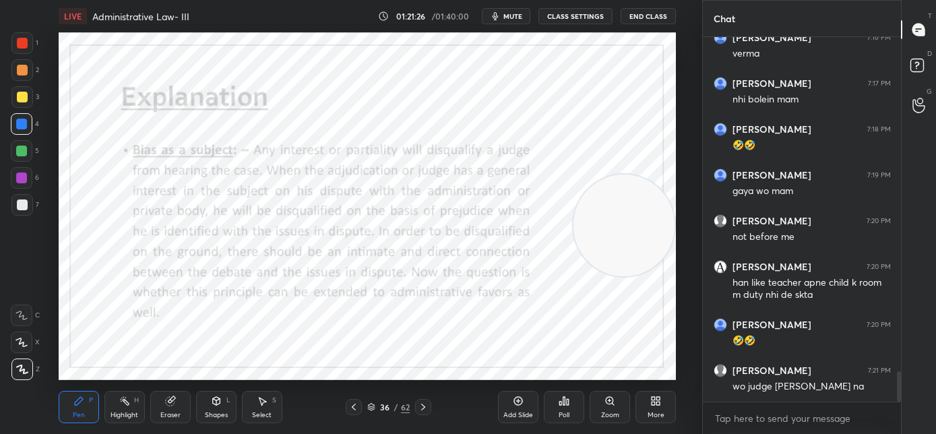
scroll to position [4059, 0]
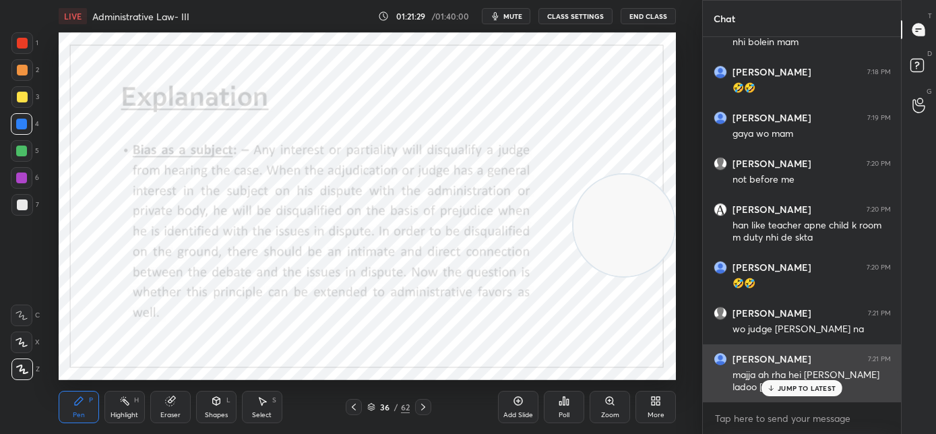
drag, startPoint x: 785, startPoint y: 387, endPoint x: 762, endPoint y: 385, distance: 23.7
click at [785, 388] on p "JUMP TO LATEST" at bounding box center [806, 388] width 58 height 8
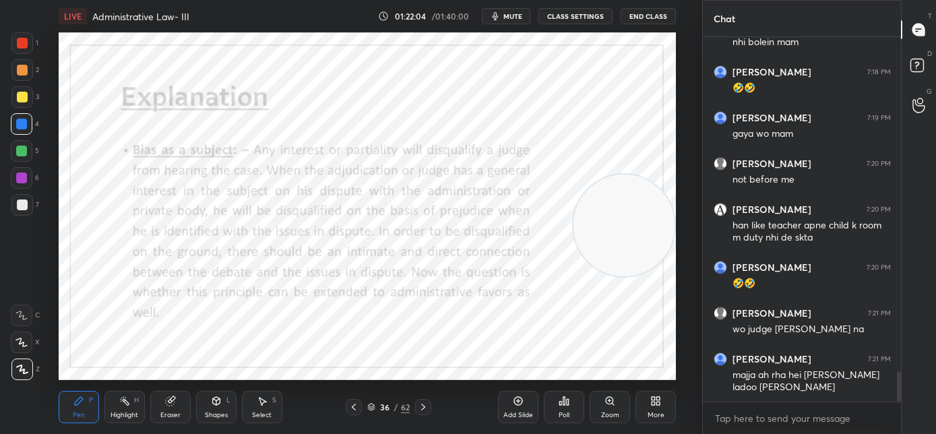
click at [426, 407] on icon at bounding box center [423, 406] width 11 height 11
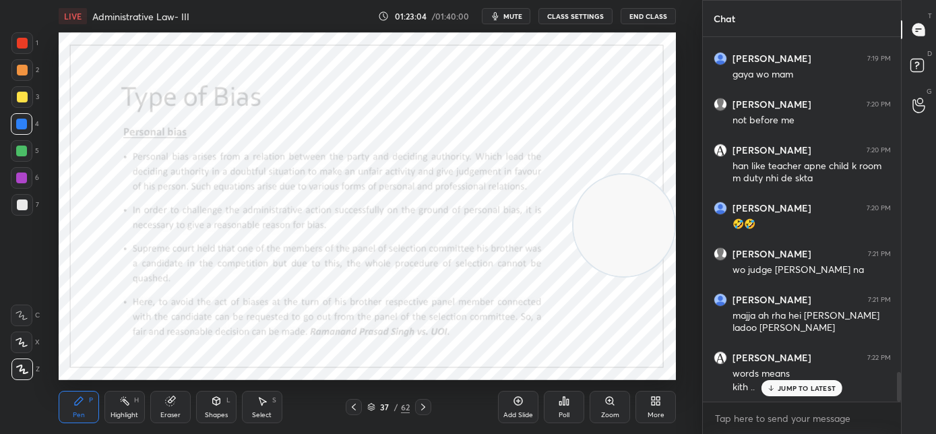
scroll to position [4176, 0]
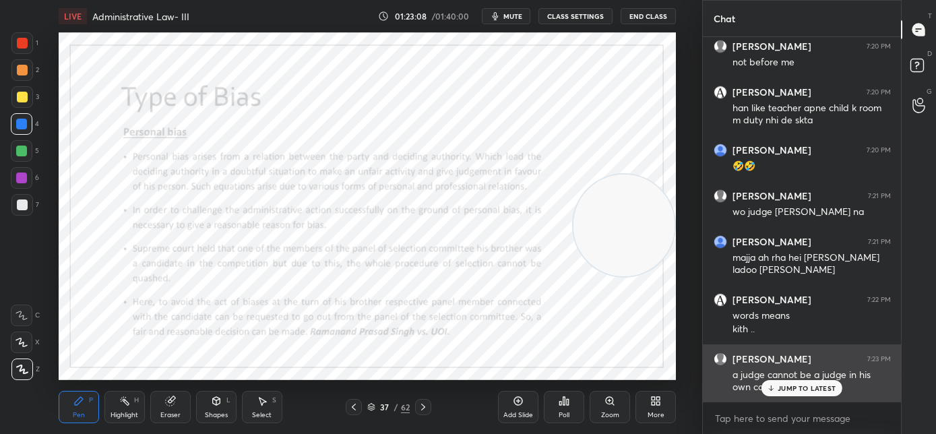
click at [790, 387] on p "JUMP TO LATEST" at bounding box center [806, 388] width 58 height 8
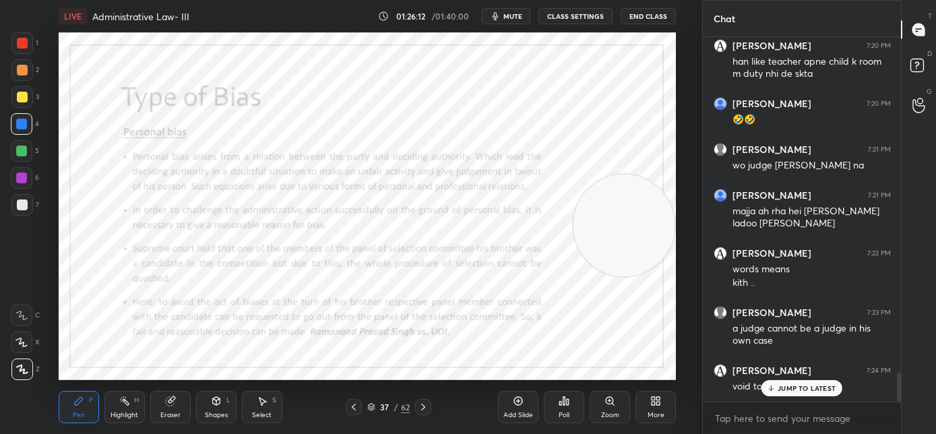
scroll to position [4268, 0]
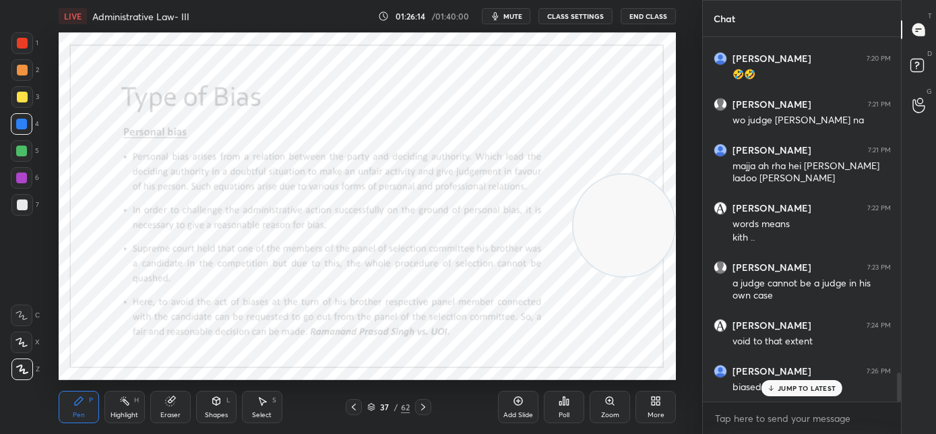
drag, startPoint x: 770, startPoint y: 388, endPoint x: 693, endPoint y: 385, distance: 76.8
click at [769, 389] on icon at bounding box center [771, 388] width 9 height 8
click at [426, 408] on icon at bounding box center [423, 406] width 11 height 11
click at [424, 408] on icon at bounding box center [423, 406] width 11 height 11
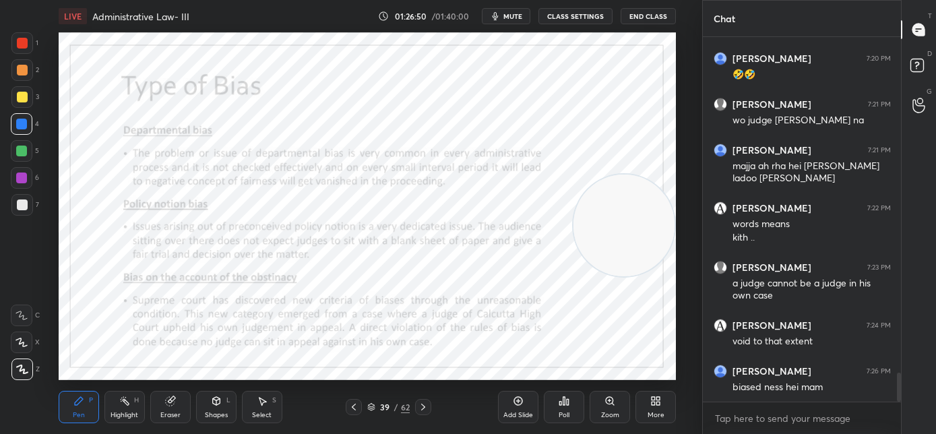
click at [354, 411] on icon at bounding box center [353, 406] width 11 height 11
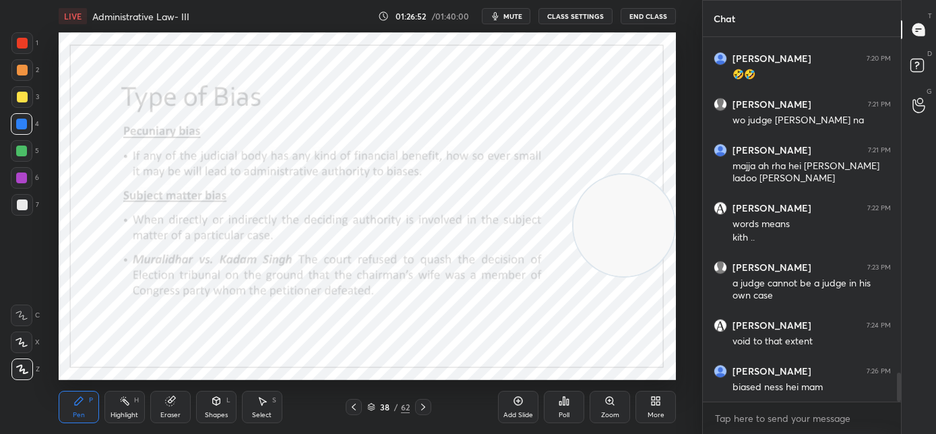
click at [353, 408] on icon at bounding box center [354, 406] width 4 height 7
click at [354, 410] on icon at bounding box center [353, 406] width 11 height 11
click at [353, 409] on icon at bounding box center [353, 406] width 11 height 11
click at [424, 410] on icon at bounding box center [423, 406] width 11 height 11
click at [424, 408] on icon at bounding box center [423, 406] width 11 height 11
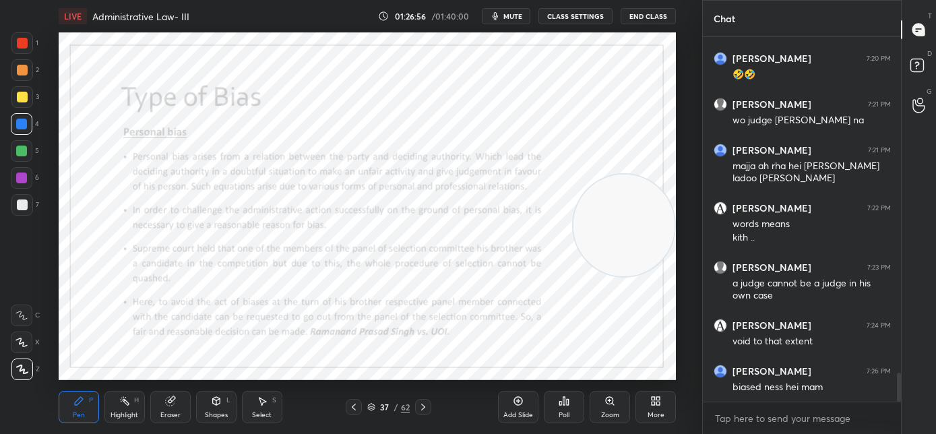
click at [426, 408] on icon at bounding box center [423, 406] width 11 height 11
click at [422, 406] on icon at bounding box center [423, 406] width 11 height 11
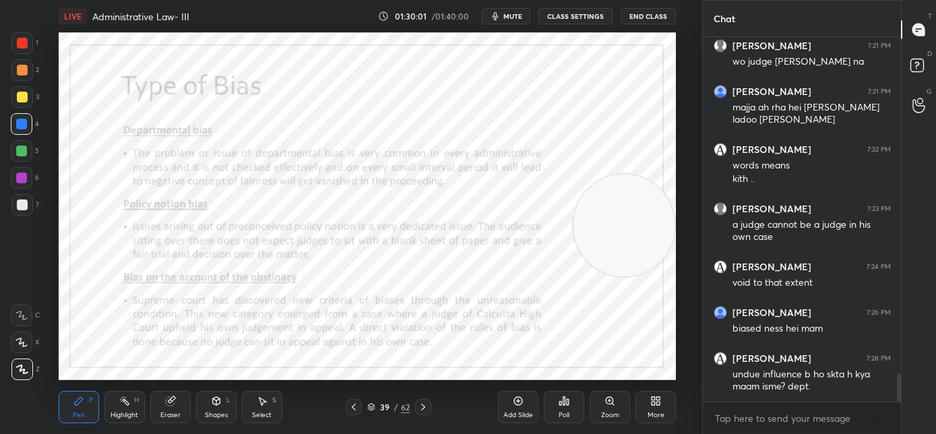
click at [424, 410] on icon at bounding box center [423, 406] width 11 height 11
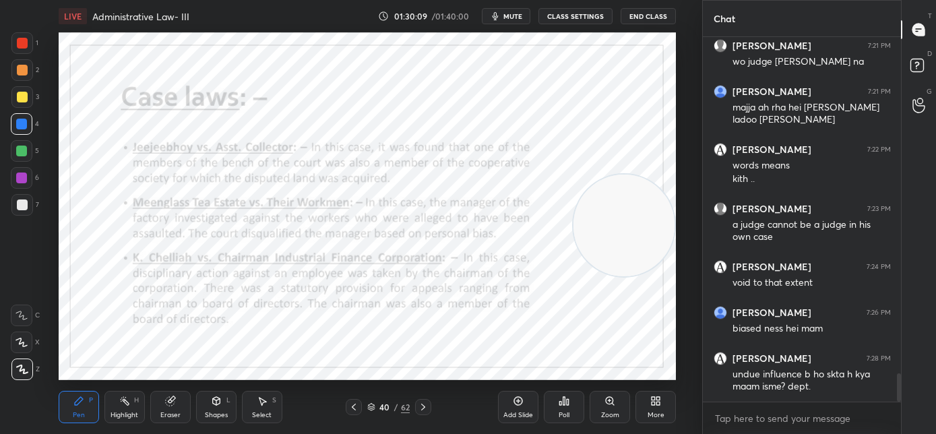
click at [422, 410] on icon at bounding box center [423, 406] width 11 height 11
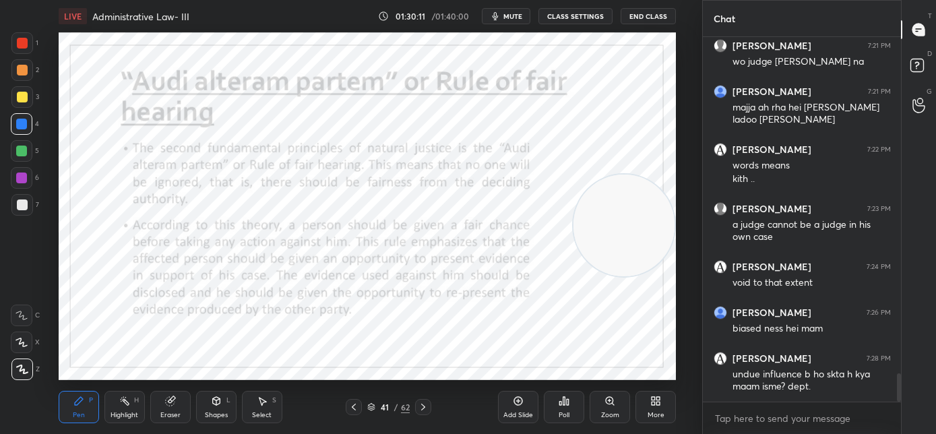
click at [422, 410] on icon at bounding box center [423, 406] width 11 height 11
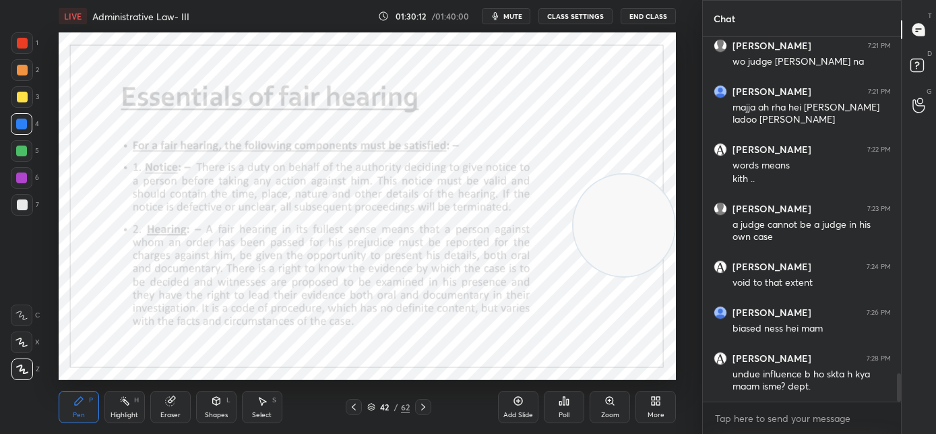
click at [421, 413] on div at bounding box center [423, 407] width 16 height 16
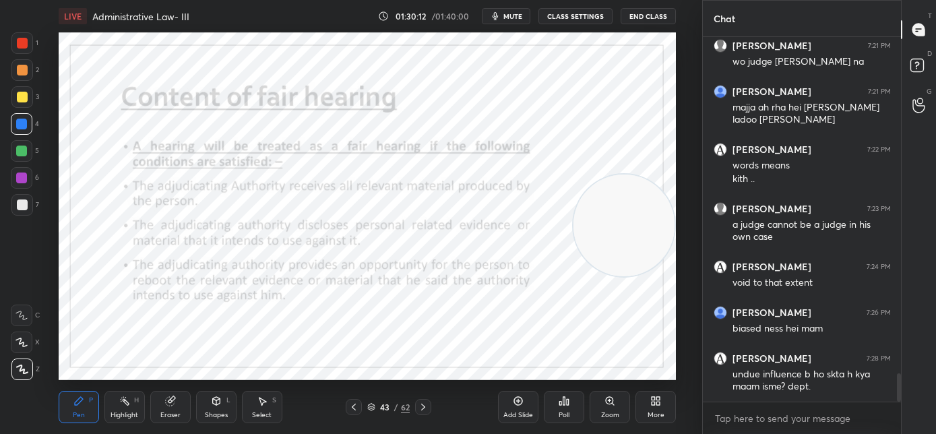
click at [422, 414] on div at bounding box center [423, 407] width 16 height 16
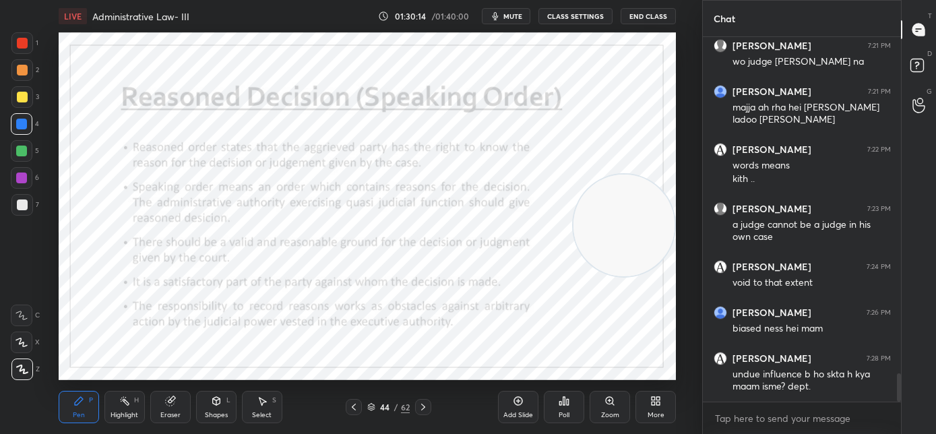
click at [424, 411] on icon at bounding box center [423, 406] width 11 height 11
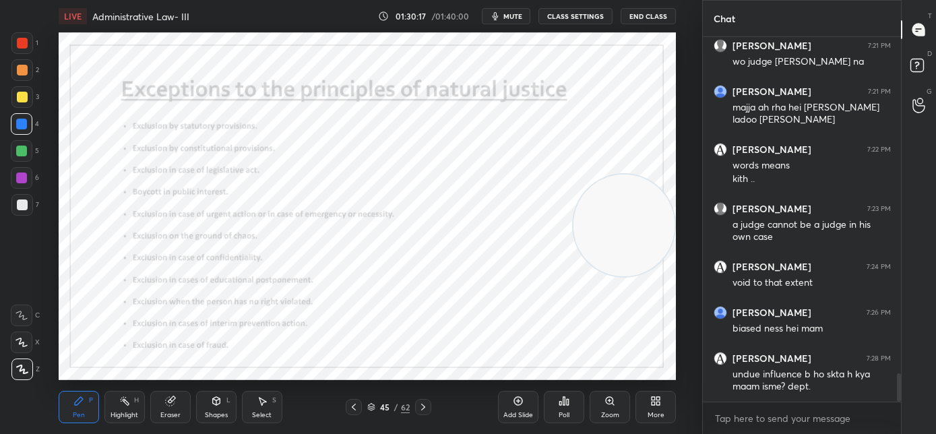
click at [356, 411] on icon at bounding box center [353, 406] width 11 height 11
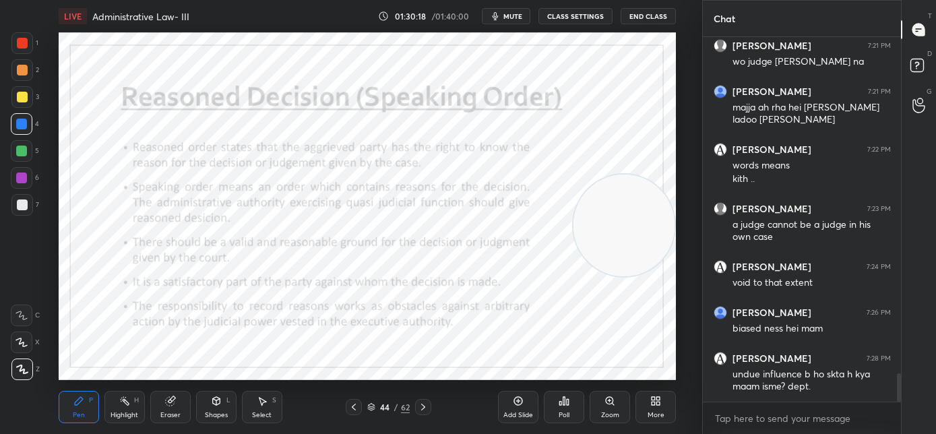
click at [356, 413] on div at bounding box center [354, 407] width 16 height 16
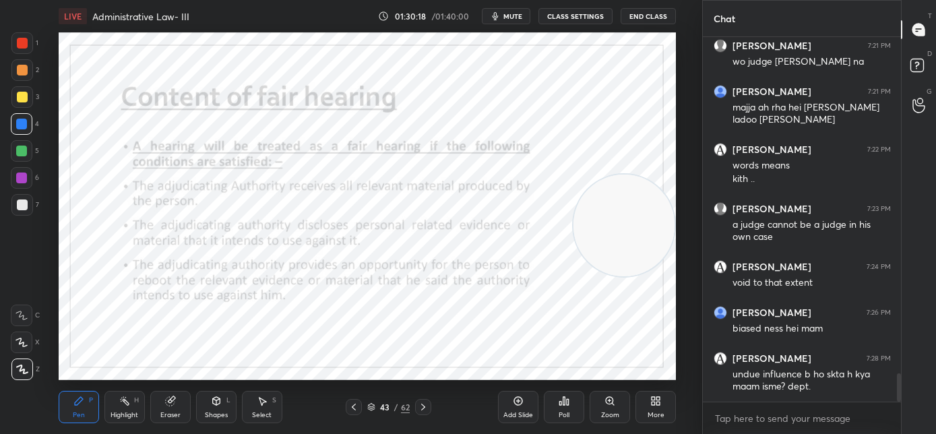
click at [353, 414] on div at bounding box center [354, 407] width 16 height 16
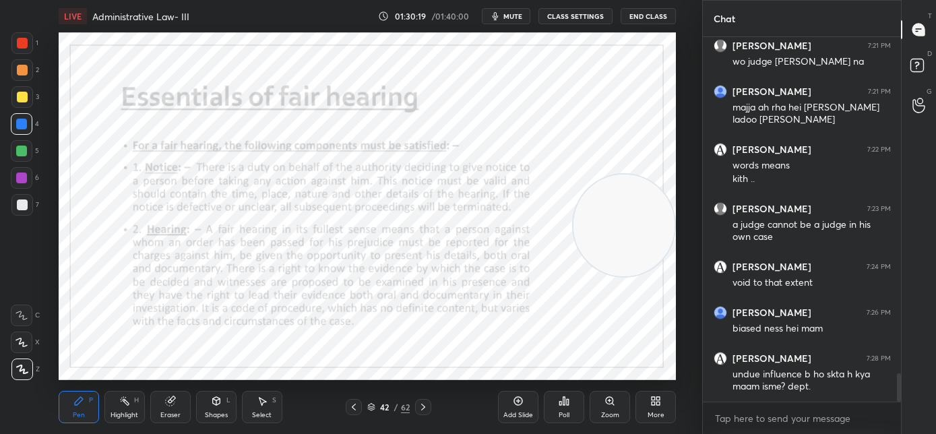
click at [352, 414] on div at bounding box center [354, 407] width 16 height 16
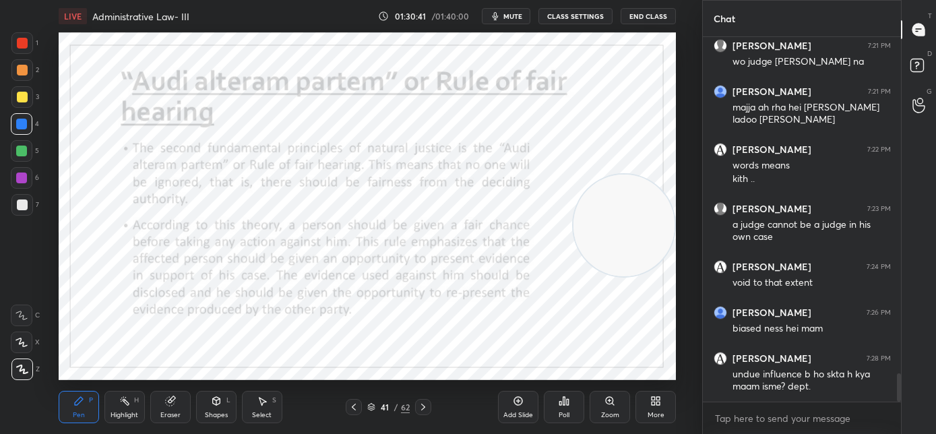
click at [422, 410] on icon at bounding box center [423, 406] width 11 height 11
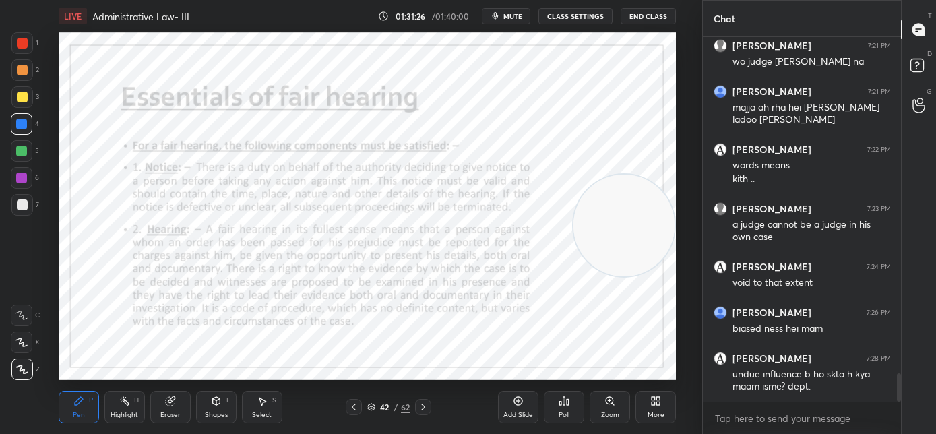
click at [421, 408] on icon at bounding box center [423, 406] width 11 height 11
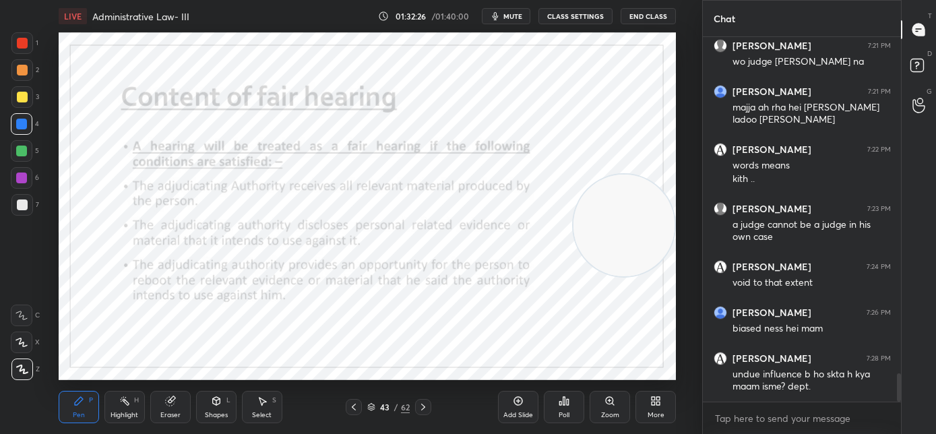
click at [426, 411] on icon at bounding box center [423, 406] width 11 height 11
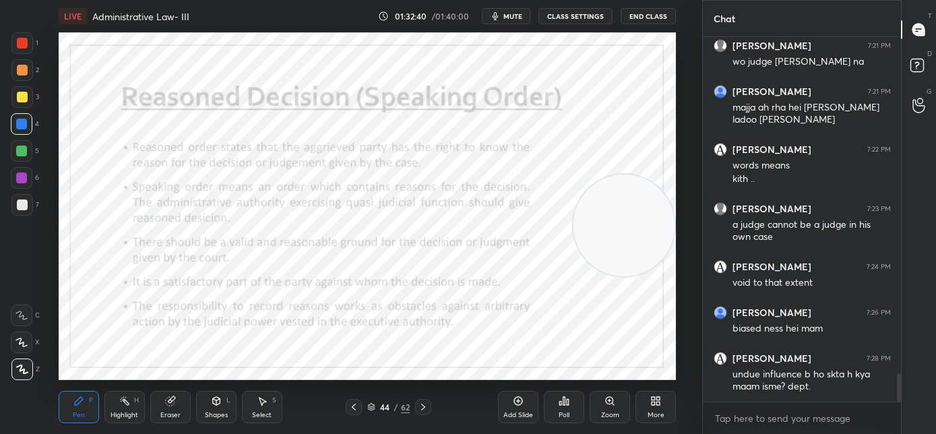
scroll to position [4372, 0]
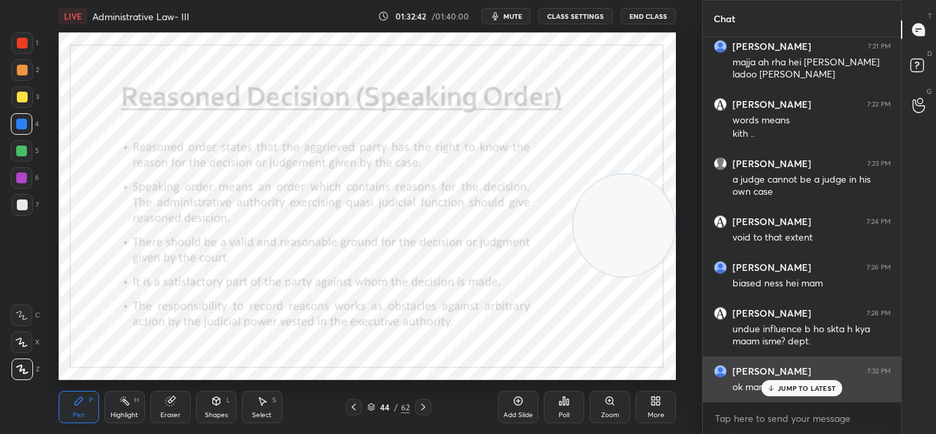
click at [791, 391] on div "JUMP TO LATEST" at bounding box center [801, 388] width 81 height 16
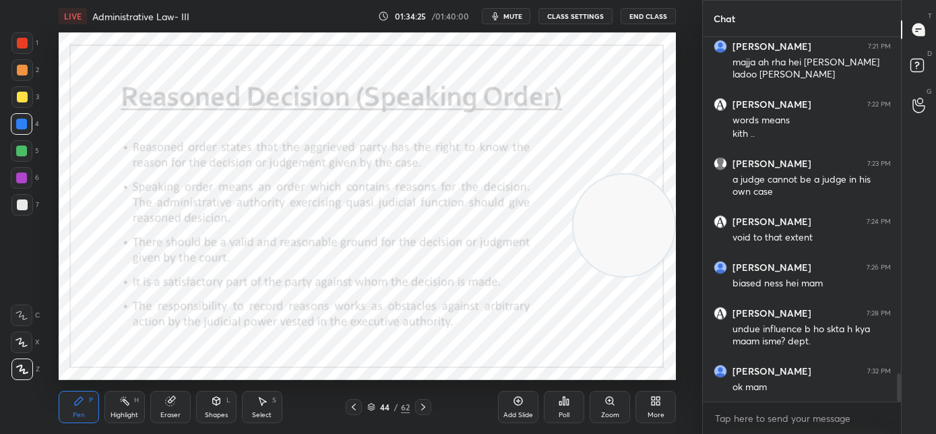
click at [424, 410] on icon at bounding box center [423, 406] width 11 height 11
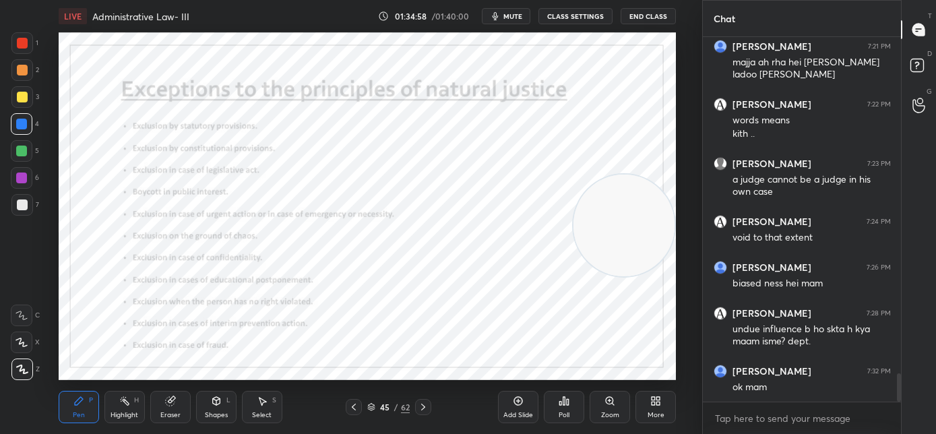
click at [357, 409] on icon at bounding box center [353, 406] width 11 height 11
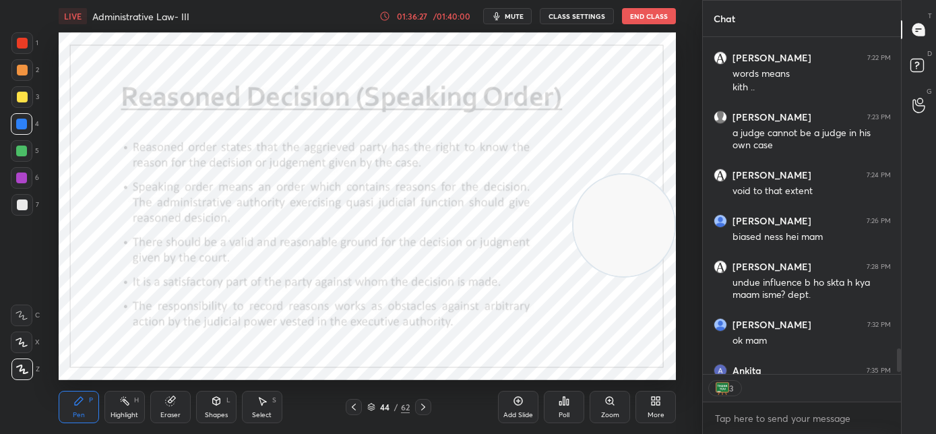
scroll to position [4491, 0]
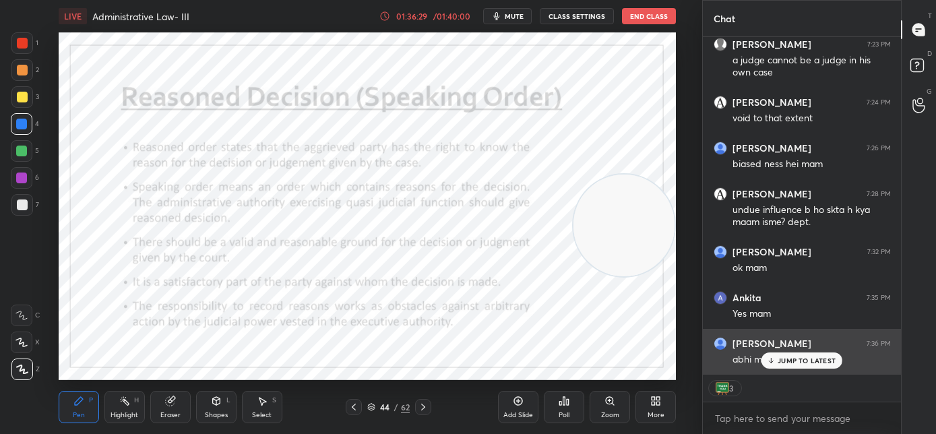
click at [799, 366] on div "JUMP TO LATEST" at bounding box center [801, 360] width 81 height 16
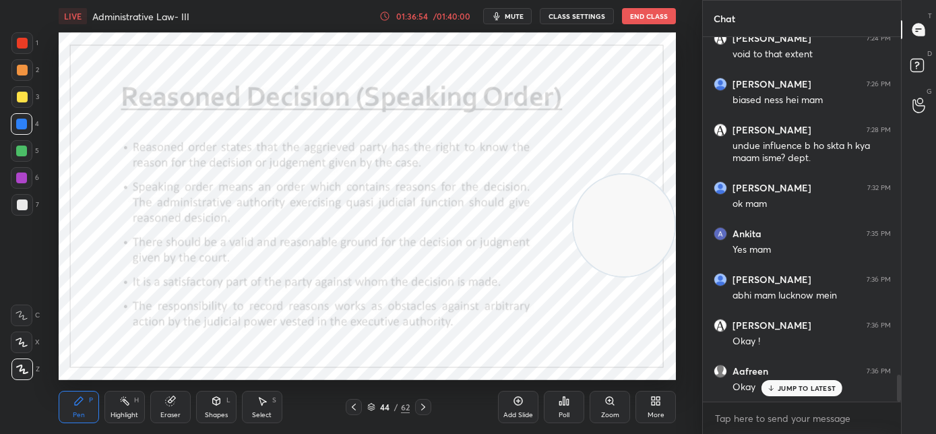
scroll to position [5, 5]
click at [499, 19] on icon "button" at bounding box center [496, 16] width 11 height 11
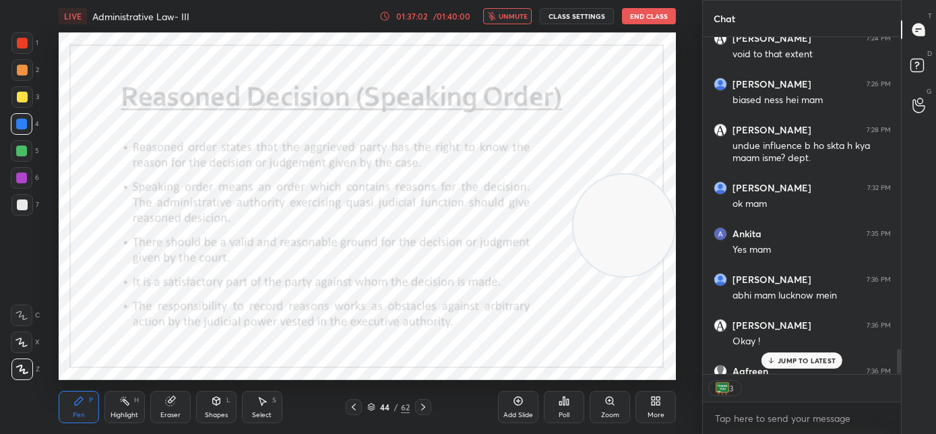
click at [509, 15] on span "unmute" at bounding box center [512, 15] width 29 height 9
click at [639, 20] on button "End Class" at bounding box center [649, 16] width 54 height 16
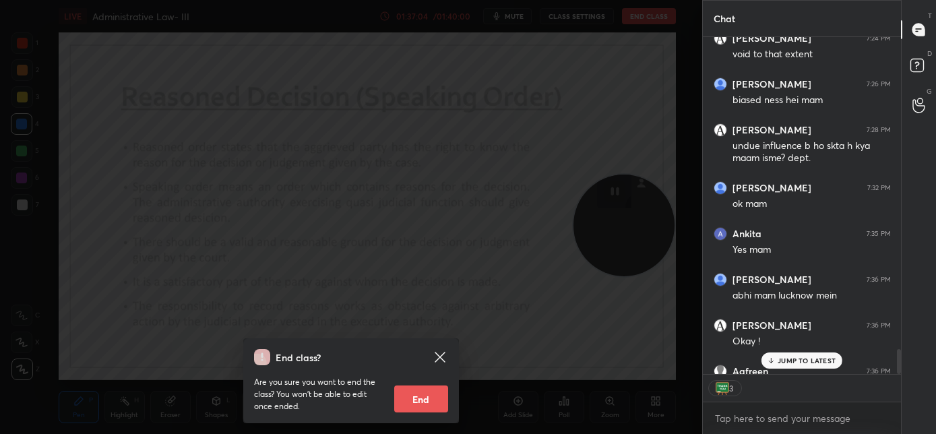
click at [415, 399] on button "End" at bounding box center [421, 398] width 54 height 27
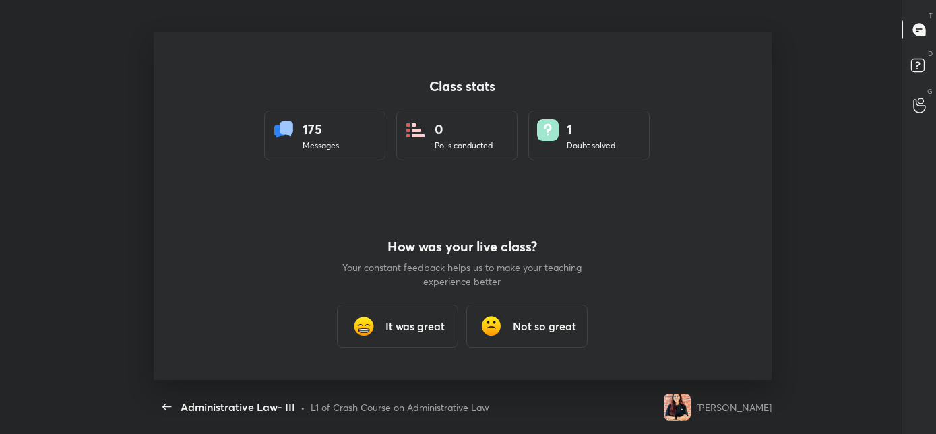
scroll to position [67012, 66434]
click at [390, 318] on h3 "It was great" at bounding box center [414, 326] width 59 height 16
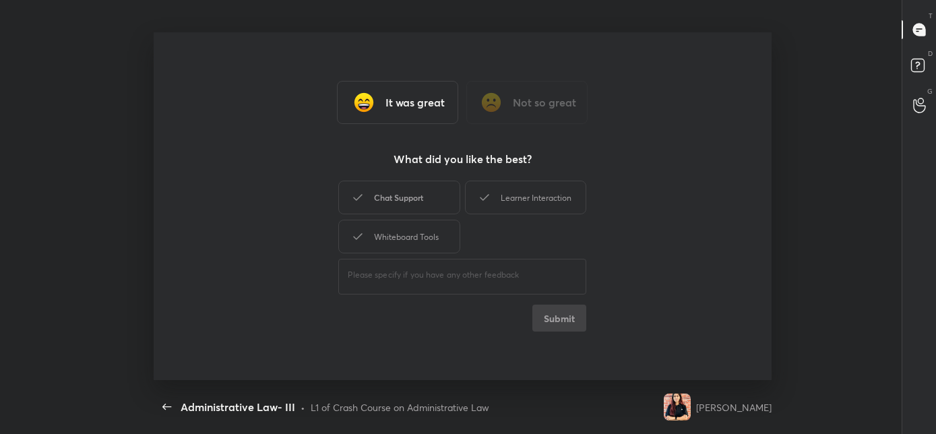
drag, startPoint x: 408, startPoint y: 236, endPoint x: 416, endPoint y: 205, distance: 32.5
click at [408, 235] on div "Whiteboard Tools" at bounding box center [398, 237] width 121 height 34
click at [416, 197] on div "Chat Support" at bounding box center [398, 198] width 121 height 34
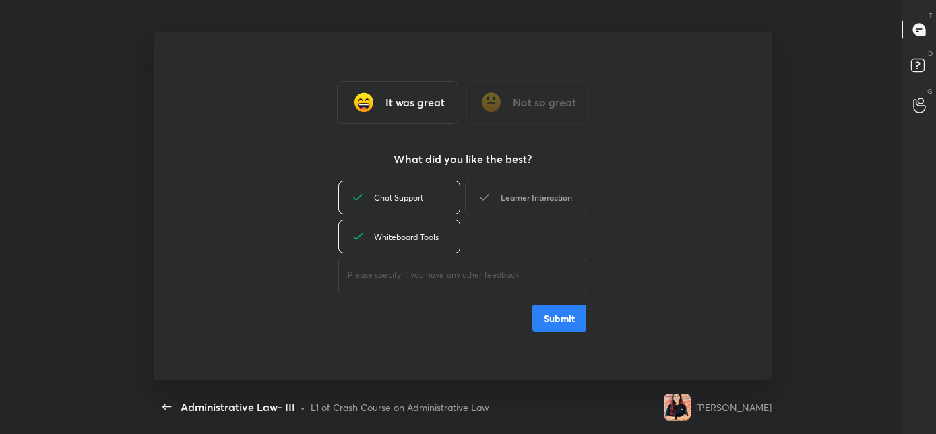
click at [494, 203] on div "Learner Interaction" at bounding box center [525, 198] width 121 height 34
click at [546, 316] on button "Submit" at bounding box center [559, 317] width 54 height 27
type textarea "x"
